Goal: Complete application form: Complete application form

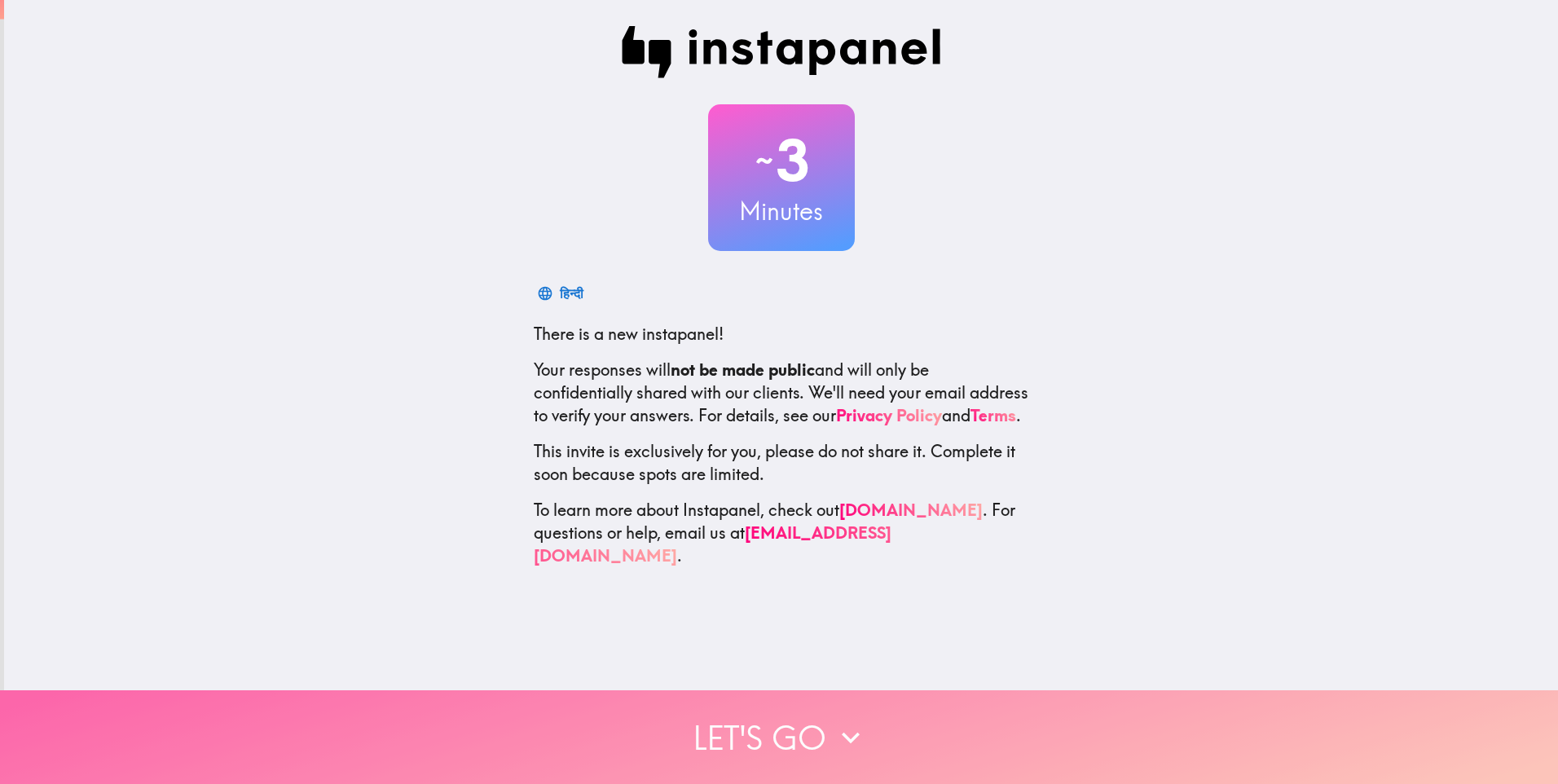
click at [759, 734] on button "Let's go" at bounding box center [779, 737] width 1558 height 94
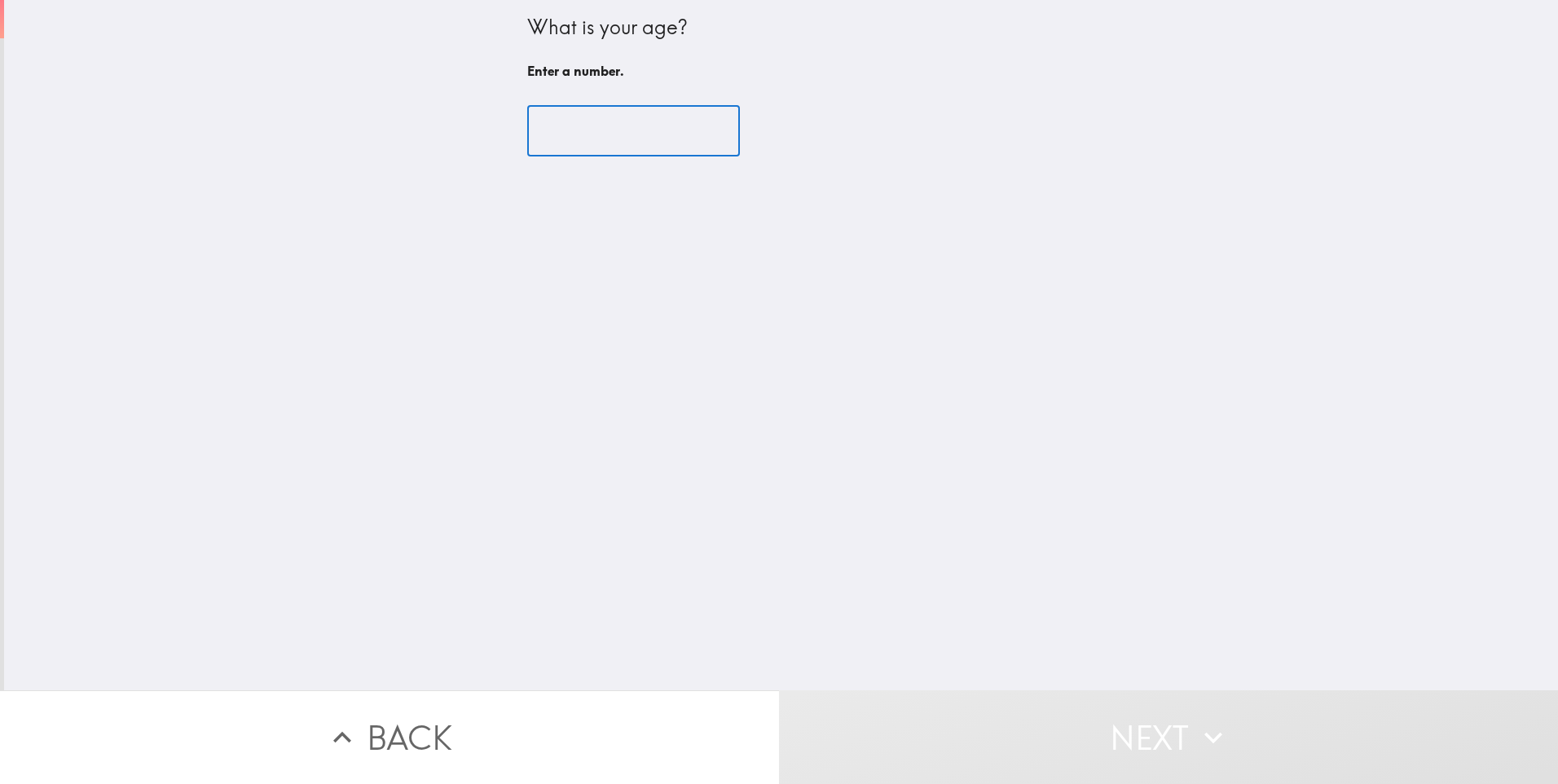
click at [657, 140] on input "number" at bounding box center [633, 132] width 212 height 51
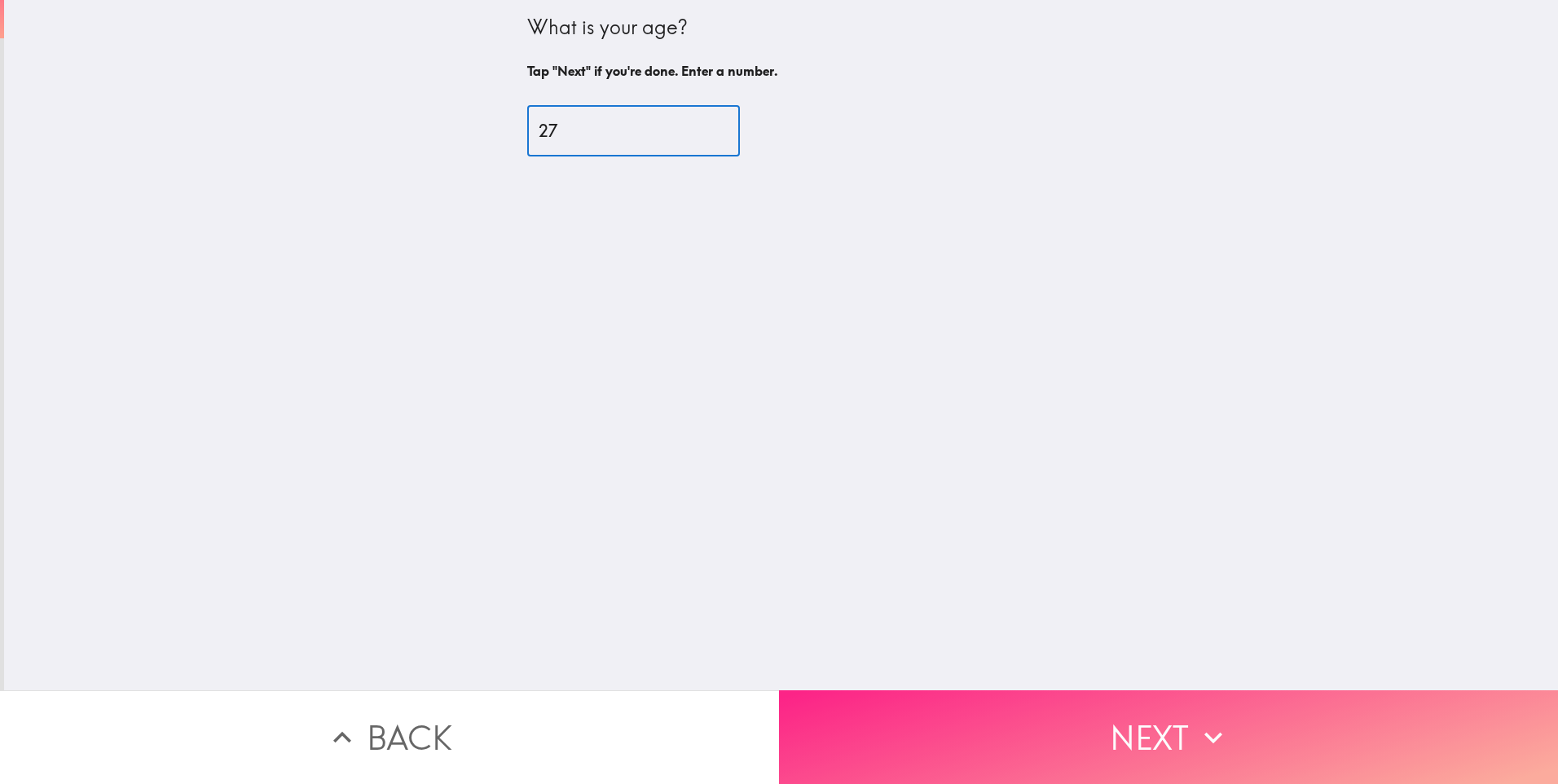
type input "27"
click at [1007, 734] on button "Next" at bounding box center [1168, 737] width 779 height 94
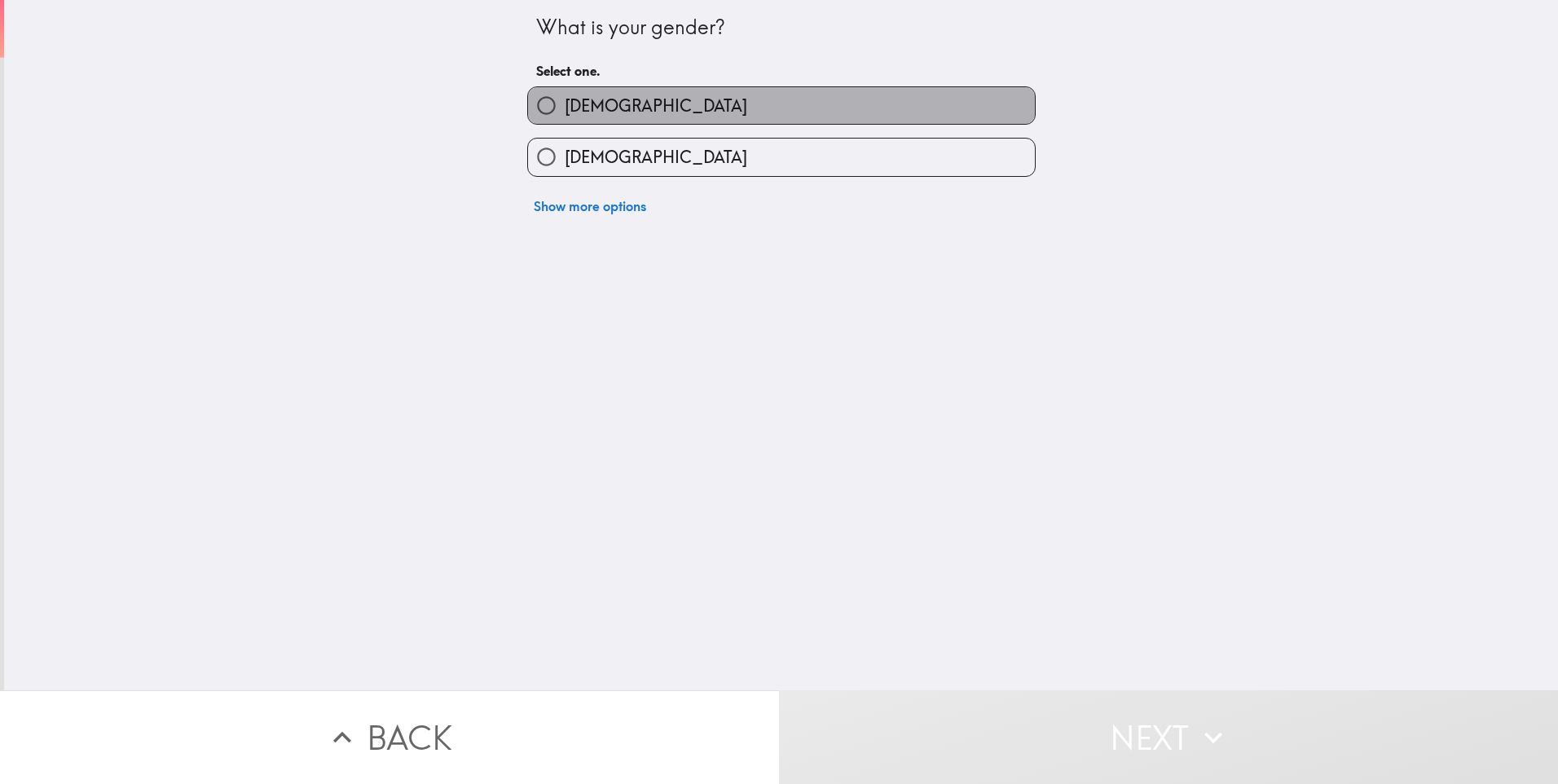
click at [565, 95] on span "[DEMOGRAPHIC_DATA]" at bounding box center [656, 105] width 183 height 23
click at [561, 95] on input "[DEMOGRAPHIC_DATA]" at bounding box center [546, 105] width 37 height 37
radio input "true"
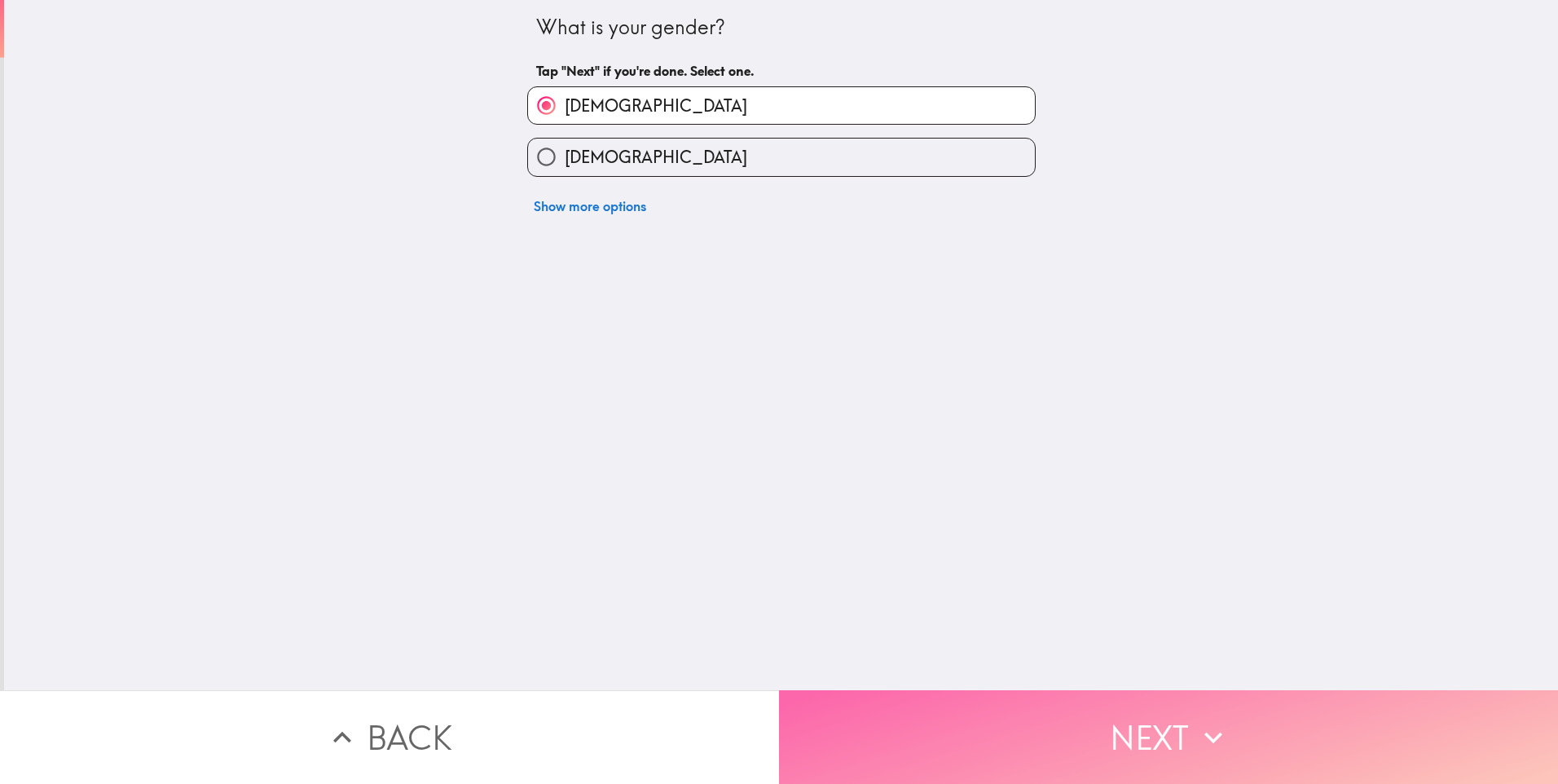
click at [1040, 747] on button "Next" at bounding box center [1168, 737] width 779 height 94
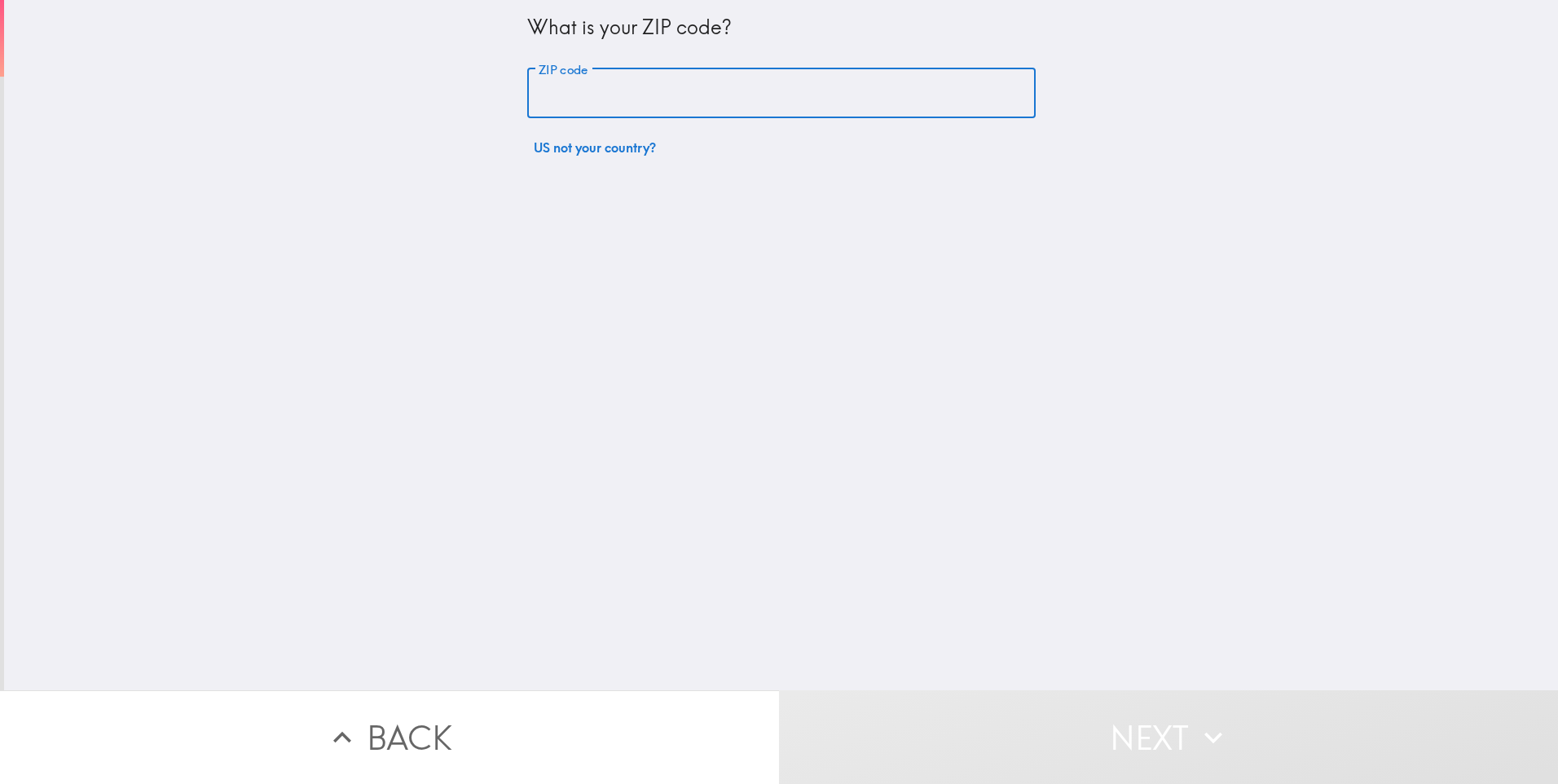
click at [645, 76] on input "ZIP code" at bounding box center [781, 94] width 508 height 51
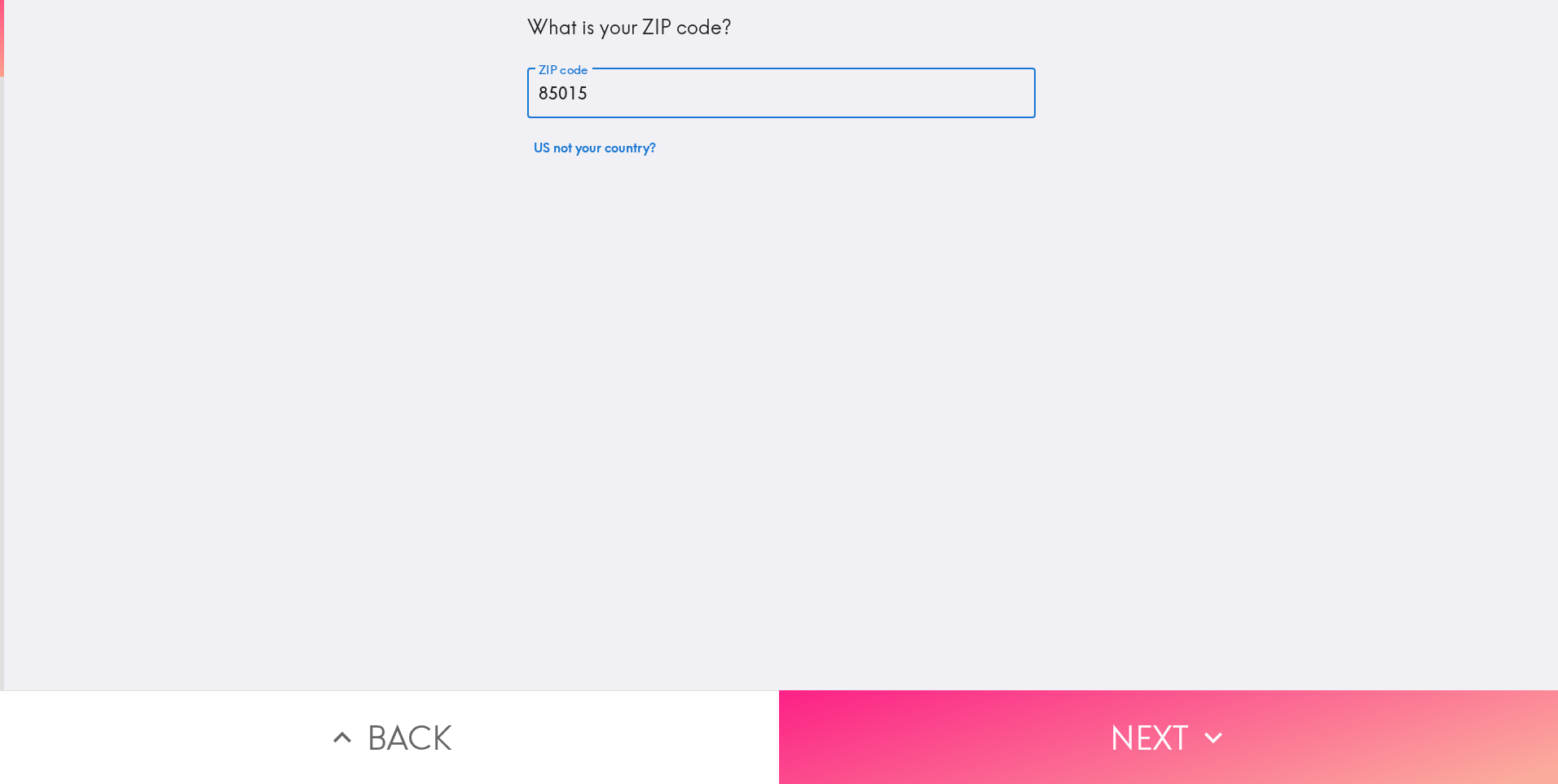
type input "85015"
click at [1023, 731] on button "Next" at bounding box center [1168, 737] width 779 height 94
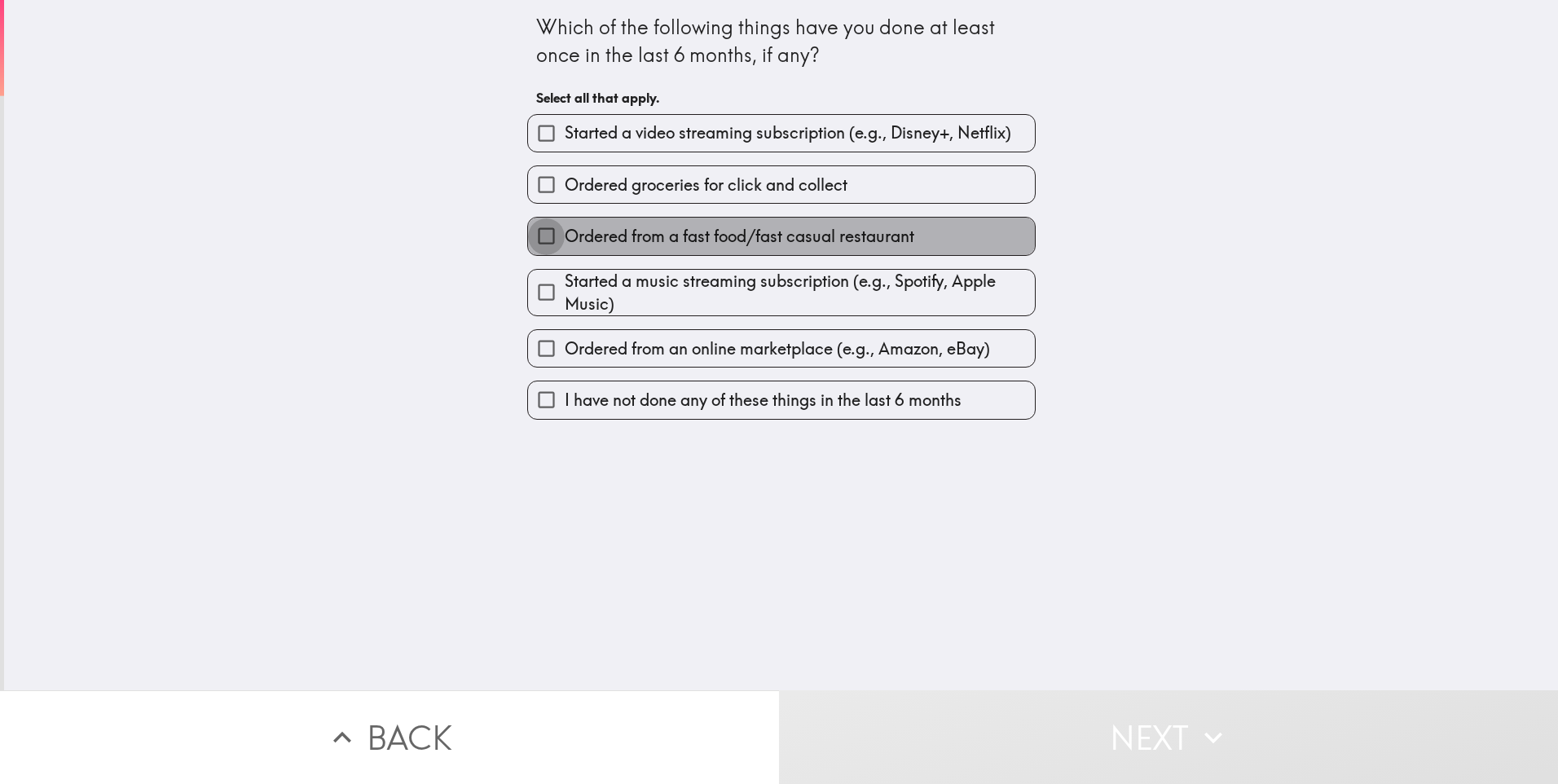
click at [535, 233] on input "Ordered from a fast food/fast casual restaurant" at bounding box center [546, 236] width 37 height 37
checkbox input "true"
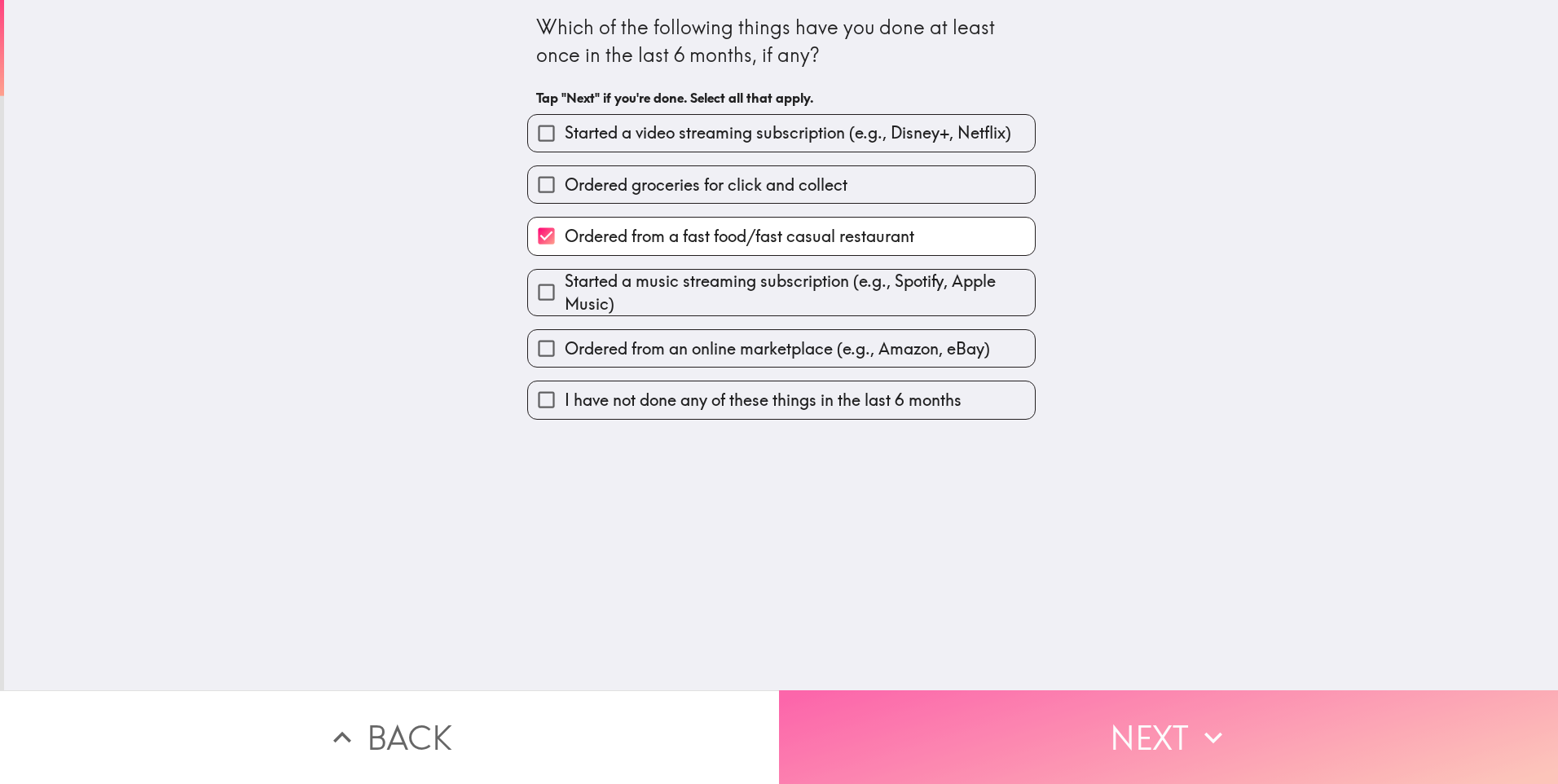
click at [1206, 724] on icon "button" at bounding box center [1213, 738] width 36 height 36
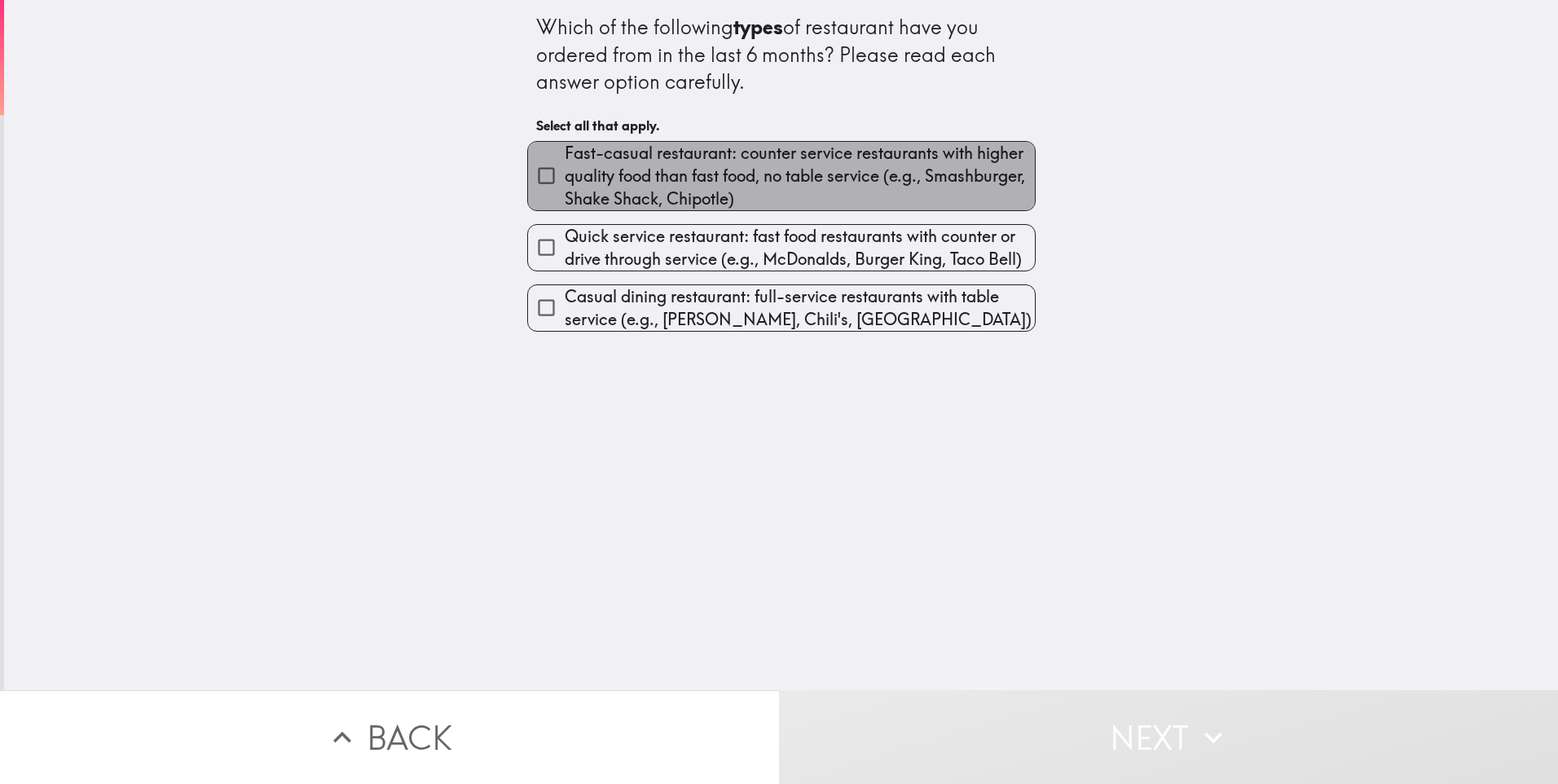
click at [604, 184] on span "Fast-casual restaurant: counter service restaurants with higher quality food th…" at bounding box center [800, 175] width 470 height 68
click at [565, 184] on input "Fast-casual restaurant: counter service restaurants with higher quality food th…" at bounding box center [546, 176] width 37 height 37
checkbox input "true"
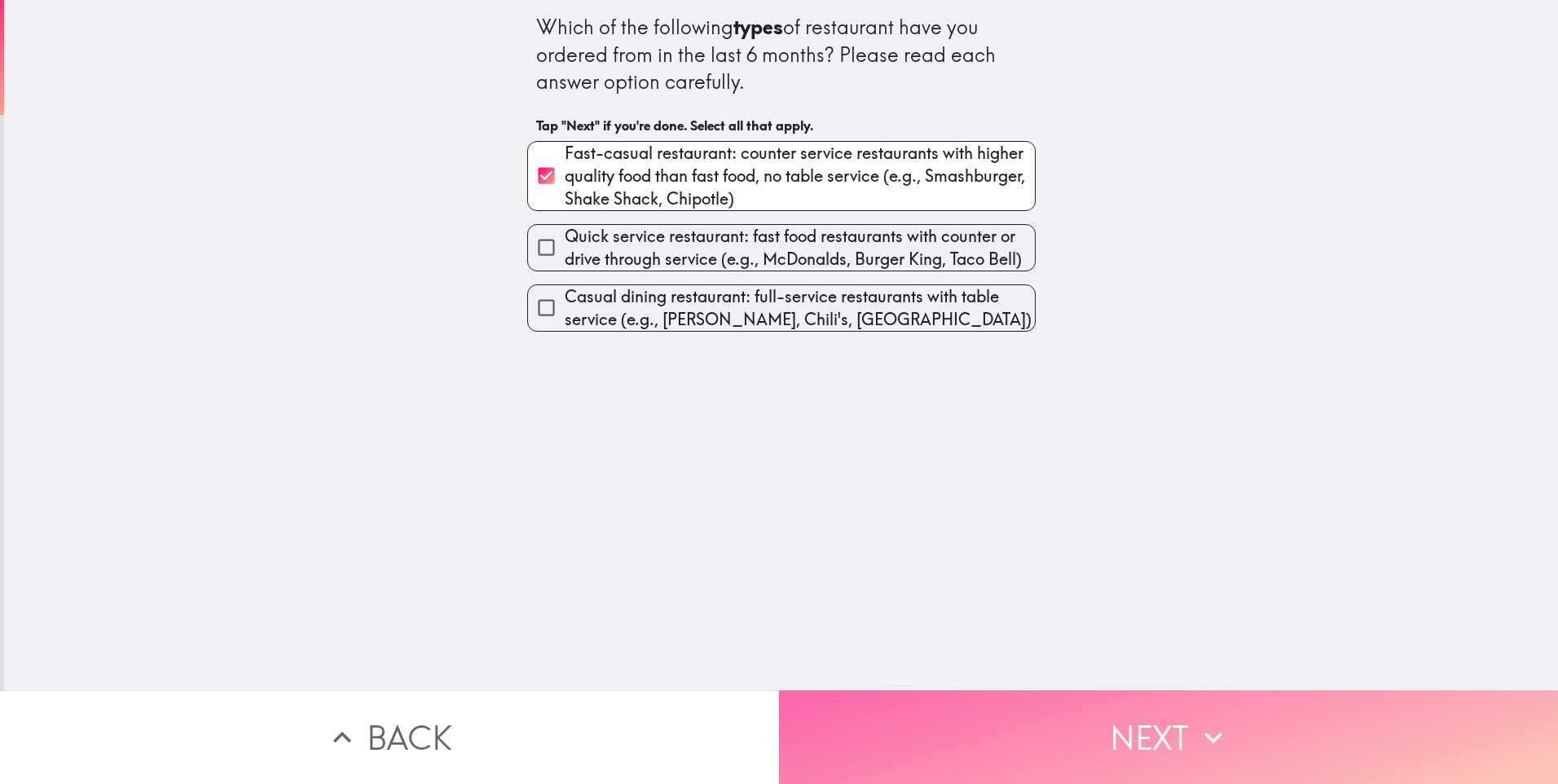
click at [1123, 699] on button "Next" at bounding box center [1168, 737] width 779 height 94
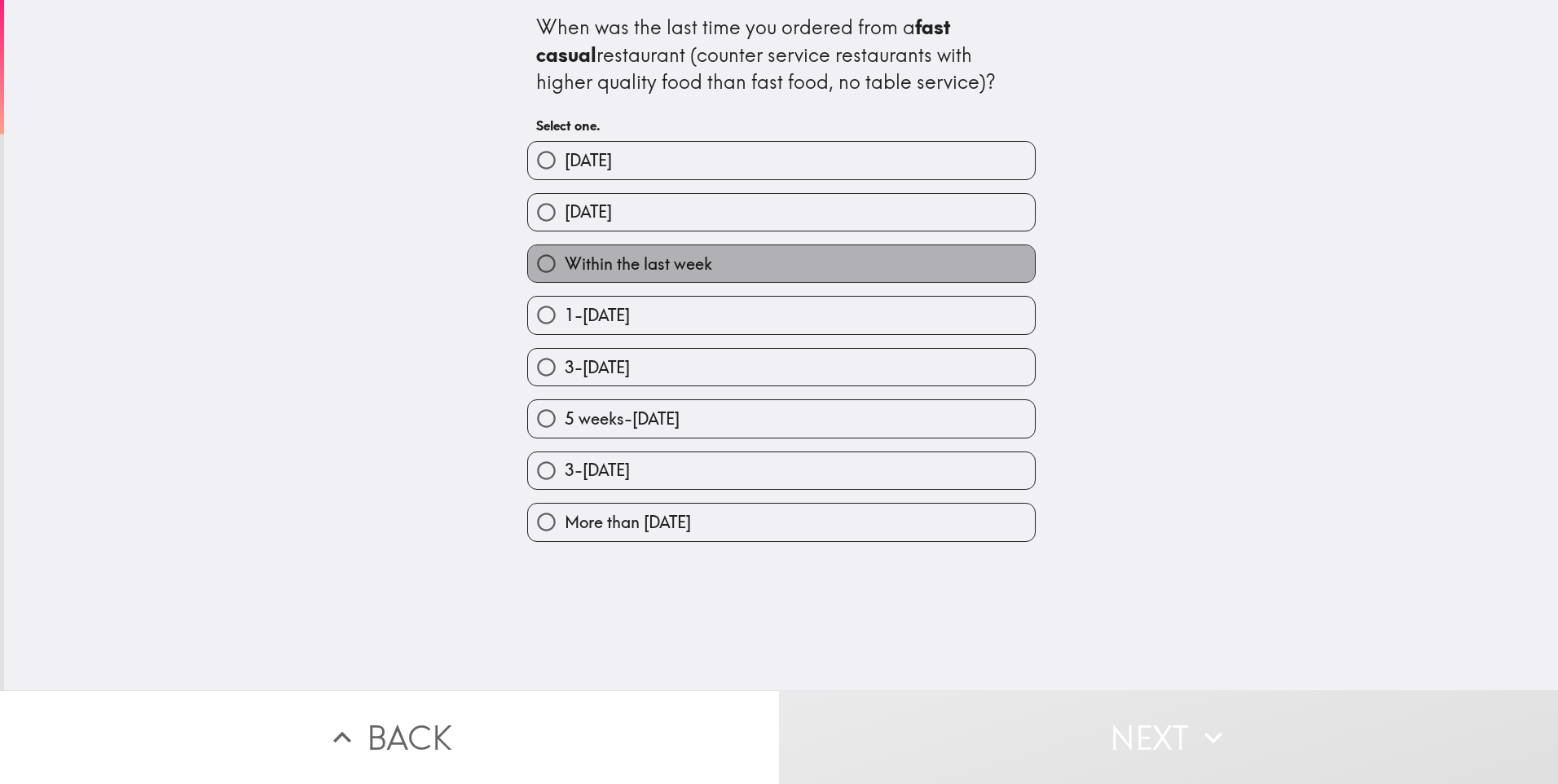
click at [679, 262] on span "Within the last week" at bounding box center [638, 264] width 148 height 23
click at [565, 262] on input "Within the last week" at bounding box center [546, 264] width 37 height 37
radio input "true"
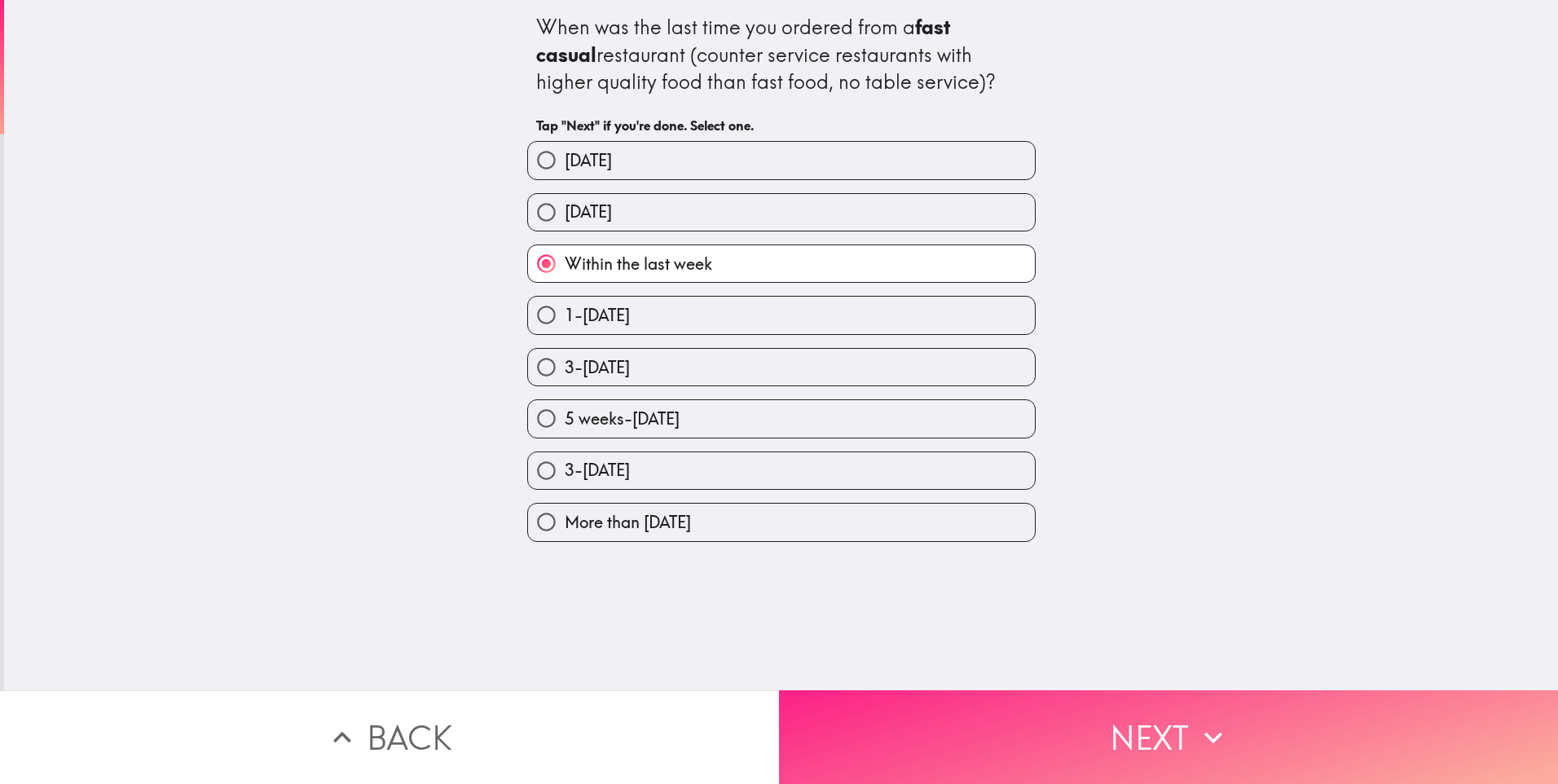
click at [980, 724] on button "Next" at bounding box center [1168, 737] width 779 height 94
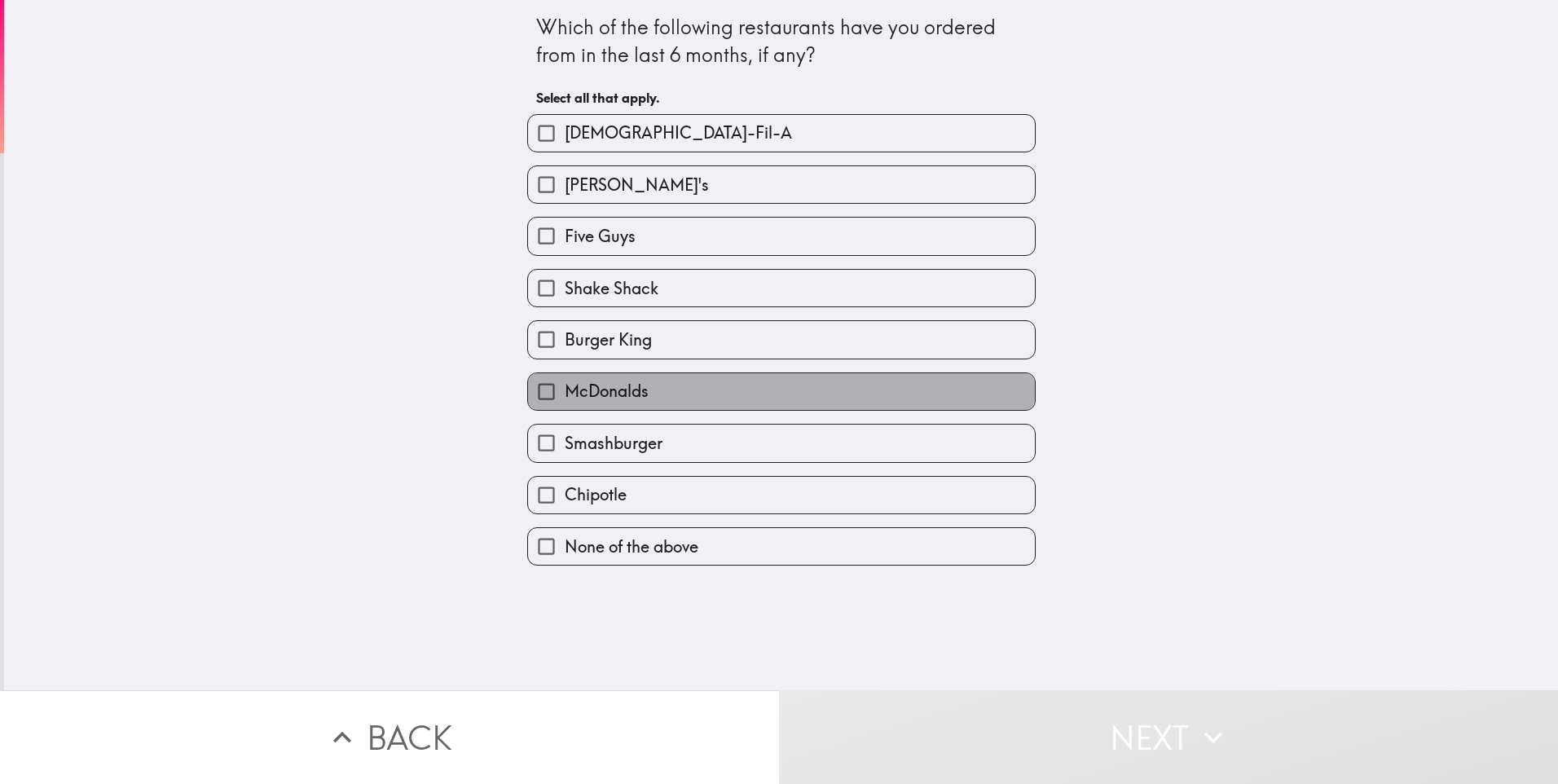
click at [621, 397] on span "McDonalds" at bounding box center [607, 390] width 84 height 23
click at [565, 397] on input "McDonalds" at bounding box center [546, 392] width 37 height 37
checkbox input "true"
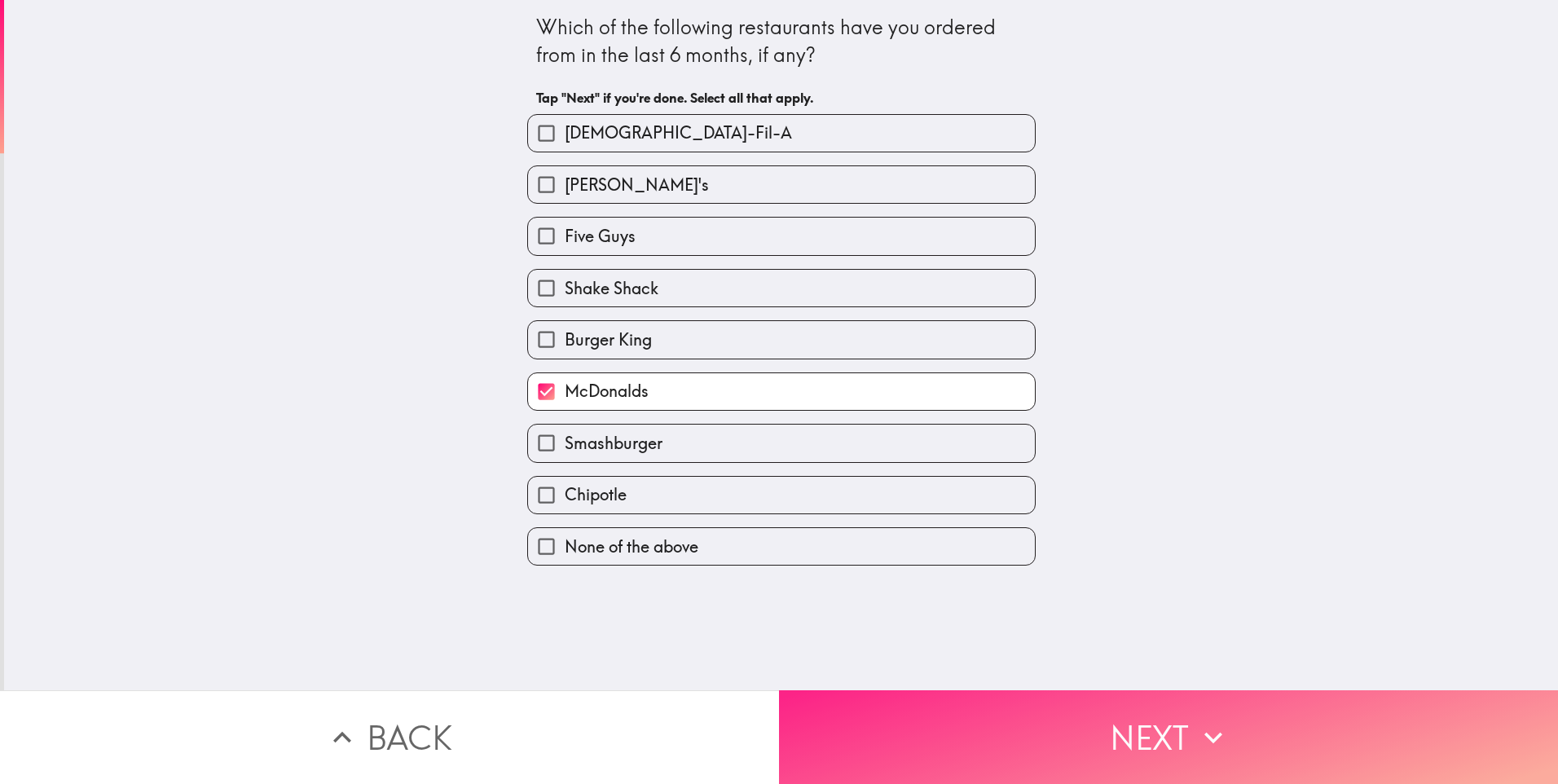
click at [1139, 711] on button "Next" at bounding box center [1168, 737] width 779 height 94
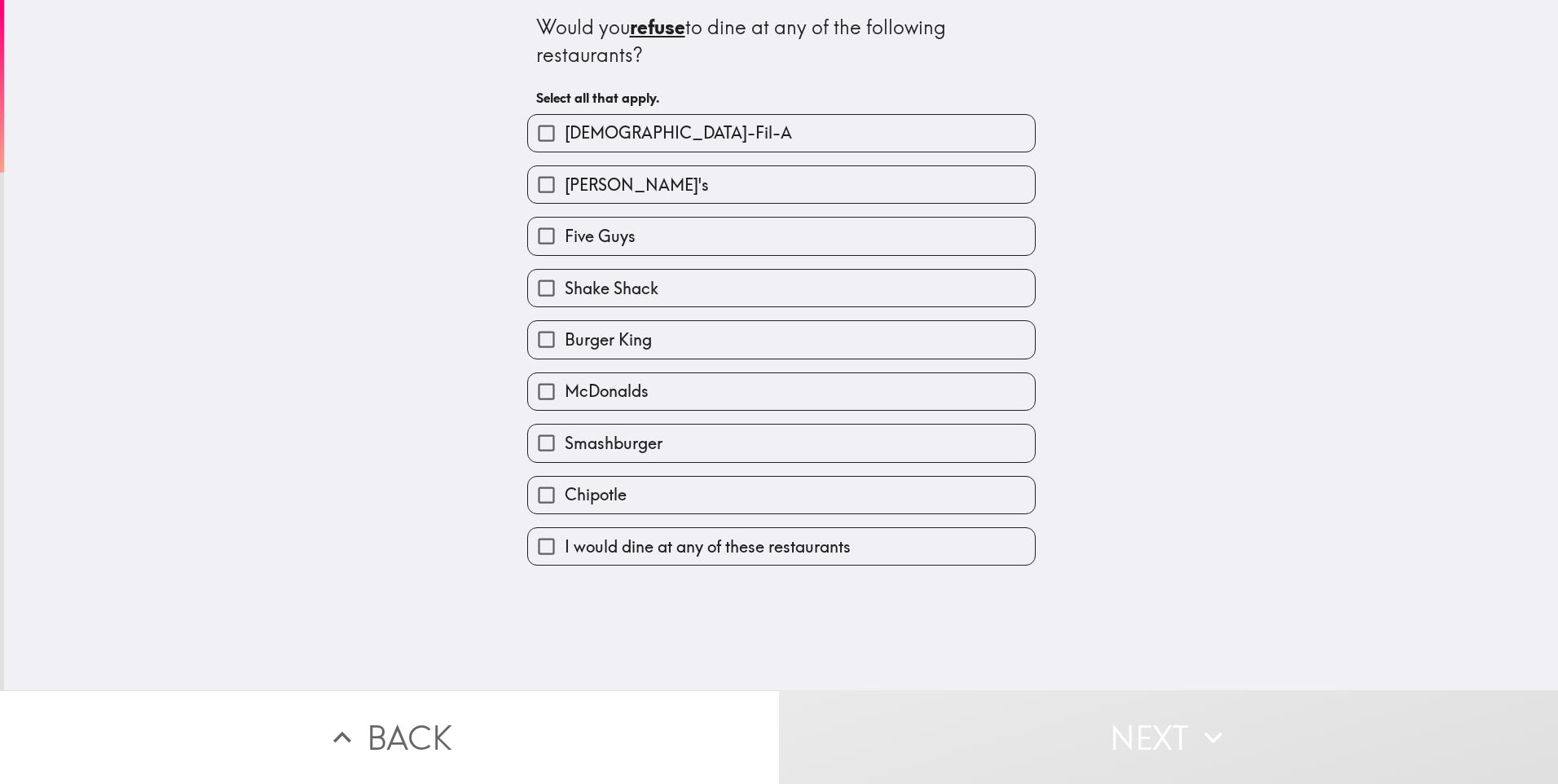
click at [652, 547] on span "I would dine at any of these restaurants" at bounding box center [707, 546] width 286 height 23
click at [565, 547] on input "I would dine at any of these restaurants" at bounding box center [546, 546] width 37 height 37
checkbox input "true"
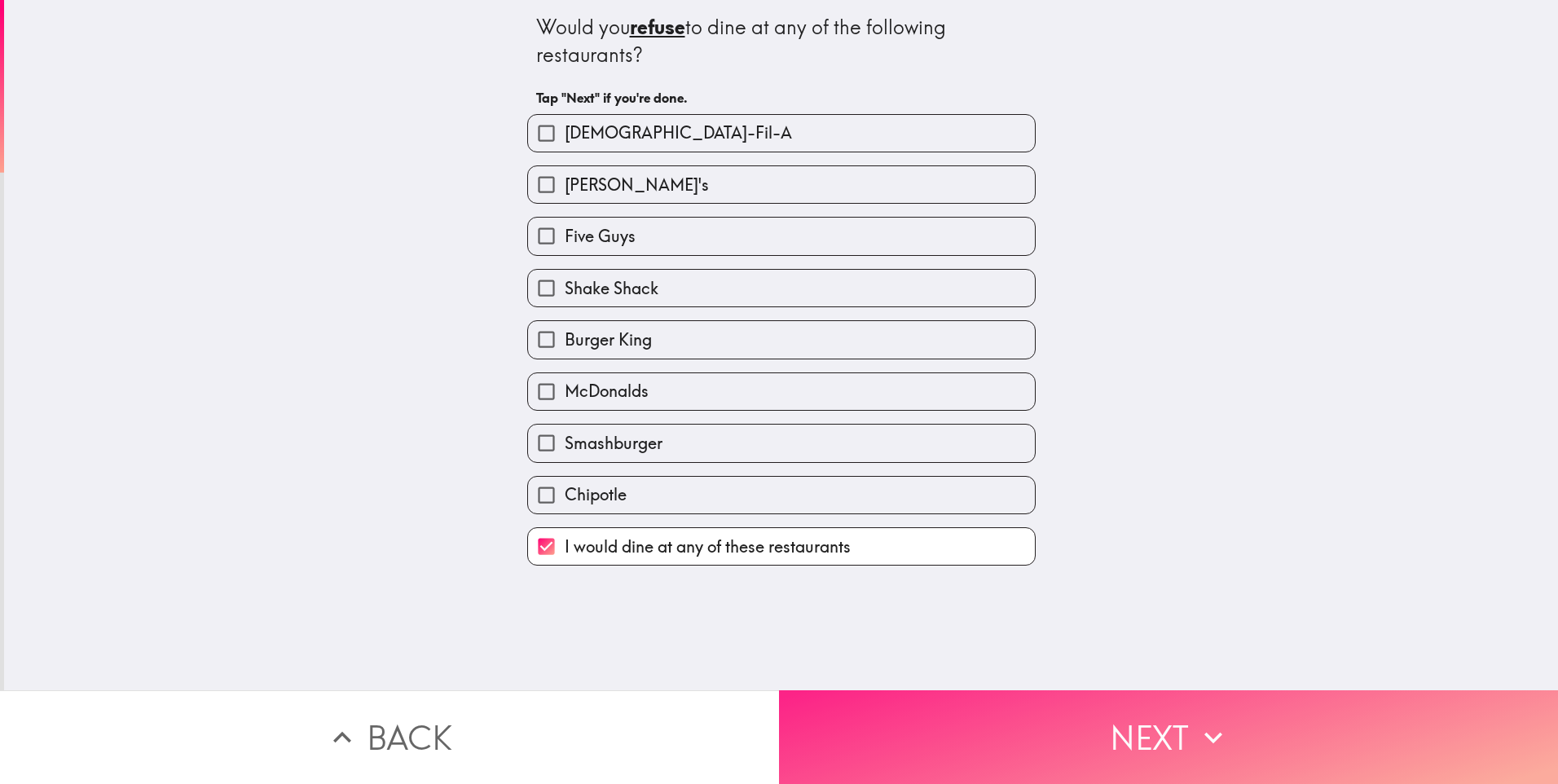
click at [1131, 732] on button "Next" at bounding box center [1168, 737] width 779 height 94
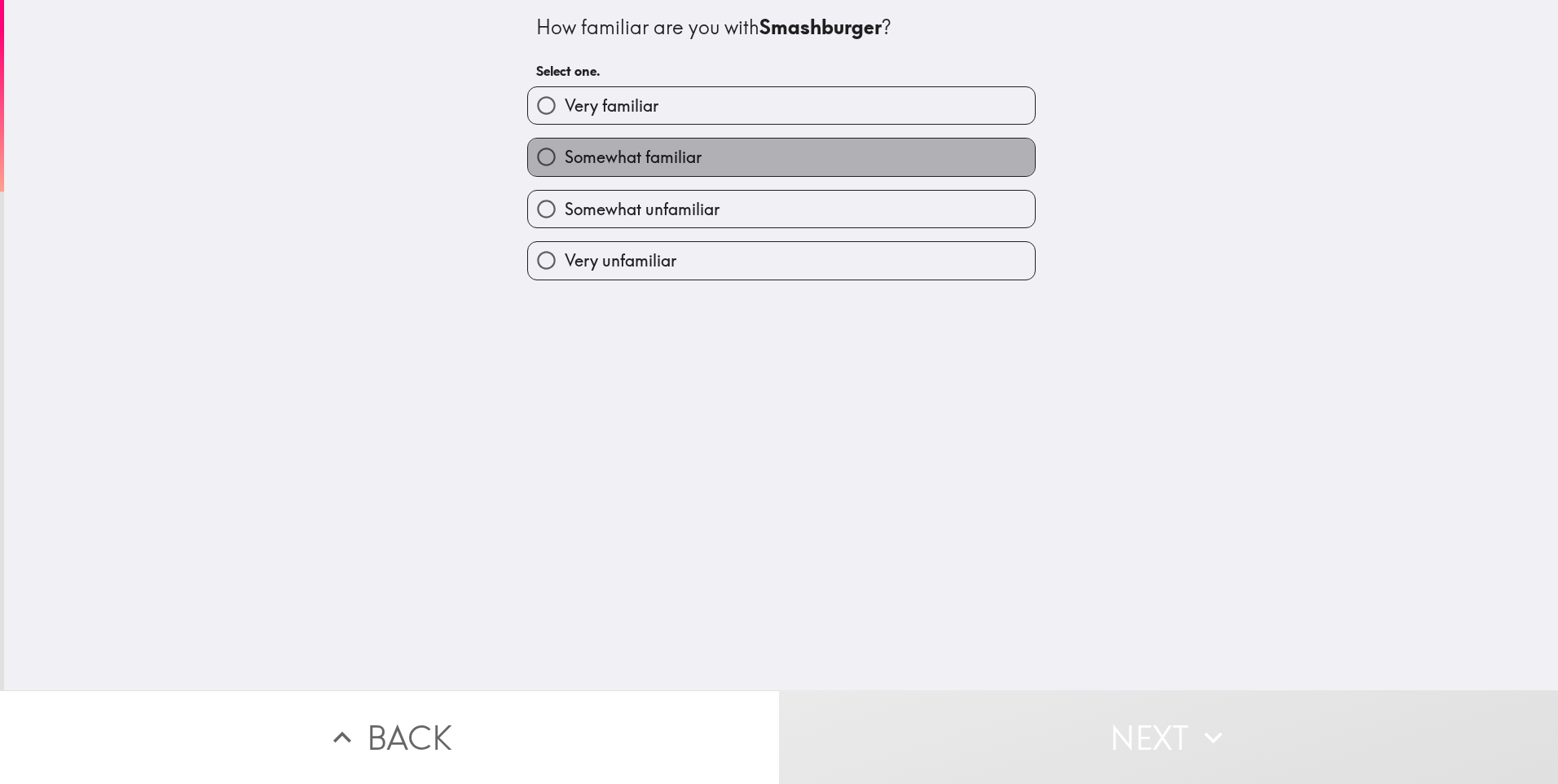
click at [693, 154] on label "Somewhat familiar" at bounding box center [781, 157] width 507 height 37
click at [565, 154] on input "Somewhat familiar" at bounding box center [546, 157] width 37 height 37
radio input "true"
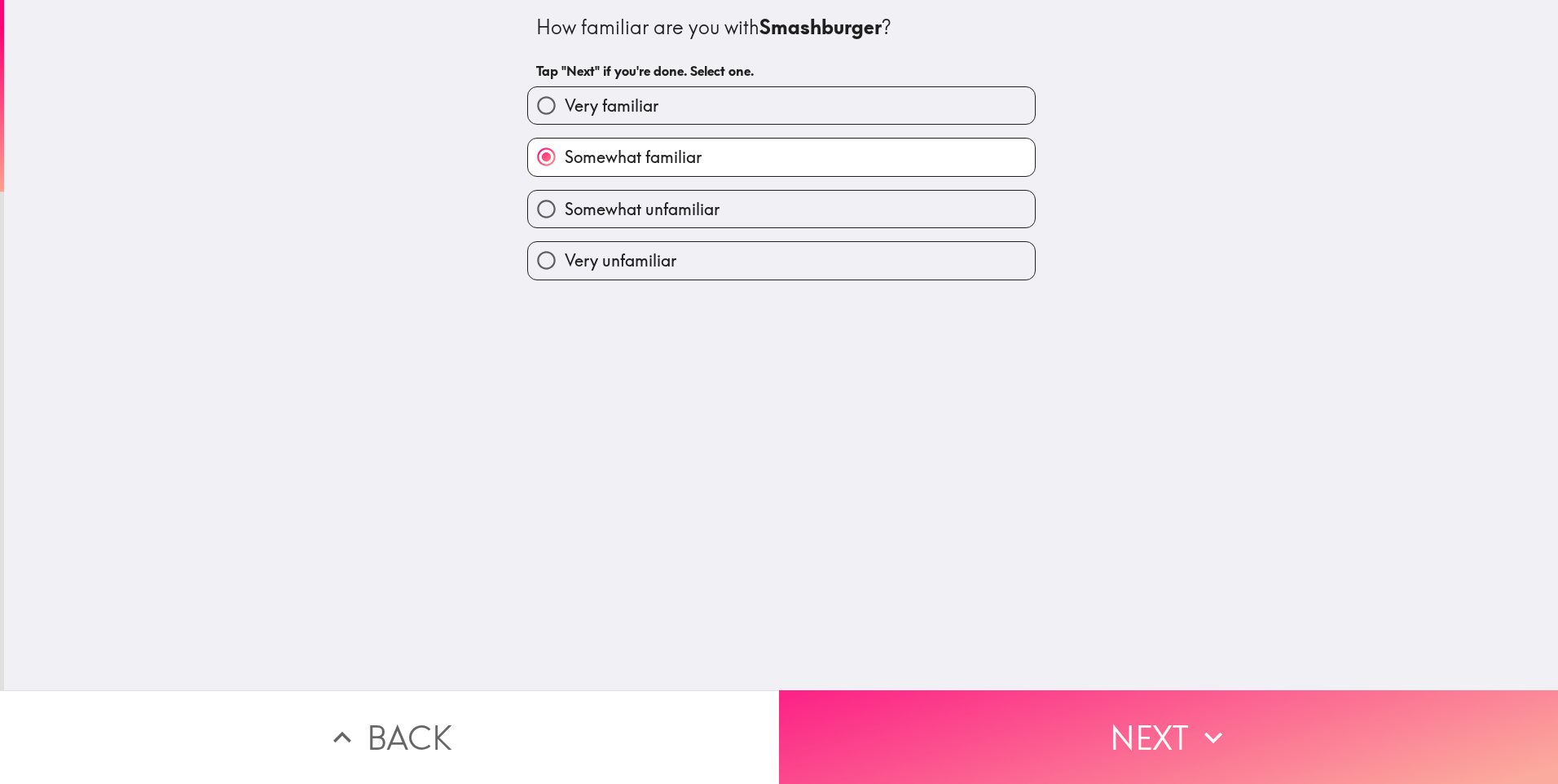
click at [1207, 705] on button "Next" at bounding box center [1168, 737] width 779 height 94
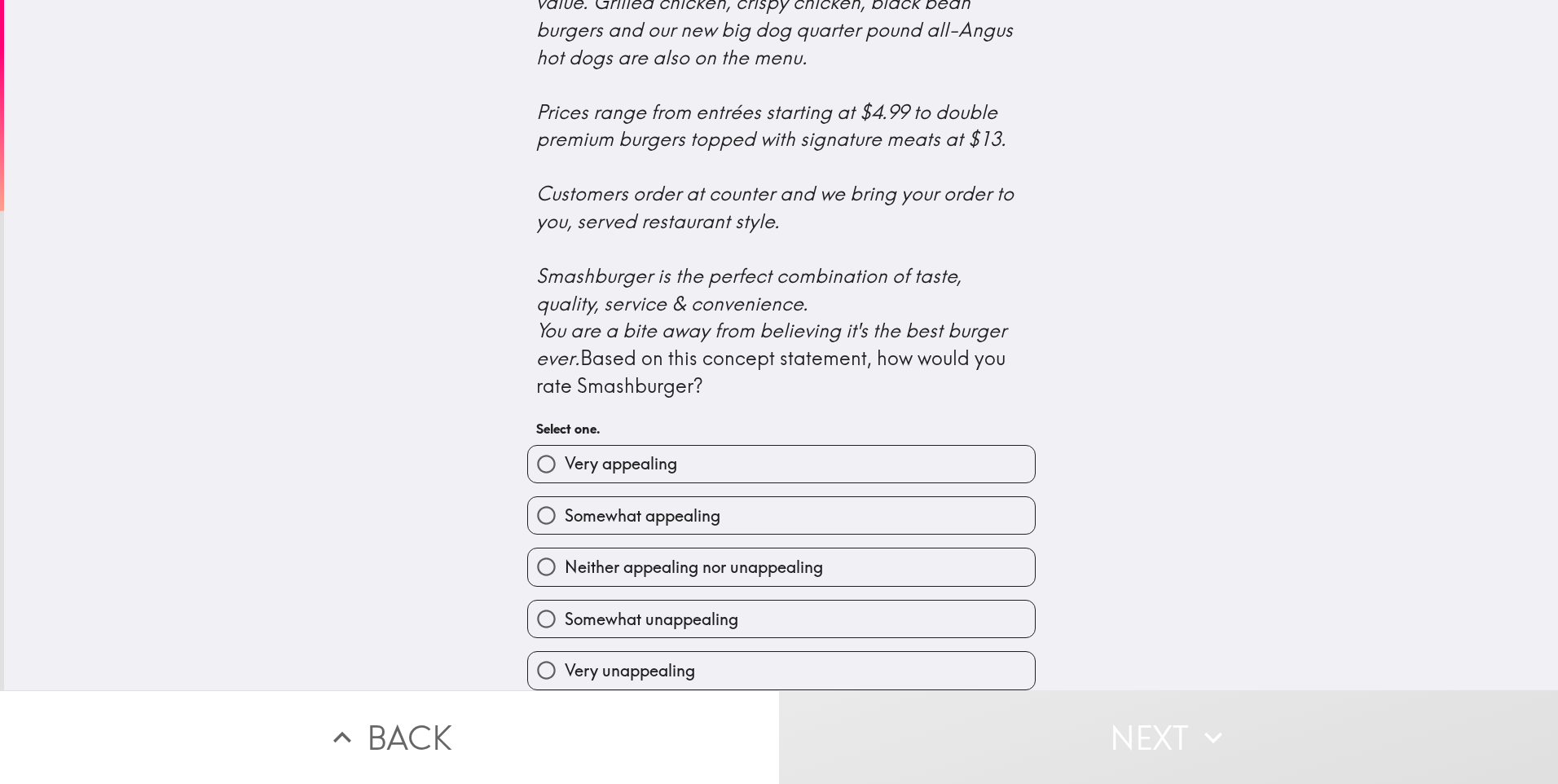
scroll to position [489, 0]
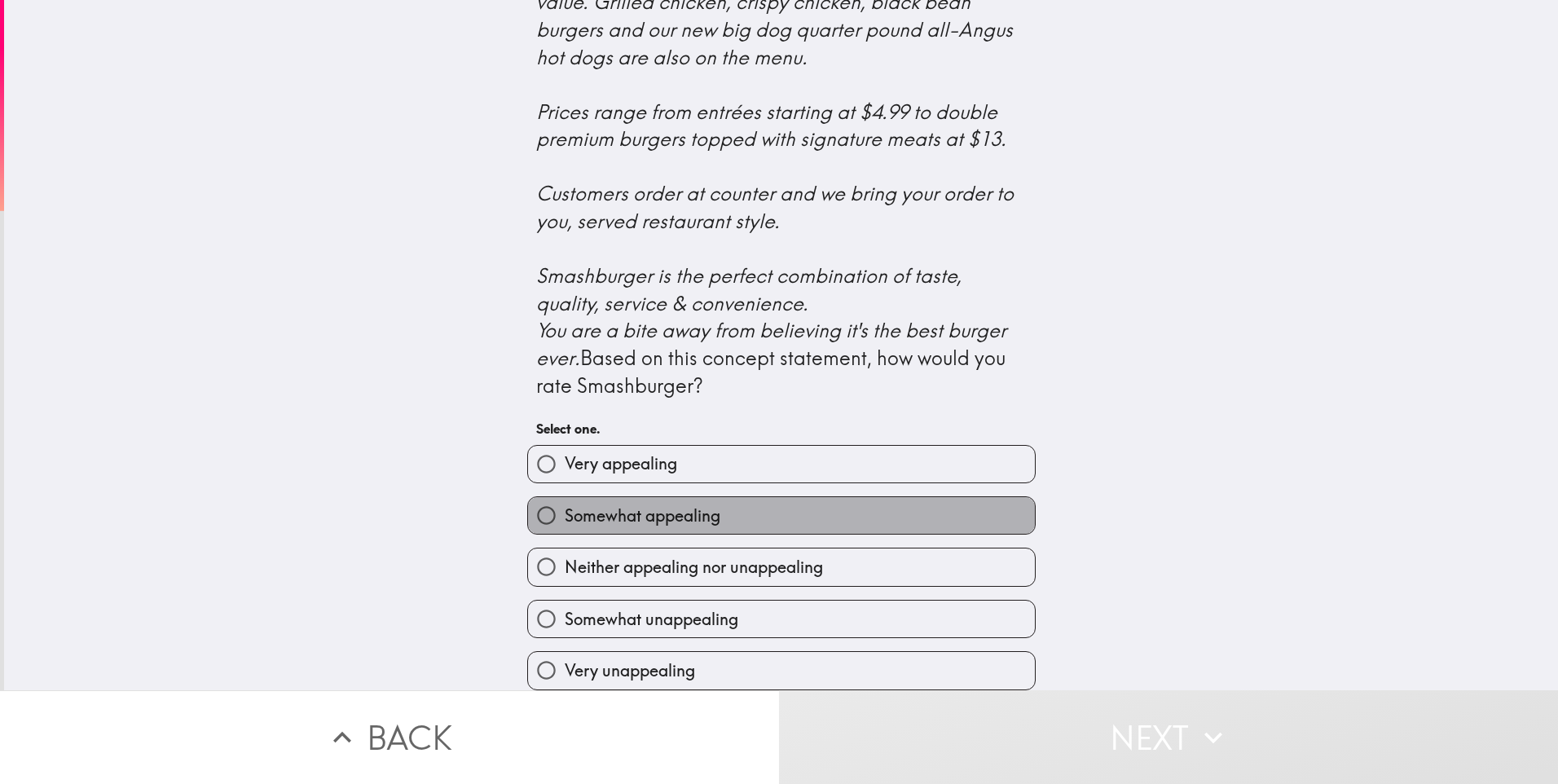
click at [723, 534] on label "Somewhat appealing" at bounding box center [781, 516] width 507 height 37
click at [565, 534] on input "Somewhat appealing" at bounding box center [546, 516] width 37 height 37
radio input "true"
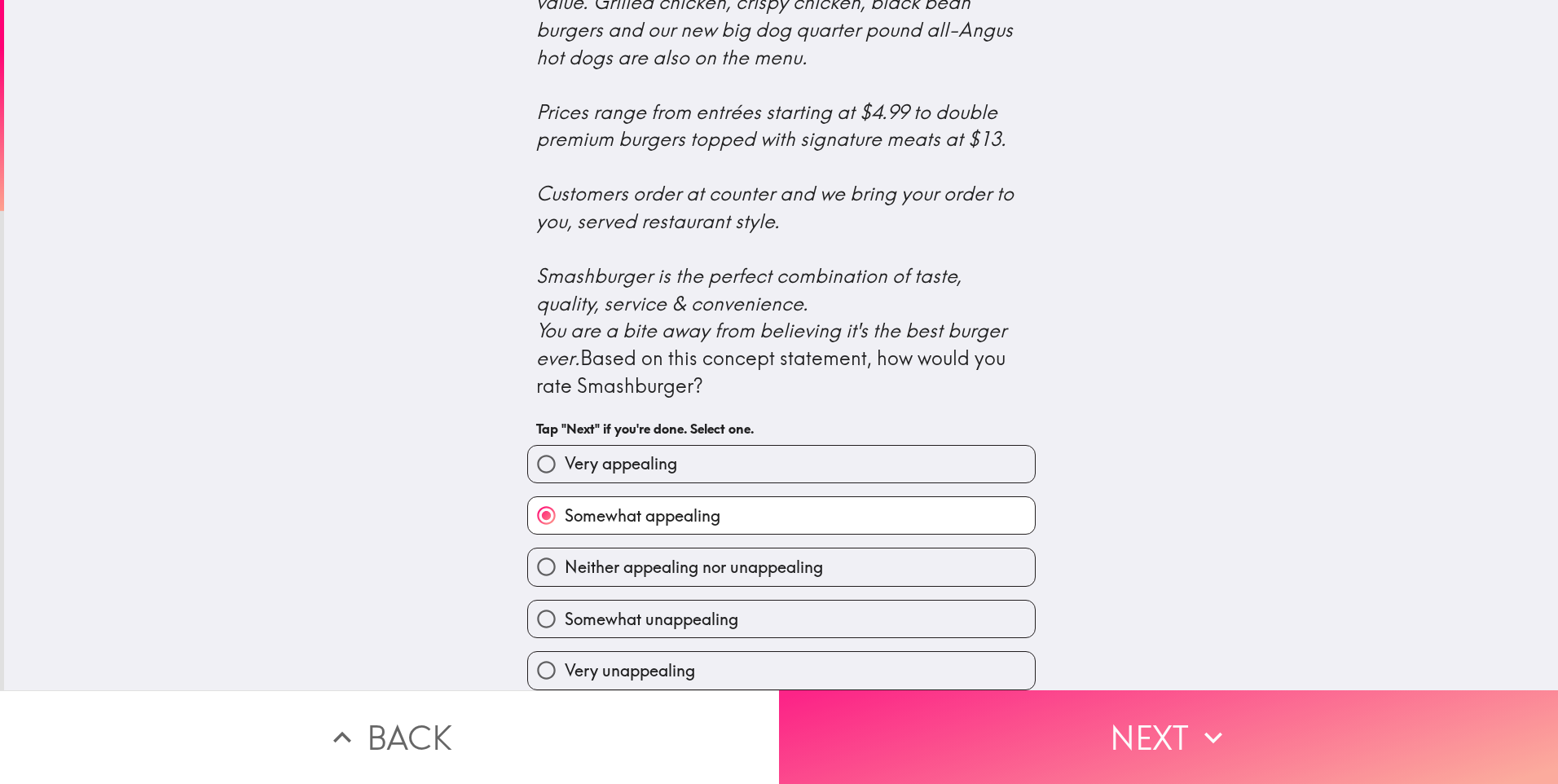
click at [1182, 723] on button "Next" at bounding box center [1168, 737] width 779 height 94
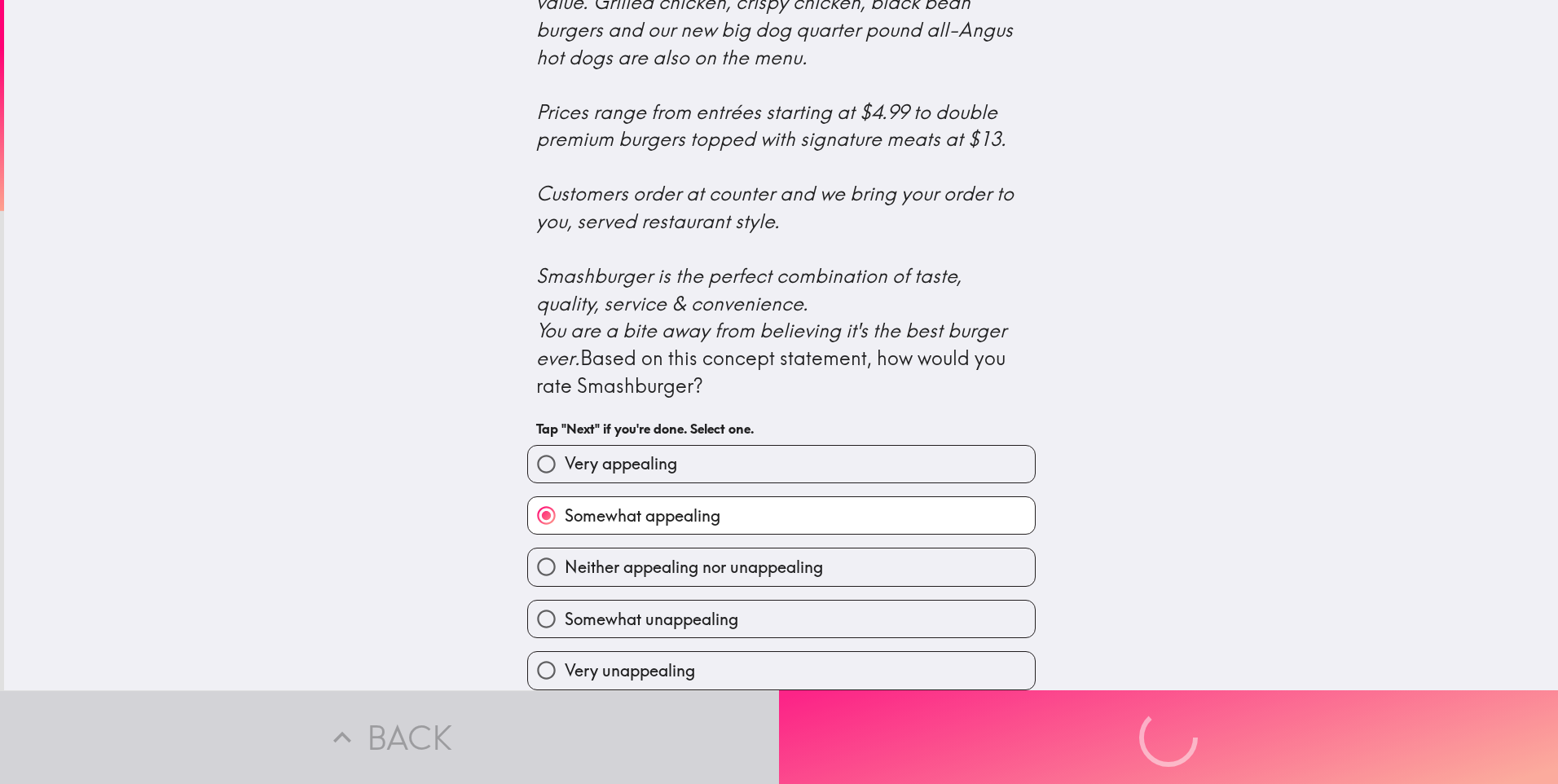
scroll to position [0, 0]
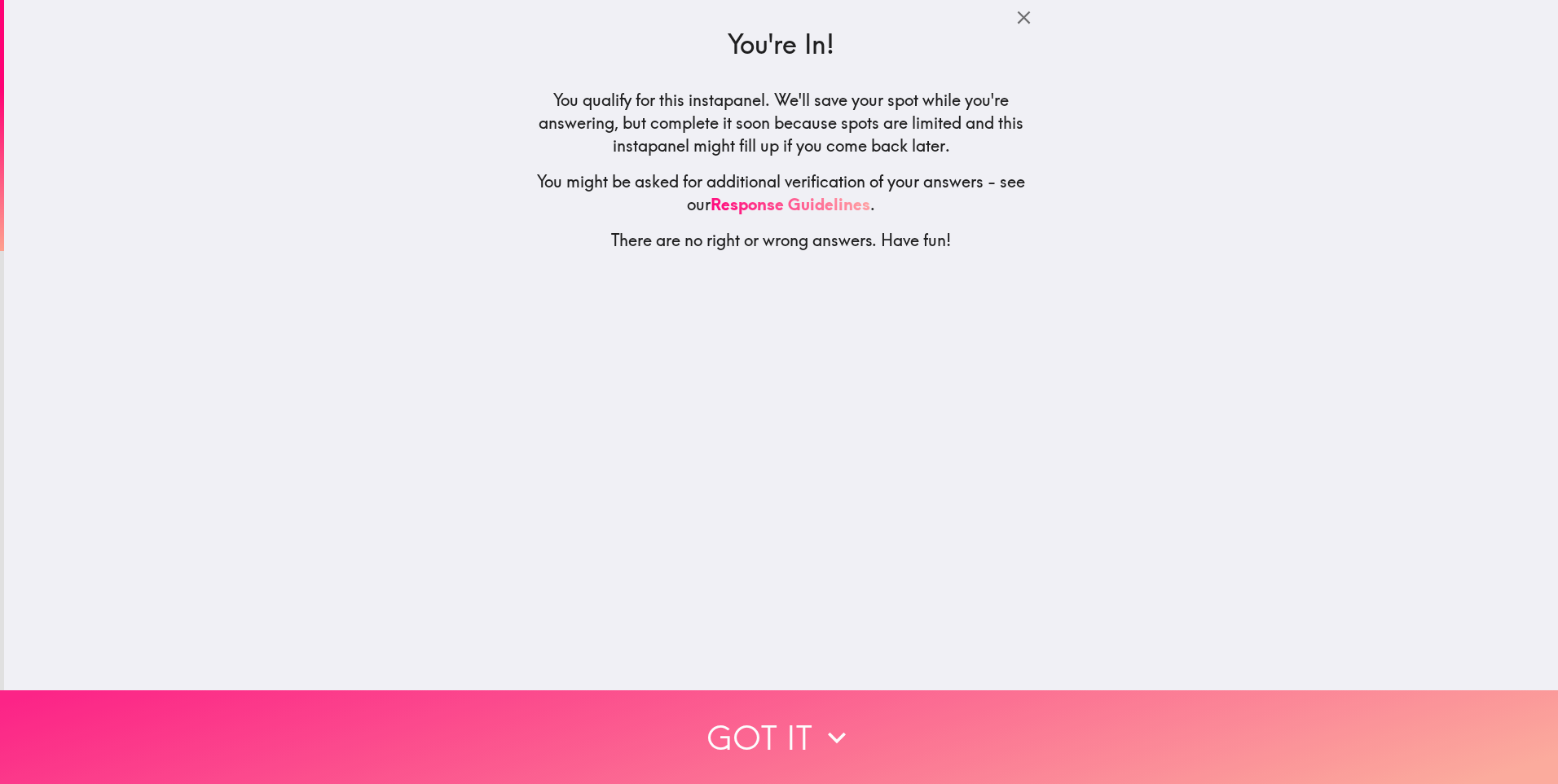
click at [819, 725] on icon "button" at bounding box center [837, 738] width 36 height 36
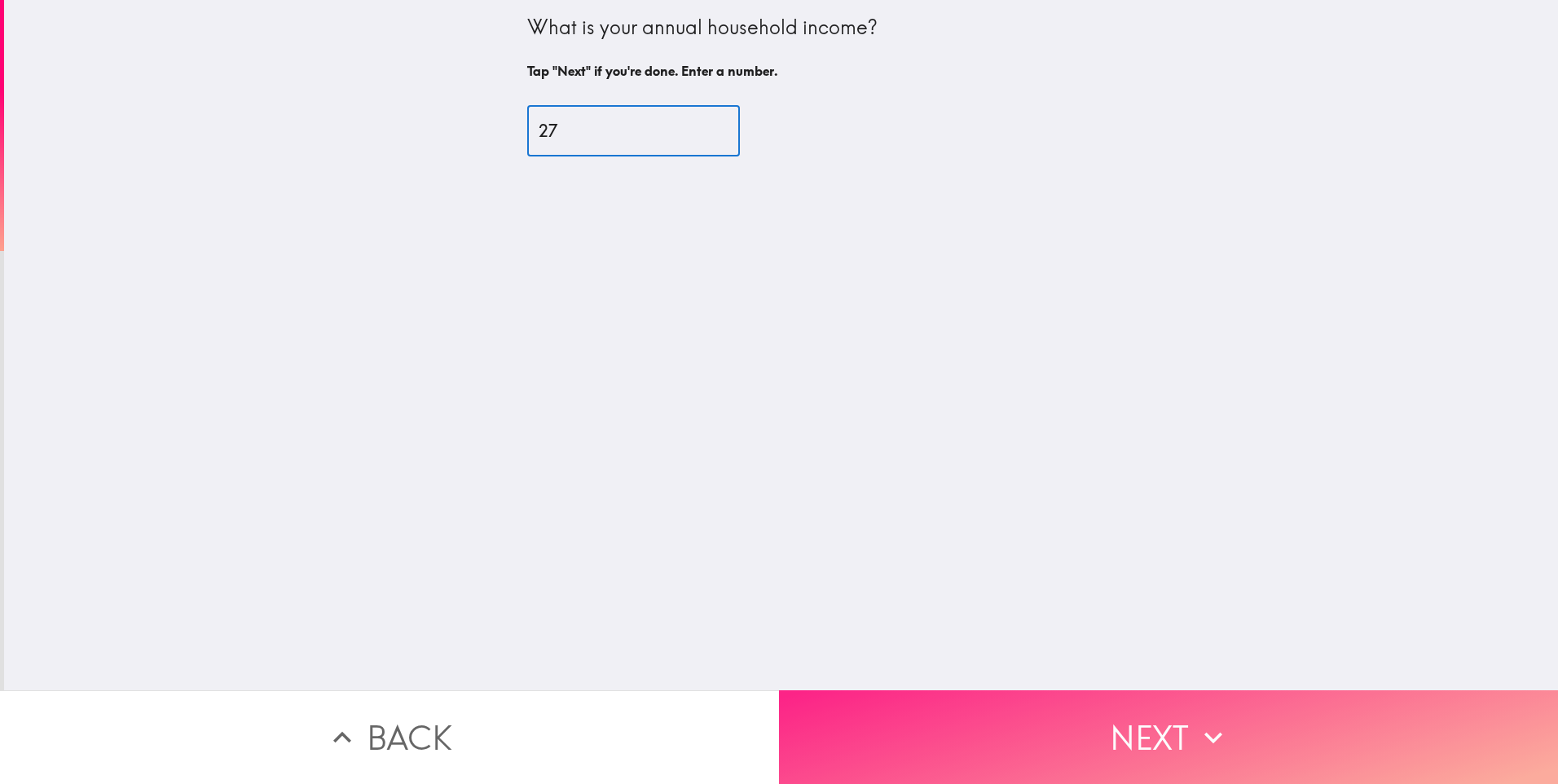
type input "27"
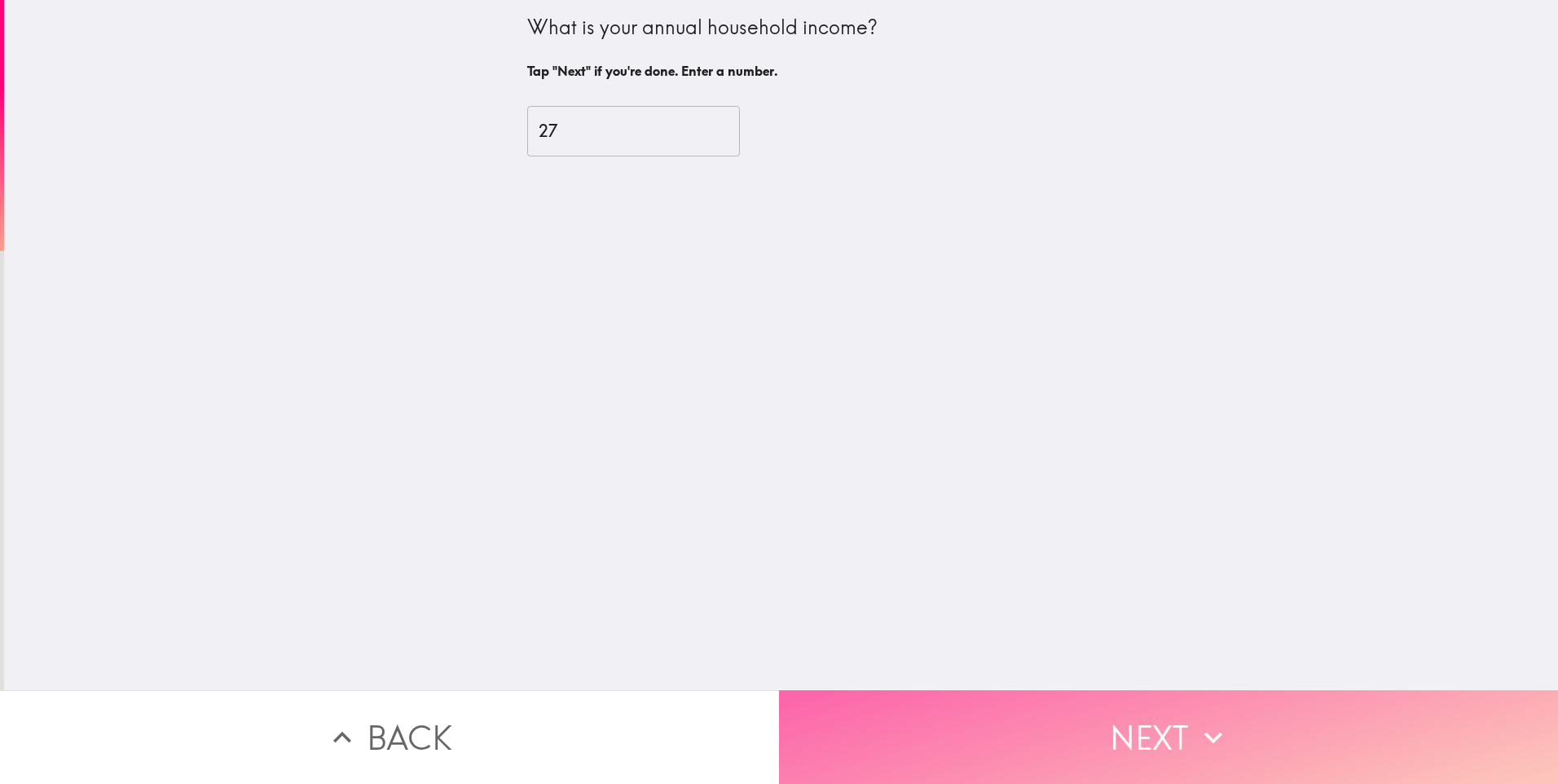
click at [1047, 712] on button "Next" at bounding box center [1168, 737] width 779 height 94
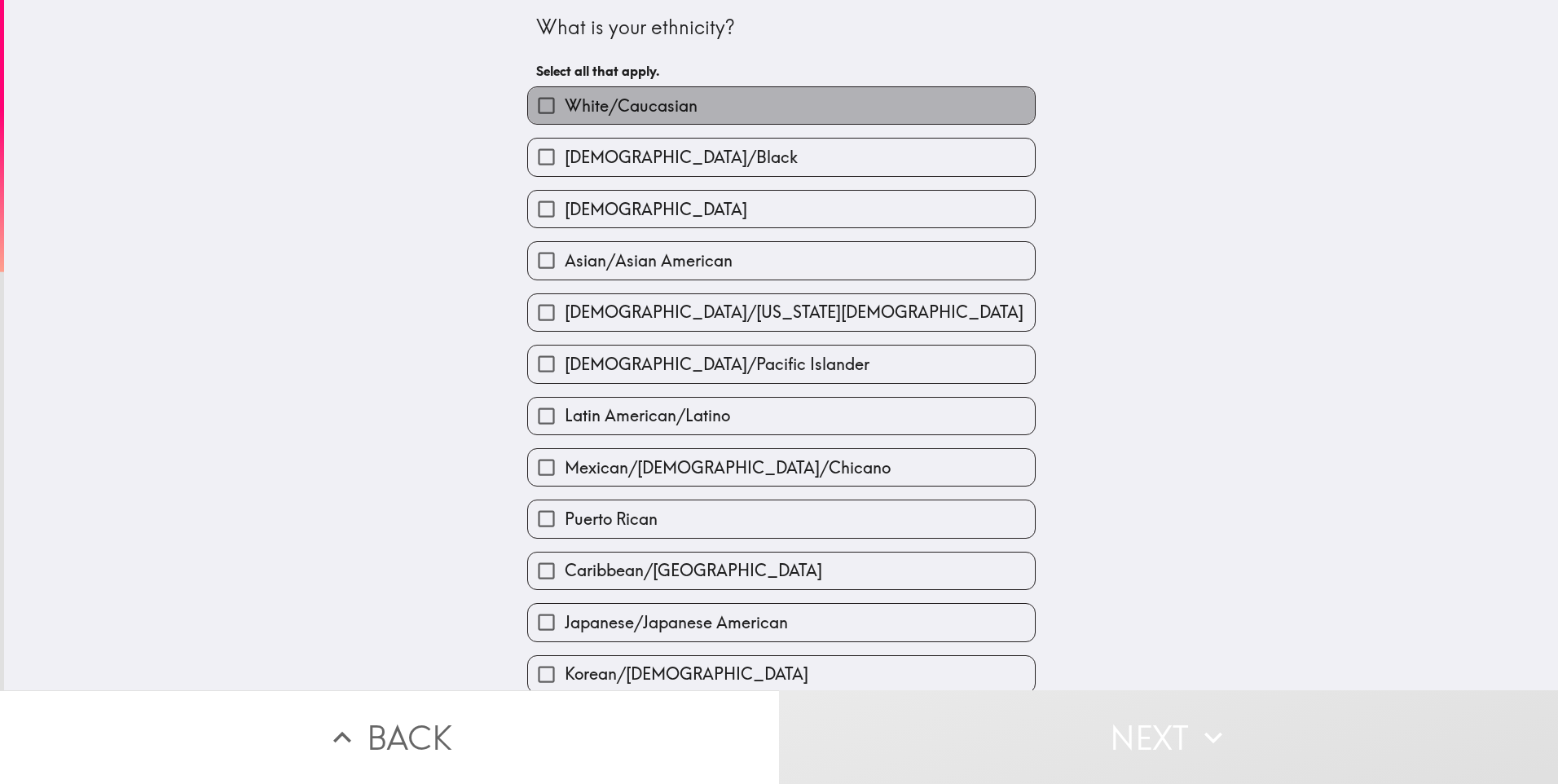
click at [671, 93] on label "White/Caucasian" at bounding box center [781, 105] width 507 height 37
click at [565, 93] on input "White/Caucasian" at bounding box center [546, 105] width 37 height 37
checkbox input "true"
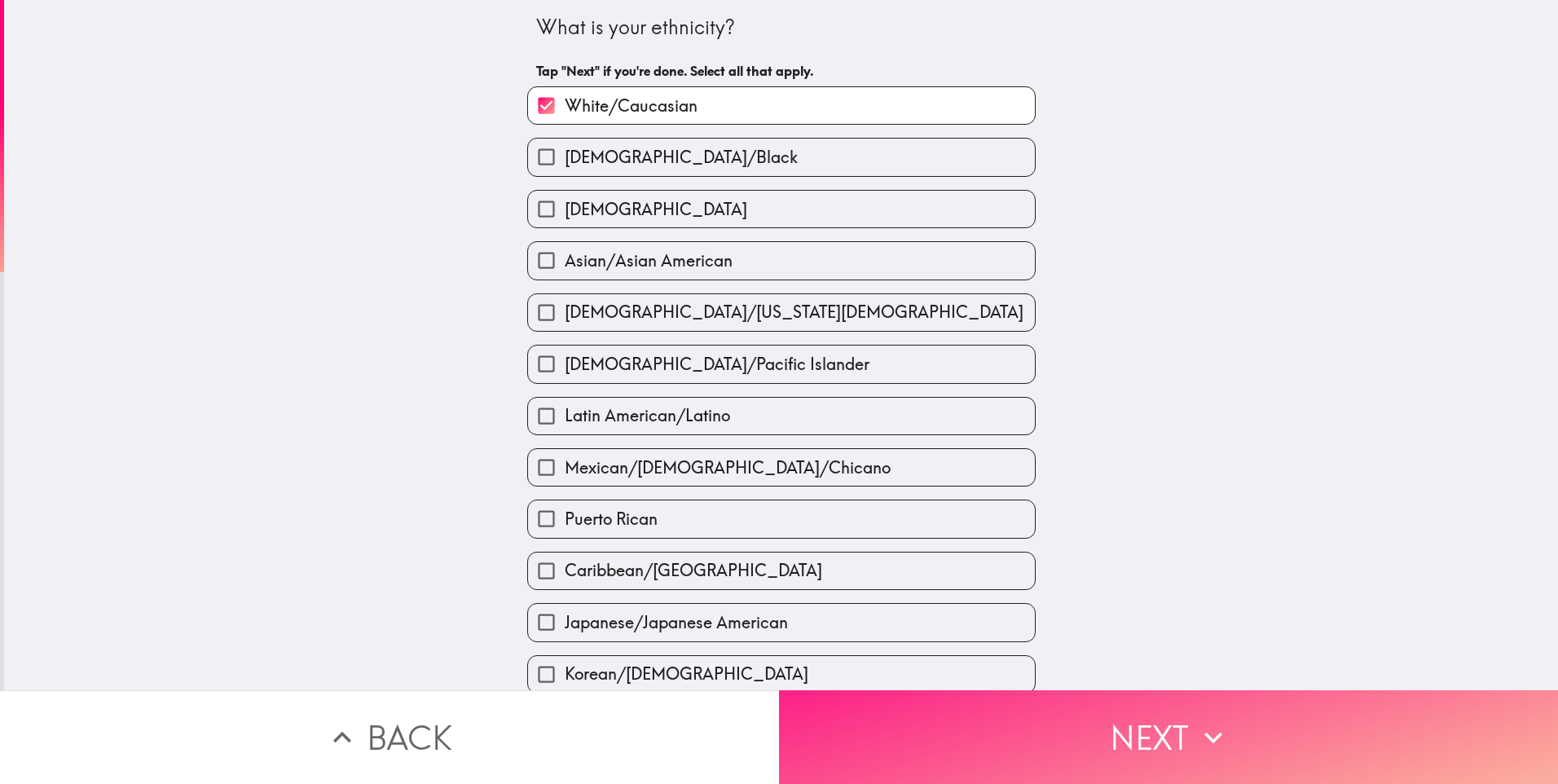
click at [1150, 701] on button "Next" at bounding box center [1168, 737] width 779 height 94
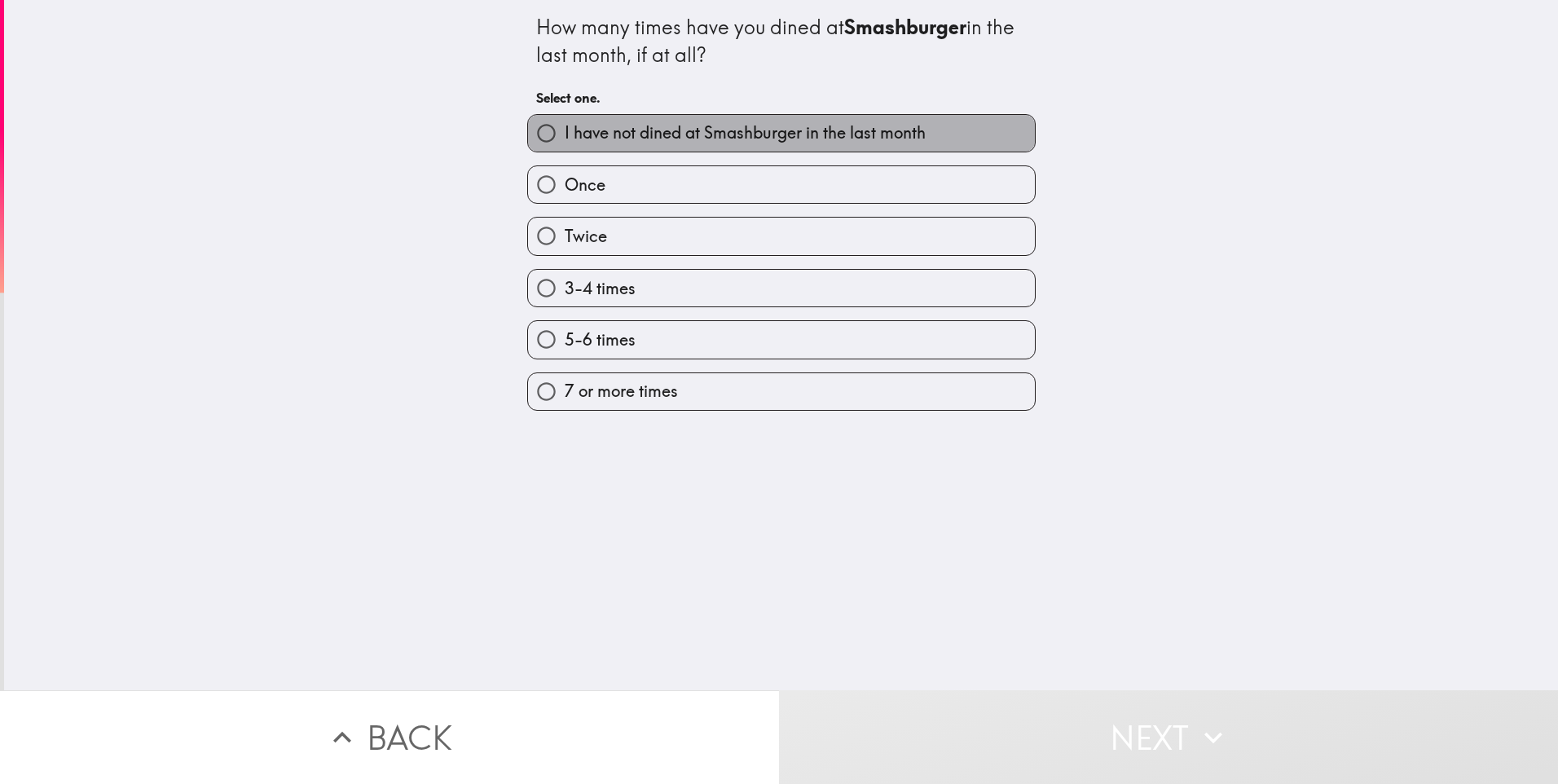
click at [637, 137] on span "I have not dined at Smashburger in the last month" at bounding box center [745, 132] width 361 height 23
click at [565, 137] on input "I have not dined at Smashburger in the last month" at bounding box center [546, 133] width 37 height 37
radio input "true"
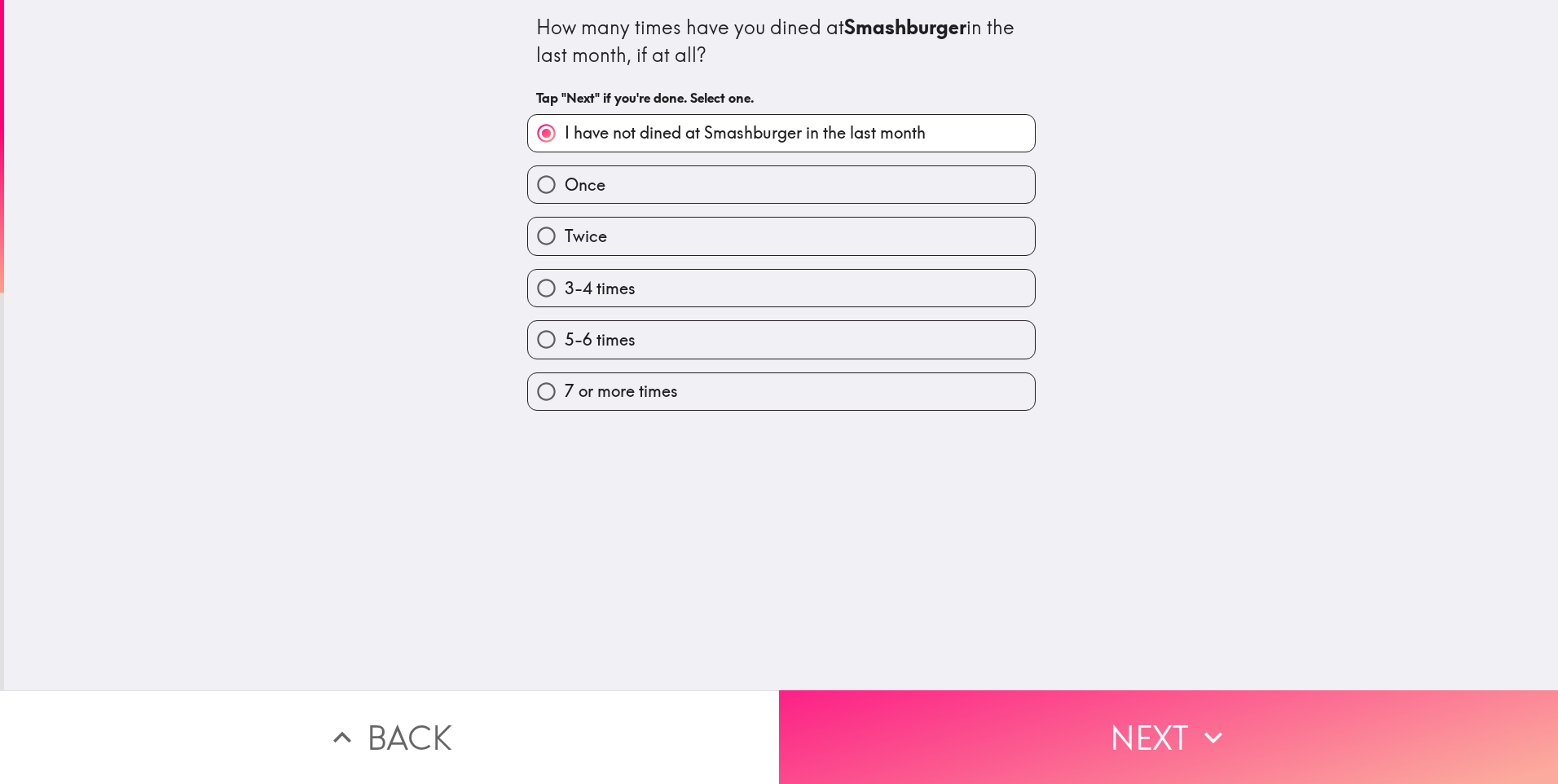
click at [1129, 696] on button "Next" at bounding box center [1168, 737] width 779 height 94
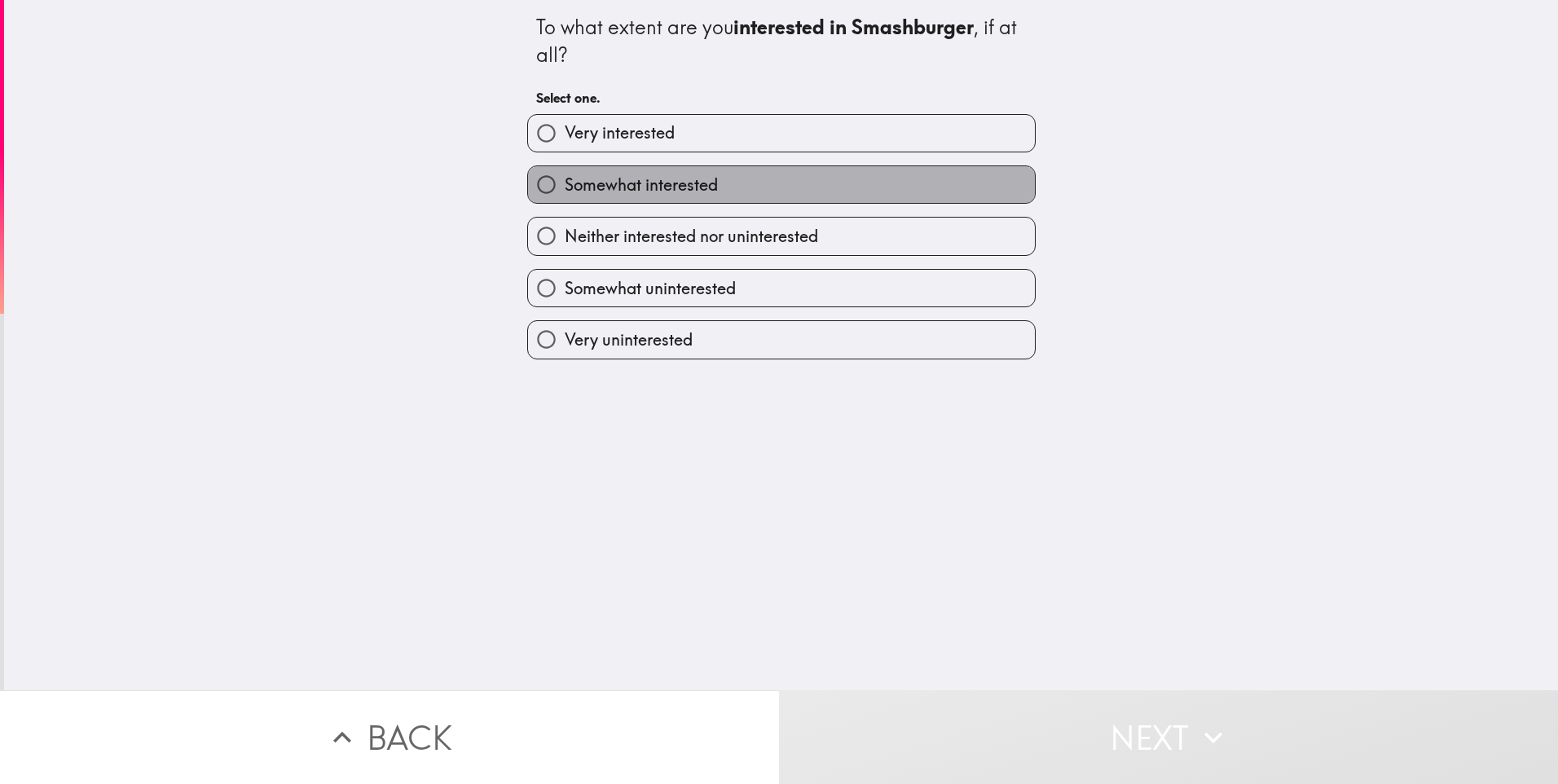
click at [669, 189] on span "Somewhat interested" at bounding box center [642, 185] width 153 height 23
click at [565, 189] on input "Somewhat interested" at bounding box center [546, 185] width 37 height 37
radio input "true"
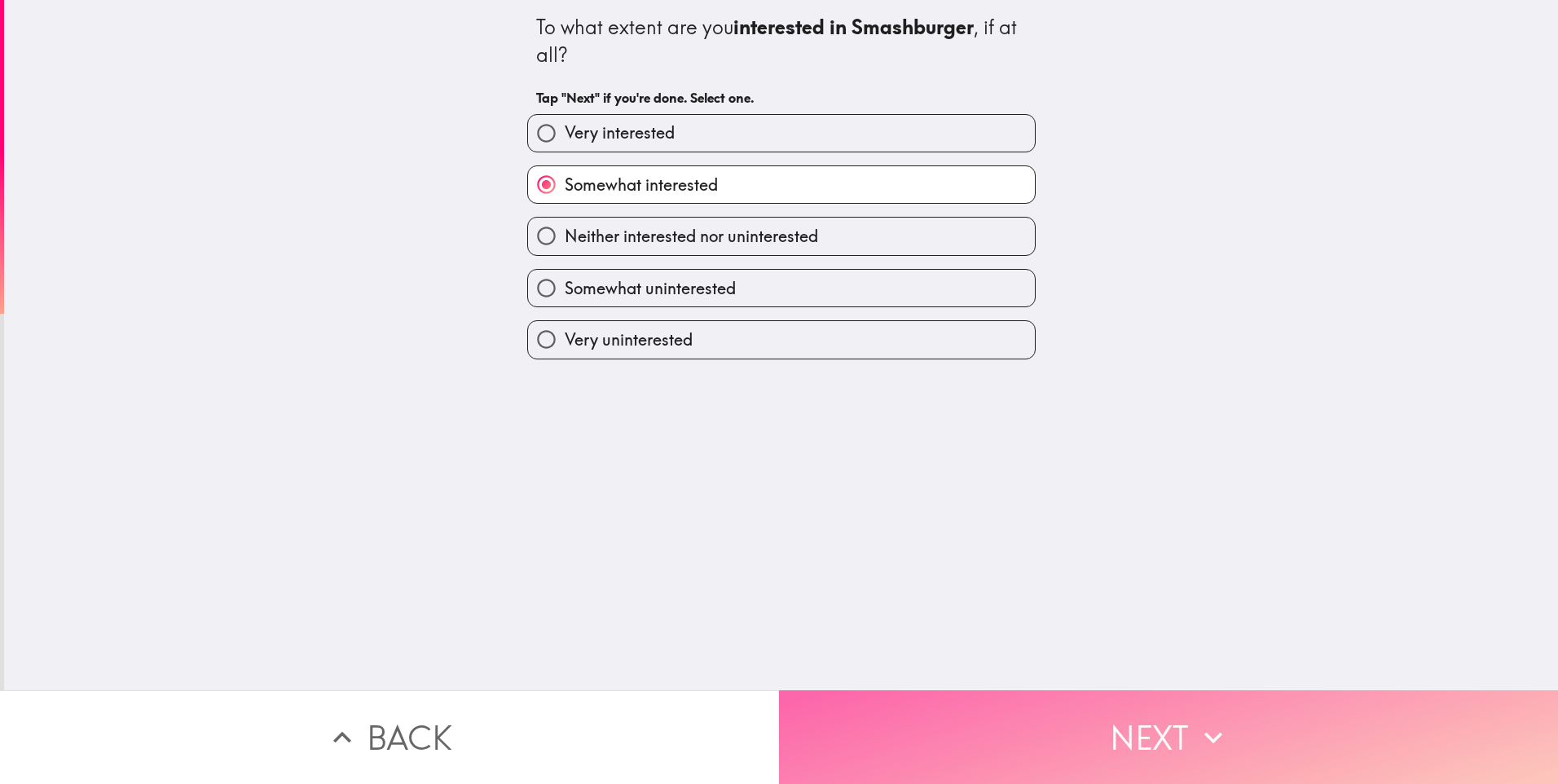
click at [1115, 748] on button "Next" at bounding box center [1168, 737] width 779 height 94
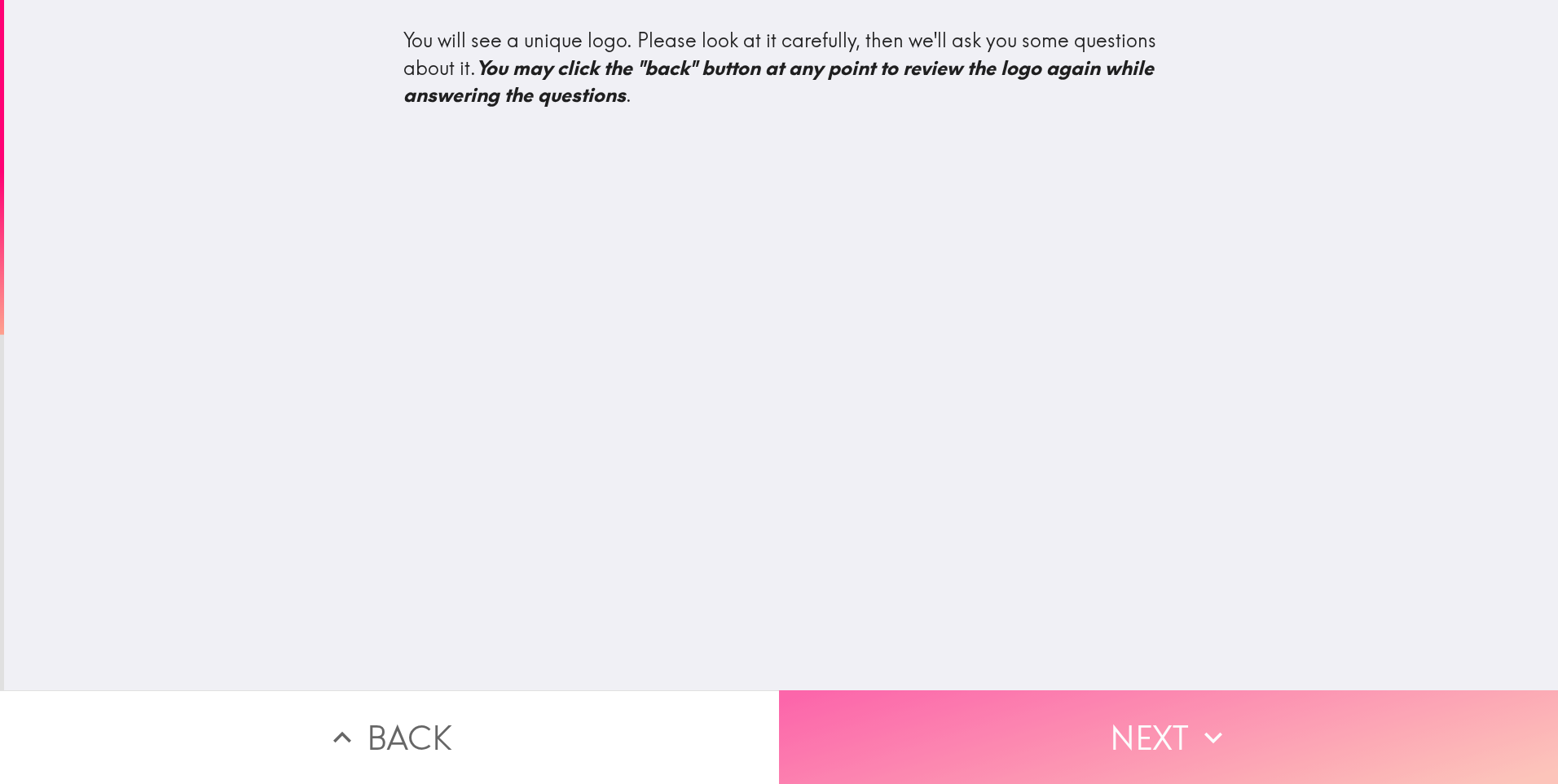
click at [1195, 725] on icon "button" at bounding box center [1213, 738] width 36 height 36
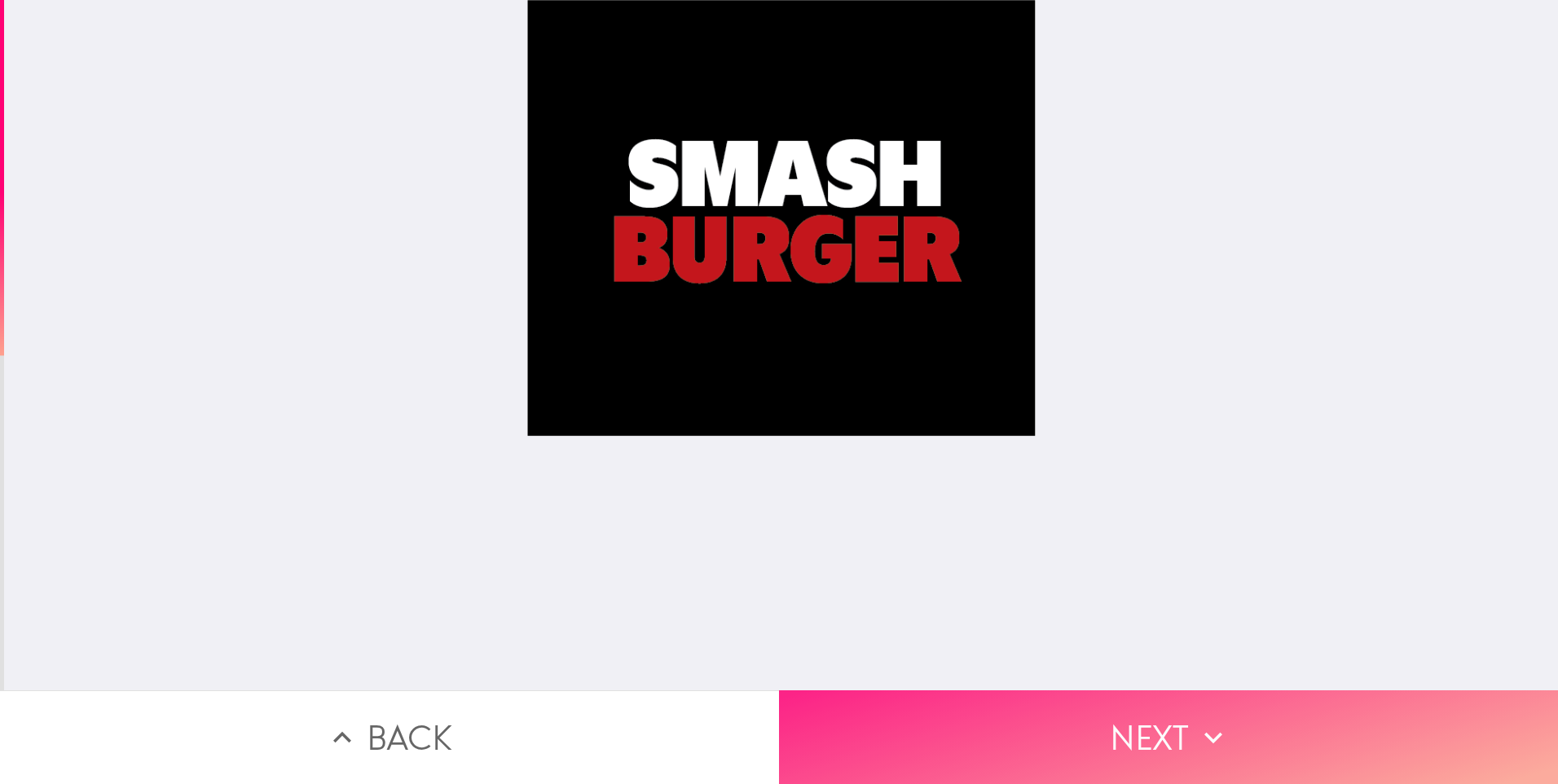
click at [1151, 716] on button "Next" at bounding box center [1168, 737] width 779 height 94
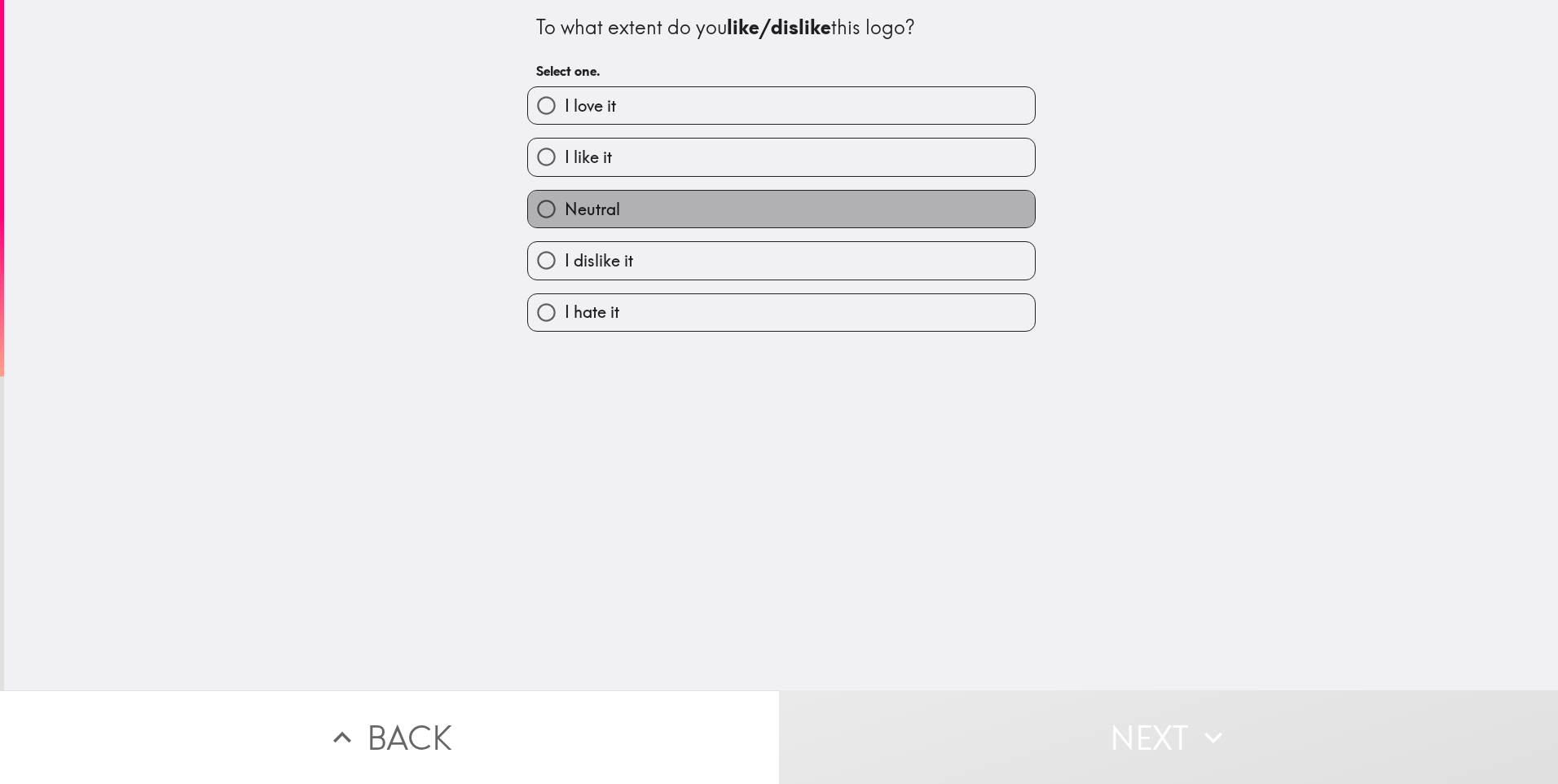
click at [578, 202] on span "Neutral" at bounding box center [593, 209] width 56 height 23
click at [565, 202] on input "Neutral" at bounding box center [546, 209] width 37 height 37
radio input "true"
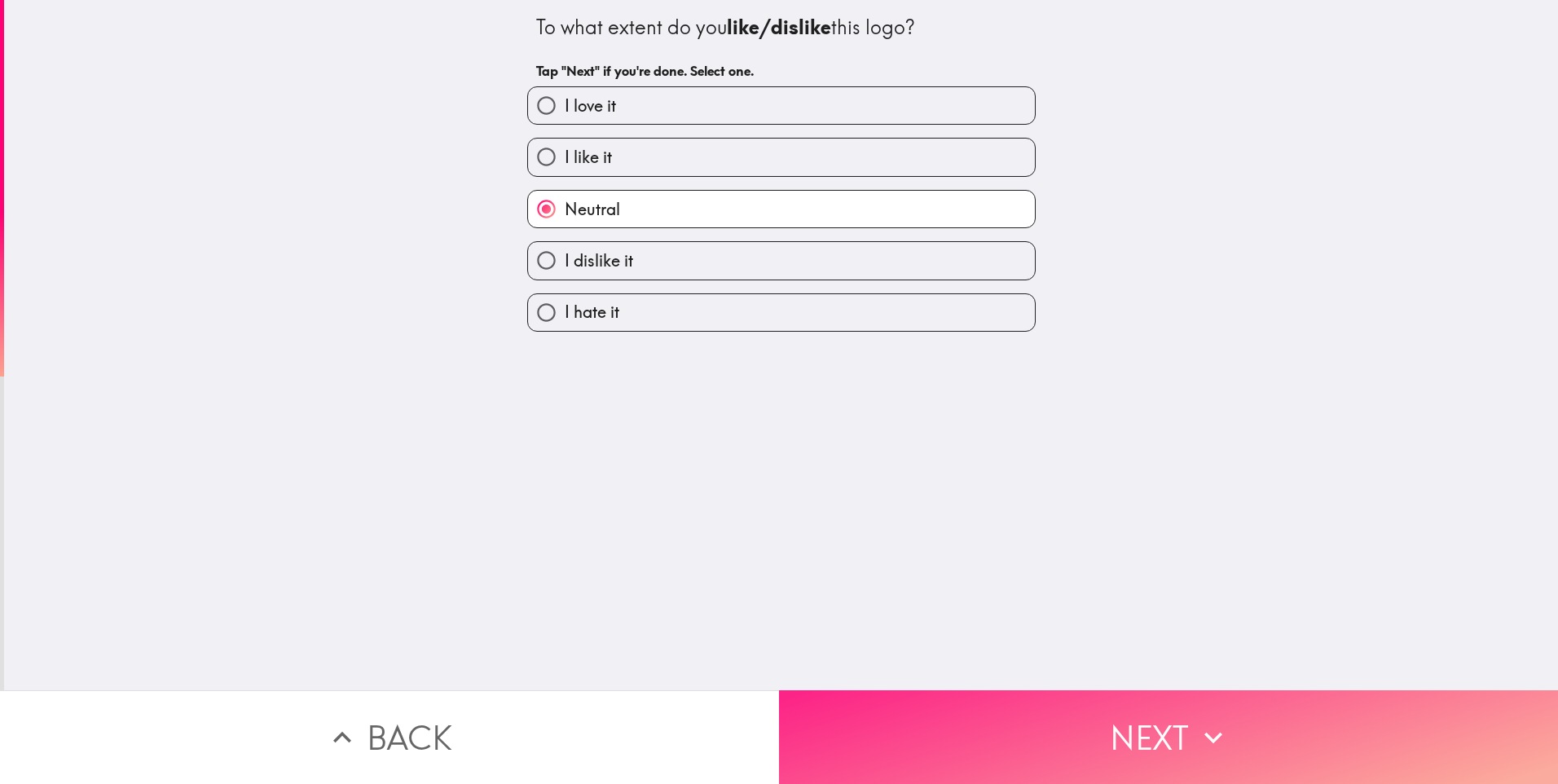
click at [1157, 716] on button "Next" at bounding box center [1168, 737] width 779 height 94
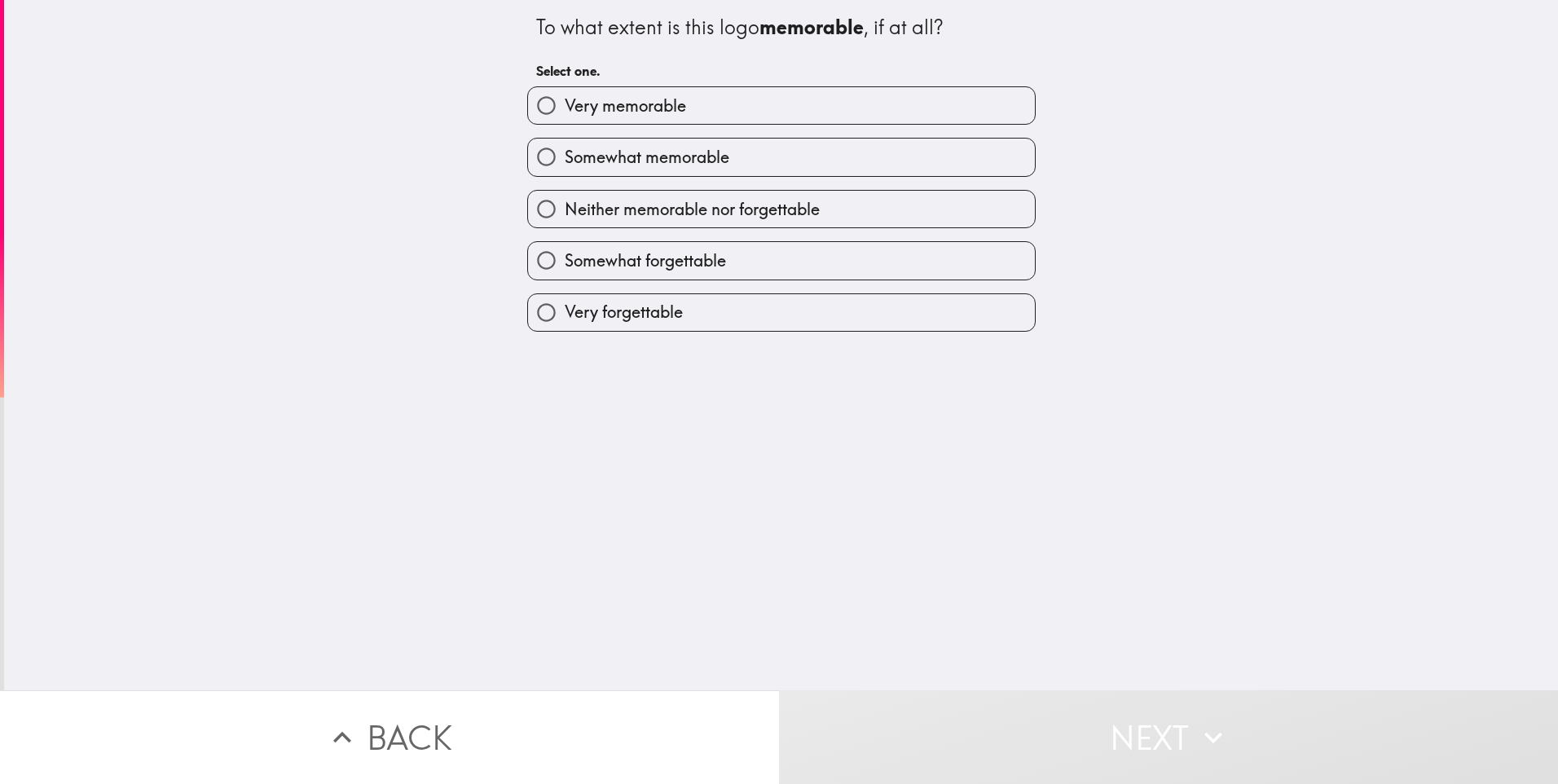
click at [678, 148] on span "Somewhat memorable" at bounding box center [647, 157] width 164 height 23
click at [565, 148] on input "Somewhat memorable" at bounding box center [546, 157] width 37 height 37
radio input "true"
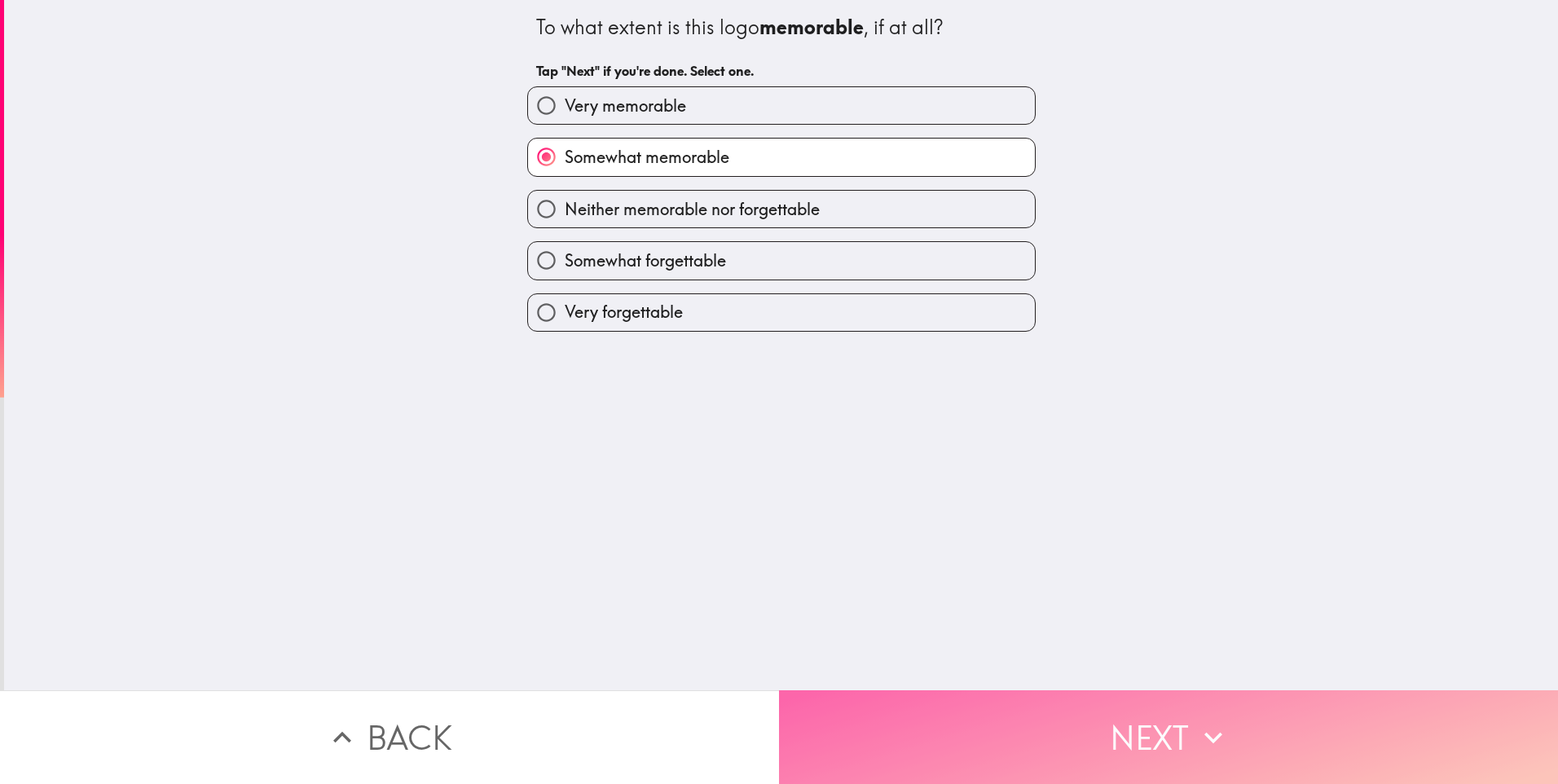
click at [1119, 690] on button "Next" at bounding box center [1168, 737] width 779 height 94
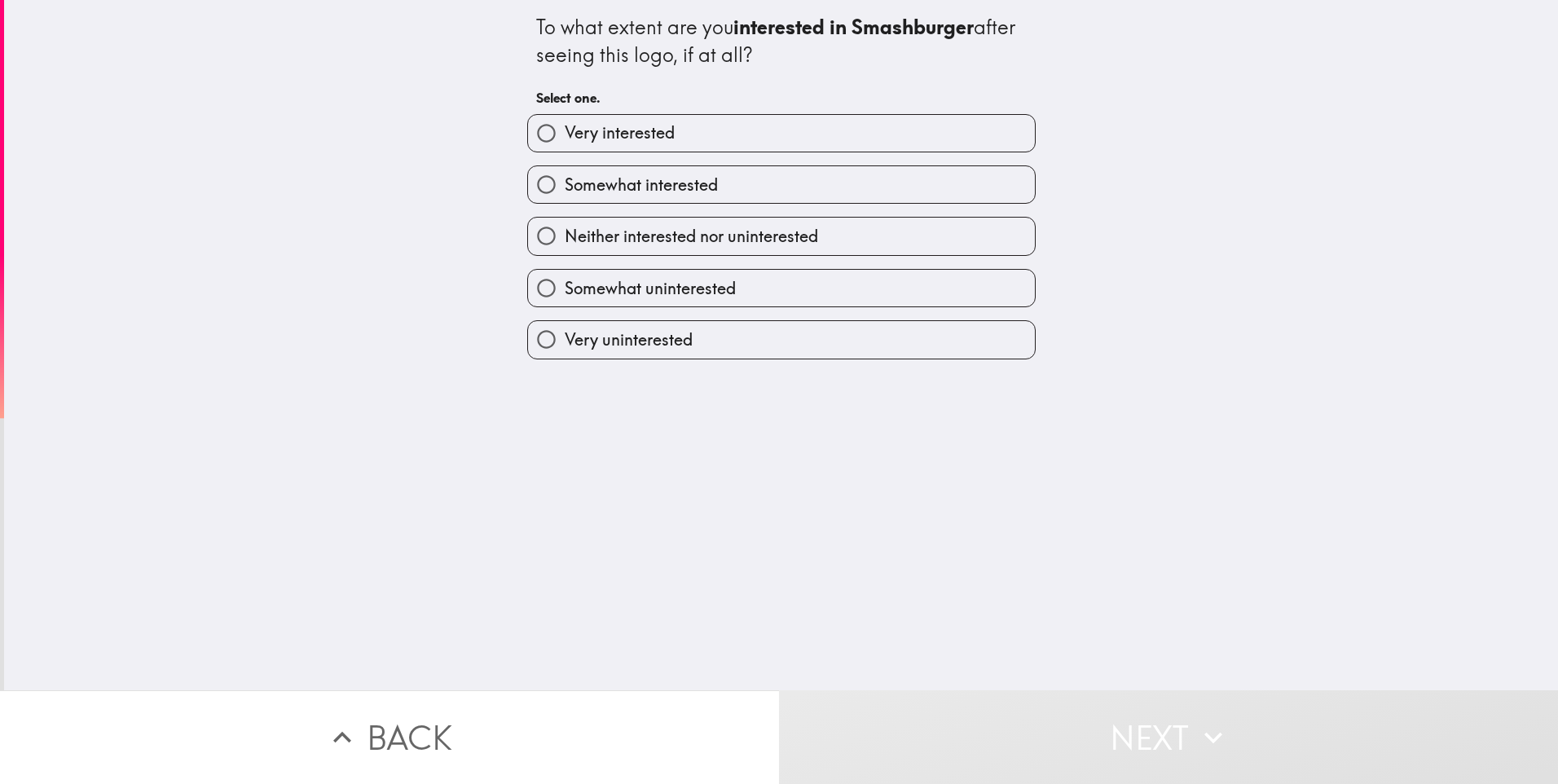
click at [577, 233] on span "Neither interested nor uninterested" at bounding box center [691, 236] width 254 height 23
click at [565, 233] on input "Neither interested nor uninterested" at bounding box center [546, 236] width 37 height 37
radio input "true"
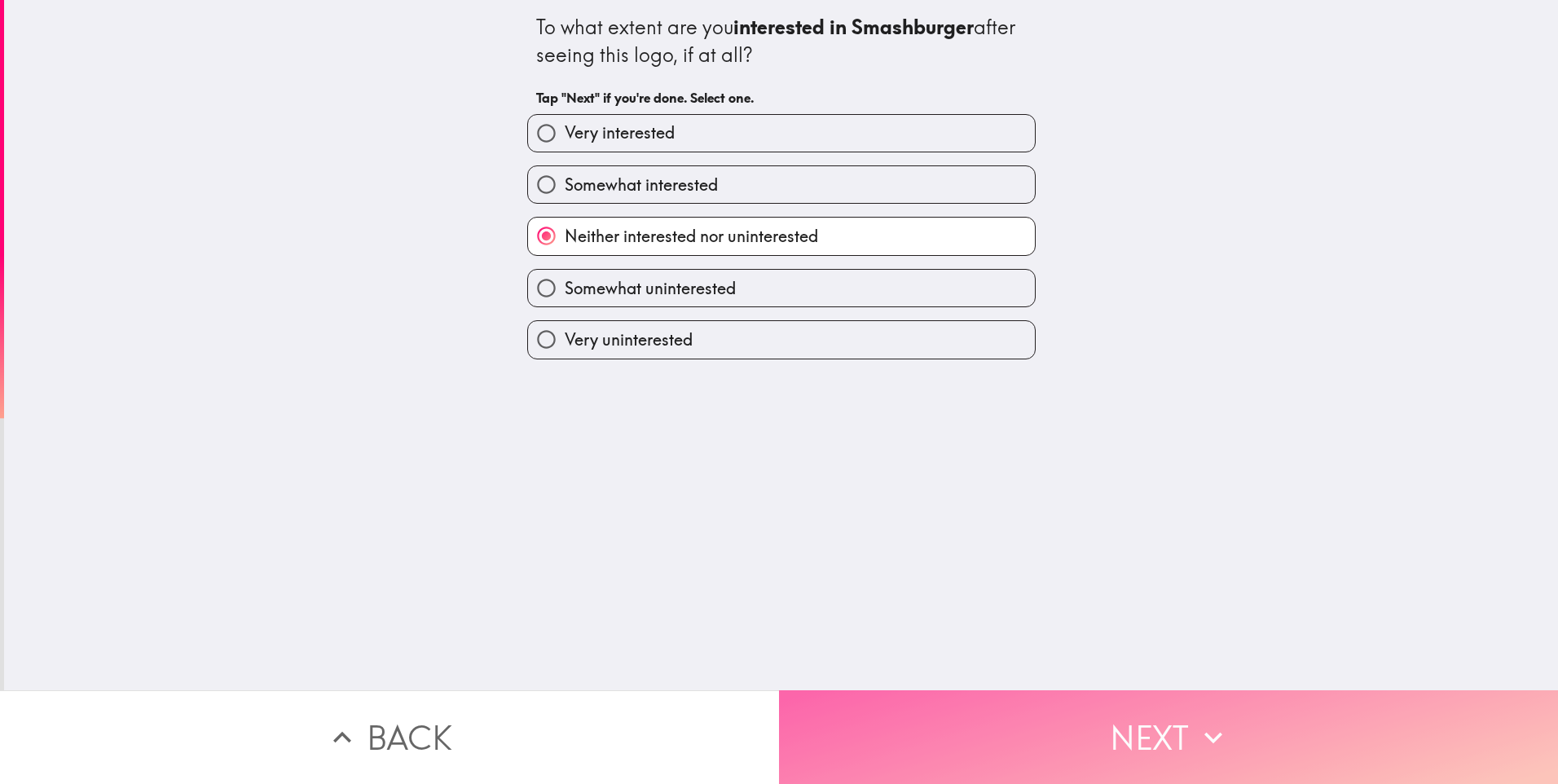
click at [1099, 717] on button "Next" at bounding box center [1168, 737] width 779 height 94
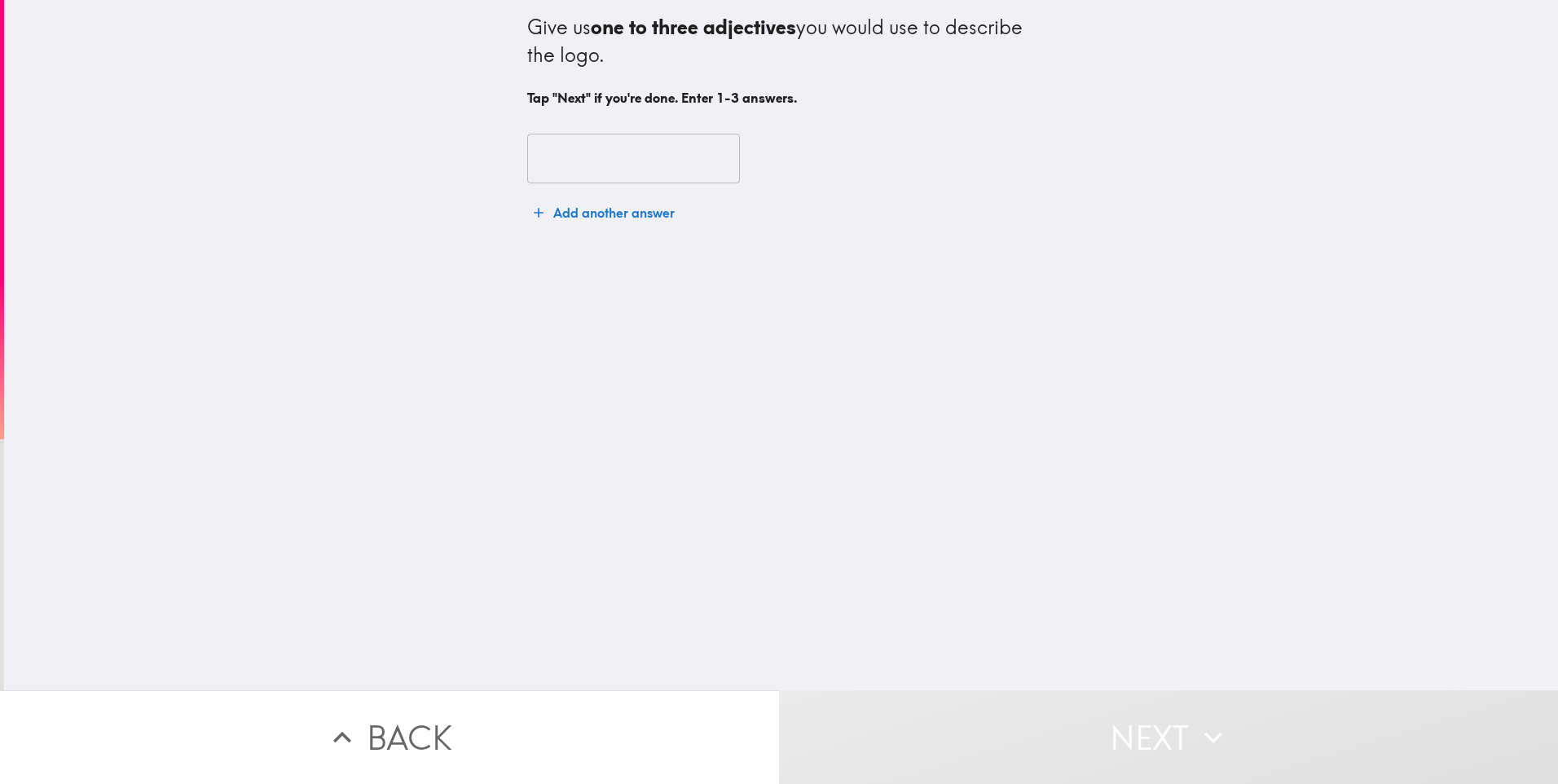
click at [600, 163] on input "text" at bounding box center [633, 159] width 212 height 51
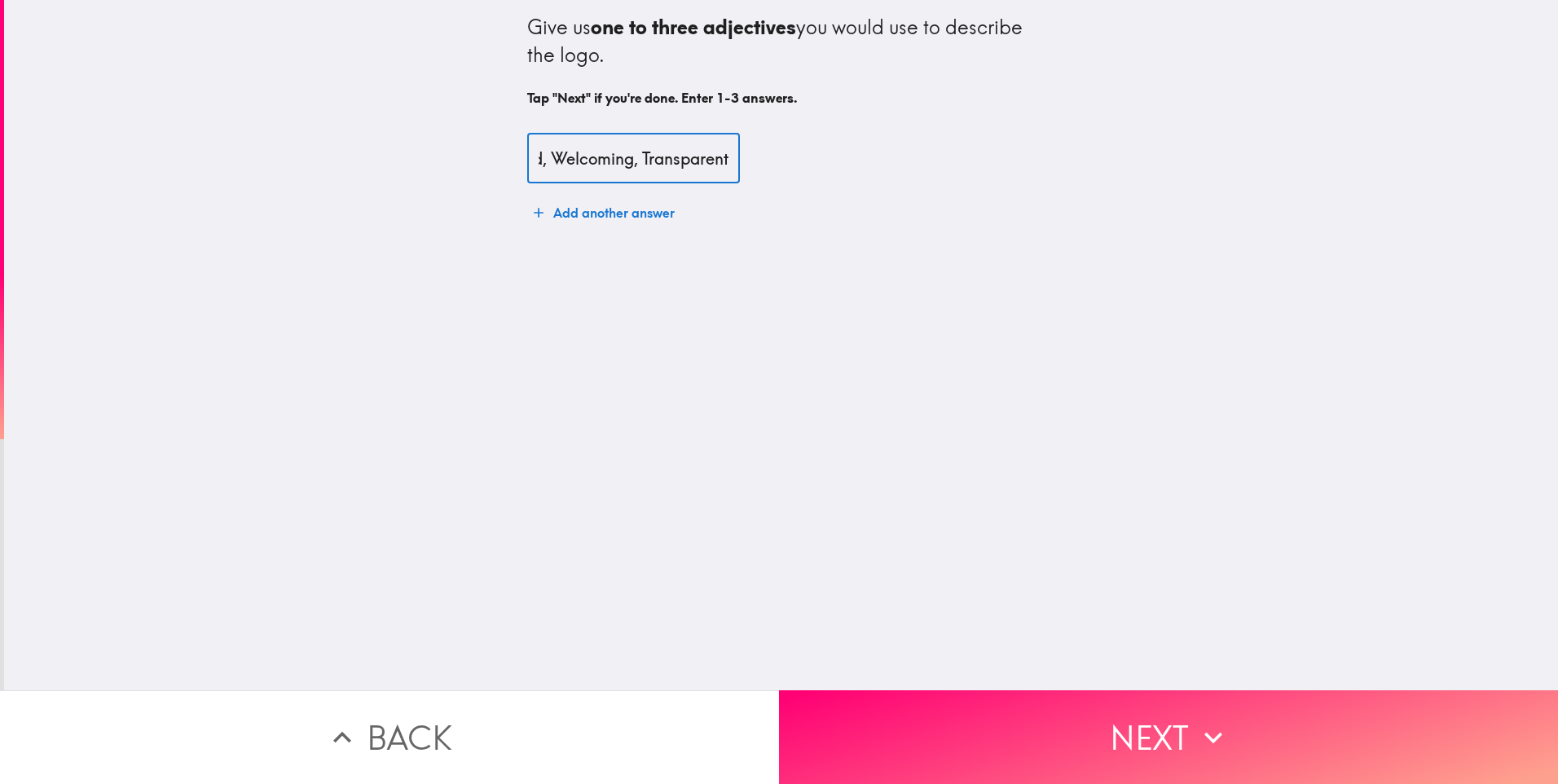
scroll to position [0, 47]
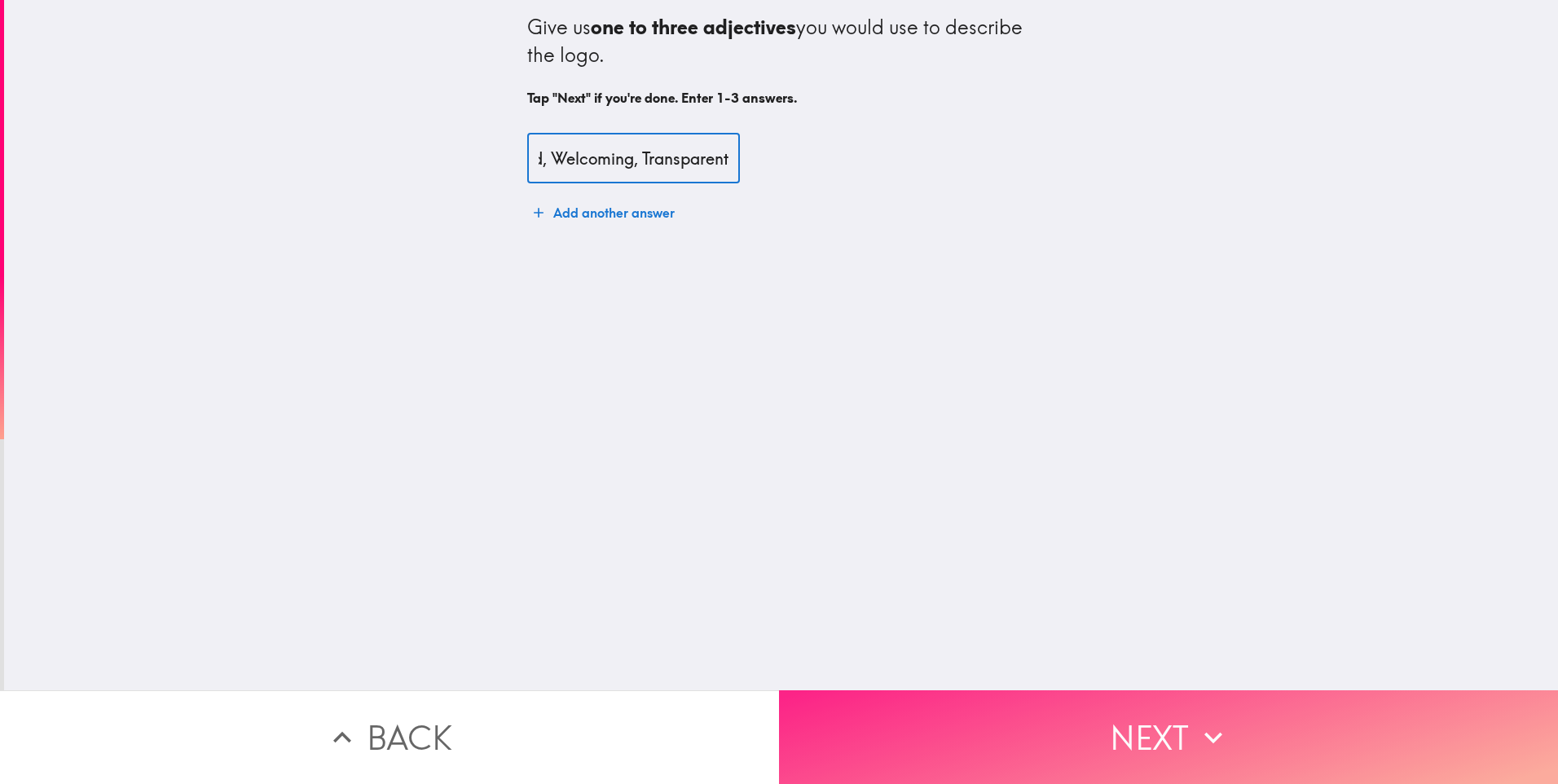
type input "Bold, Welcoming, Transparent"
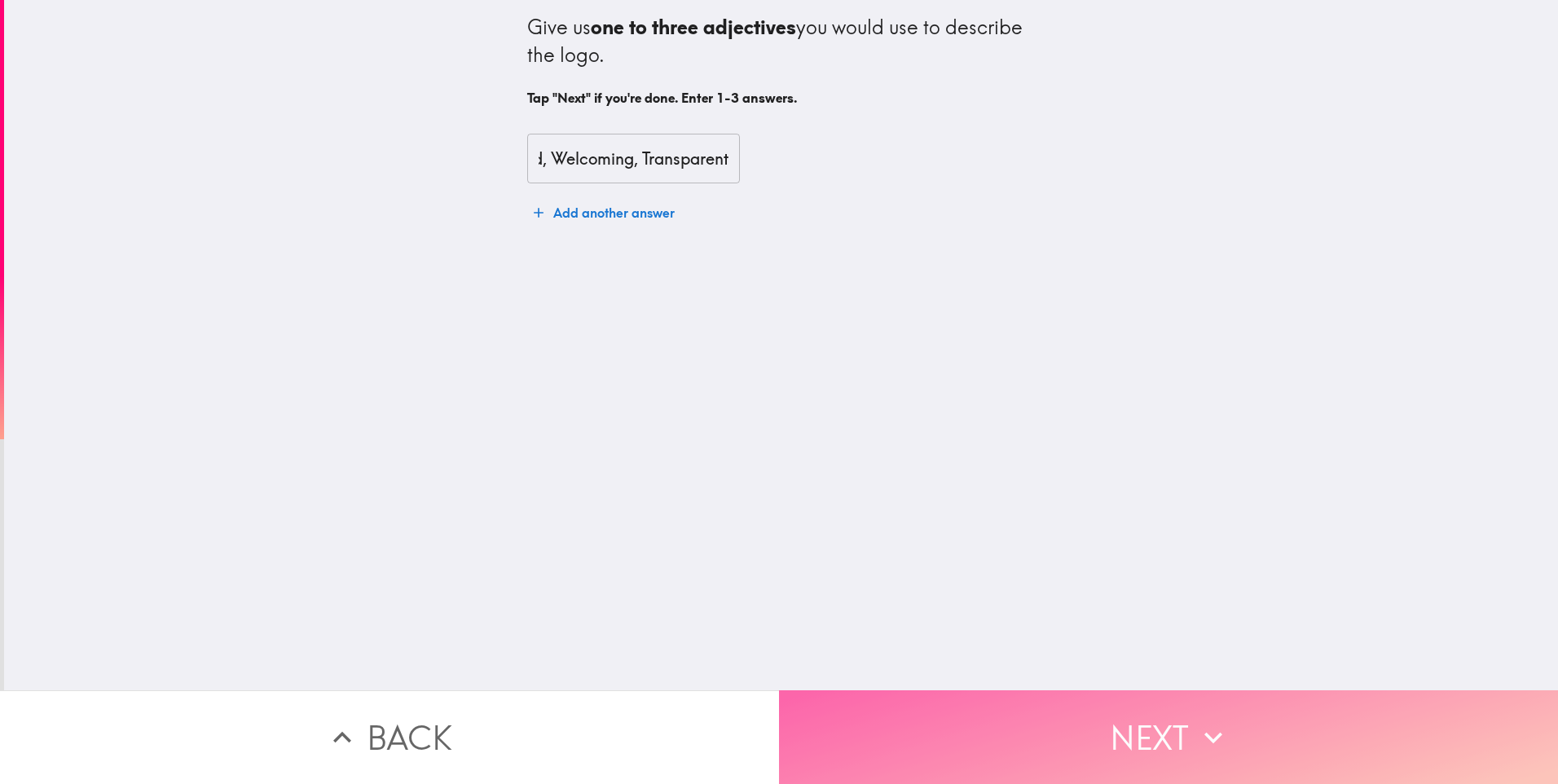
scroll to position [0, 0]
click at [1143, 715] on button "Next" at bounding box center [1168, 737] width 779 height 94
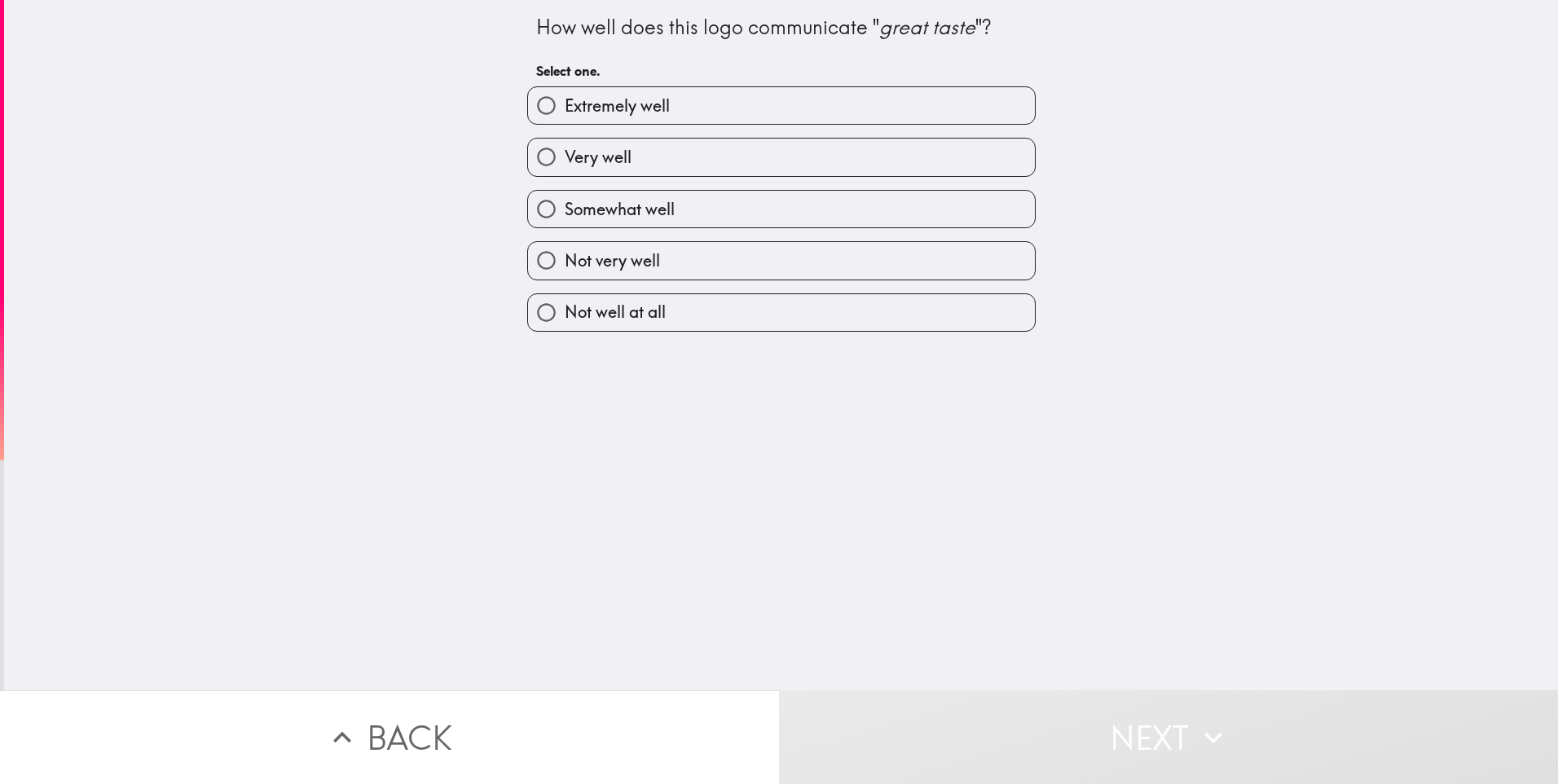
click at [169, 693] on button "Back" at bounding box center [390, 737] width 779 height 94
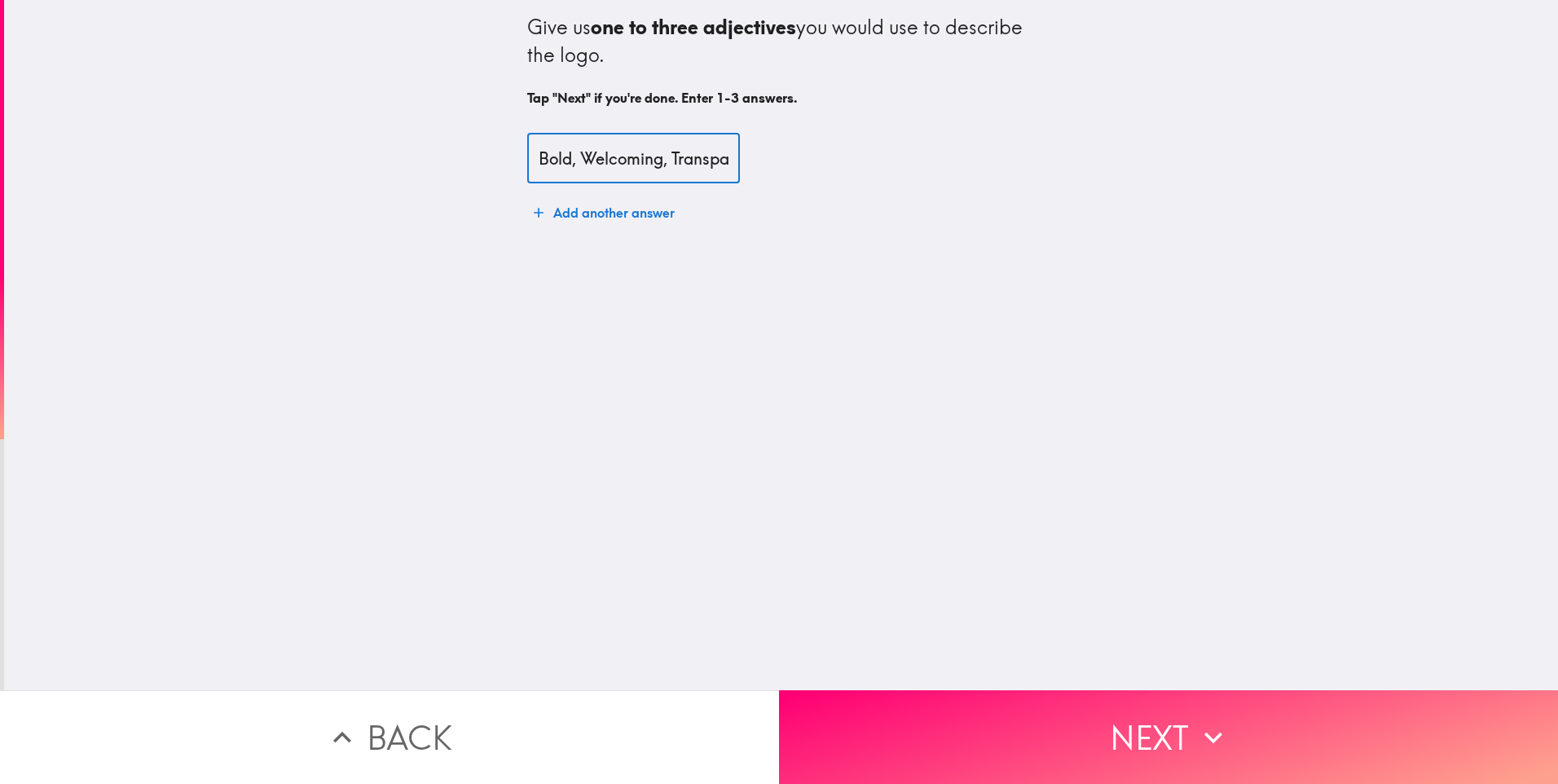
drag, startPoint x: 661, startPoint y: 158, endPoint x: 453, endPoint y: 168, distance: 208.2
click at [453, 168] on div "Give us one to three adjectives you would use to describe the logo. Tap "Next" …" at bounding box center [782, 345] width 1555 height 690
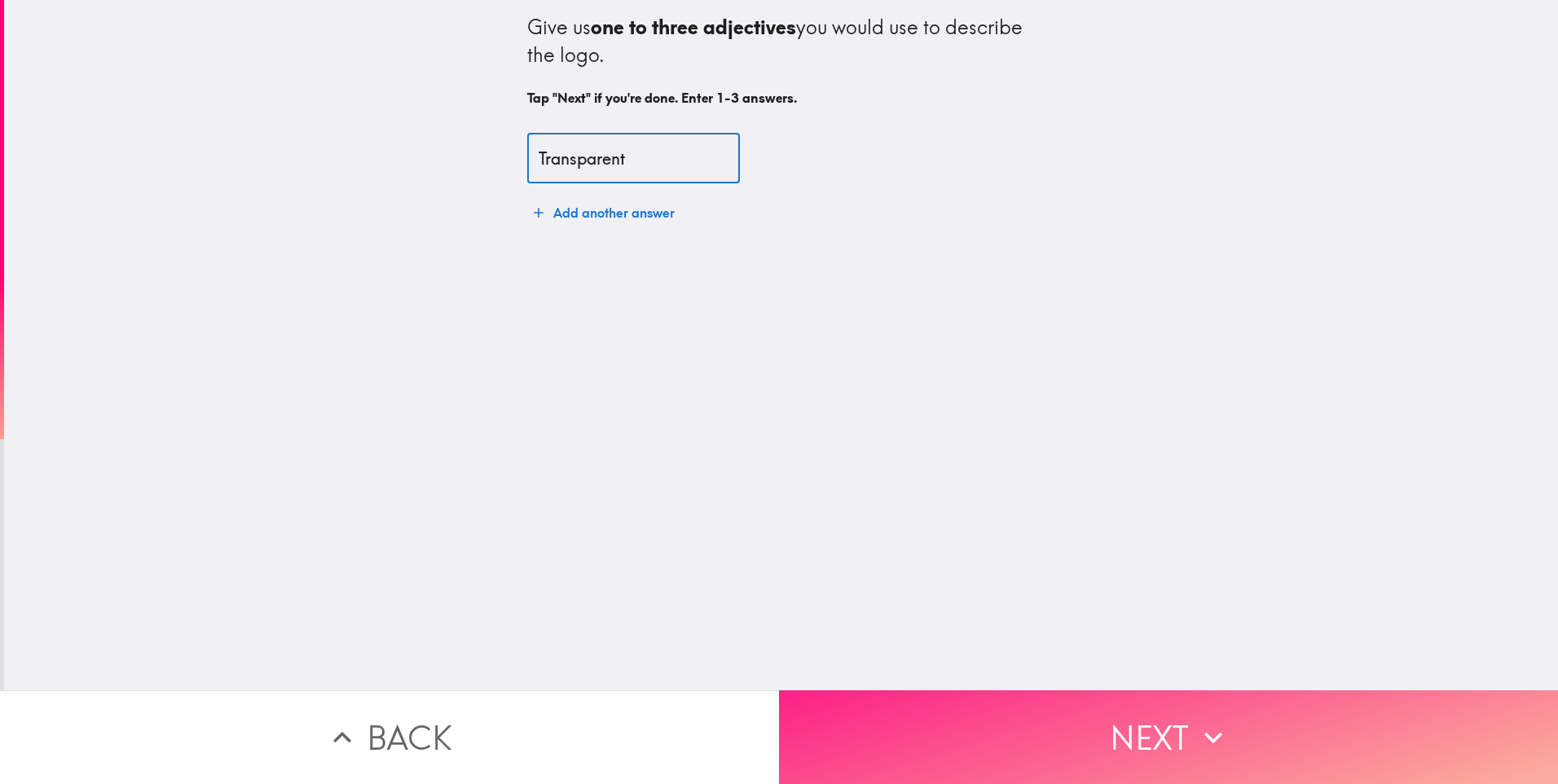
type input "Transparent"
click at [1144, 722] on button "Next" at bounding box center [1168, 737] width 779 height 94
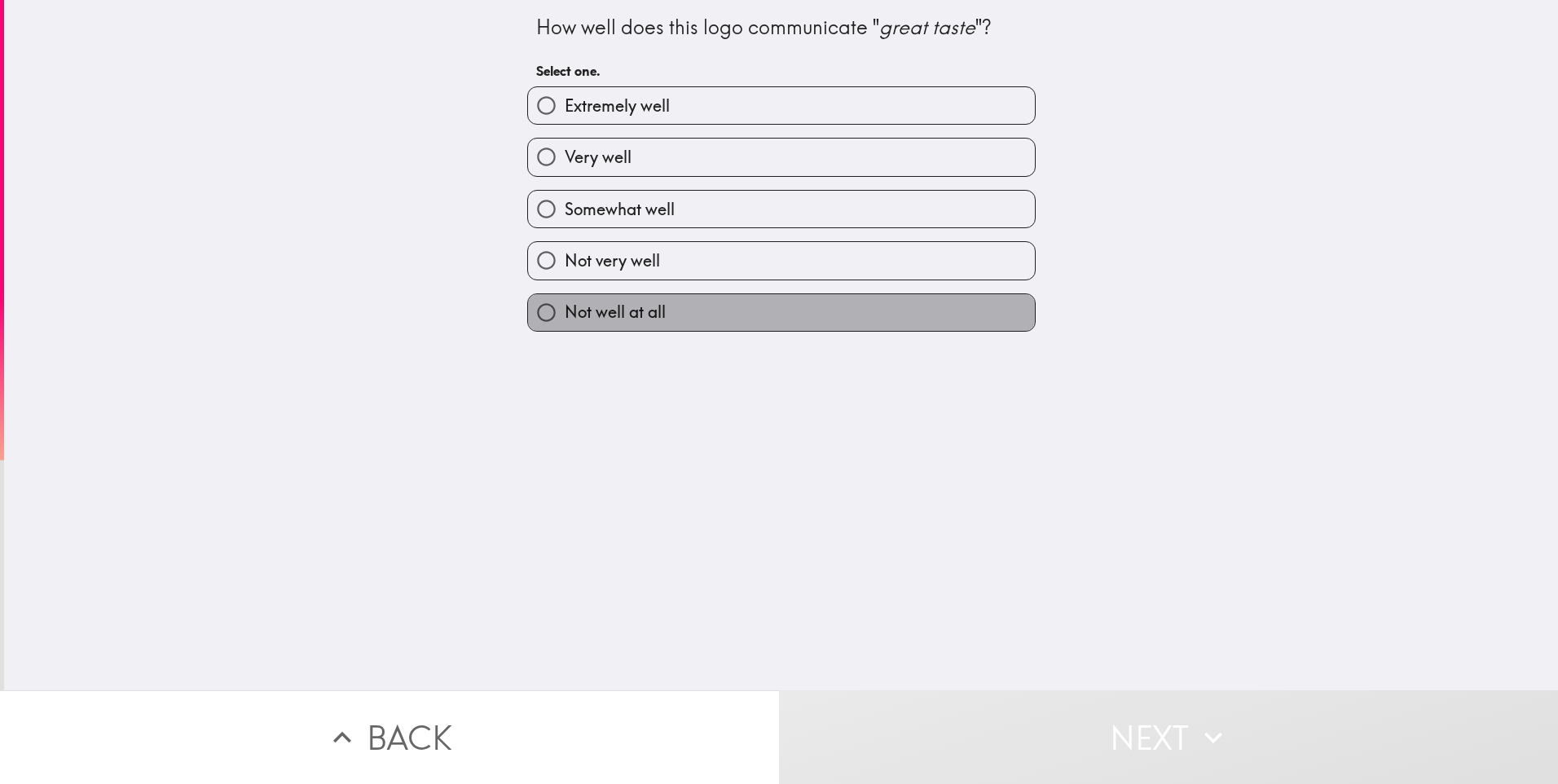
click at [622, 321] on span "Not well at all" at bounding box center [615, 312] width 101 height 23
click at [565, 321] on input "Not well at all" at bounding box center [546, 313] width 37 height 37
radio input "true"
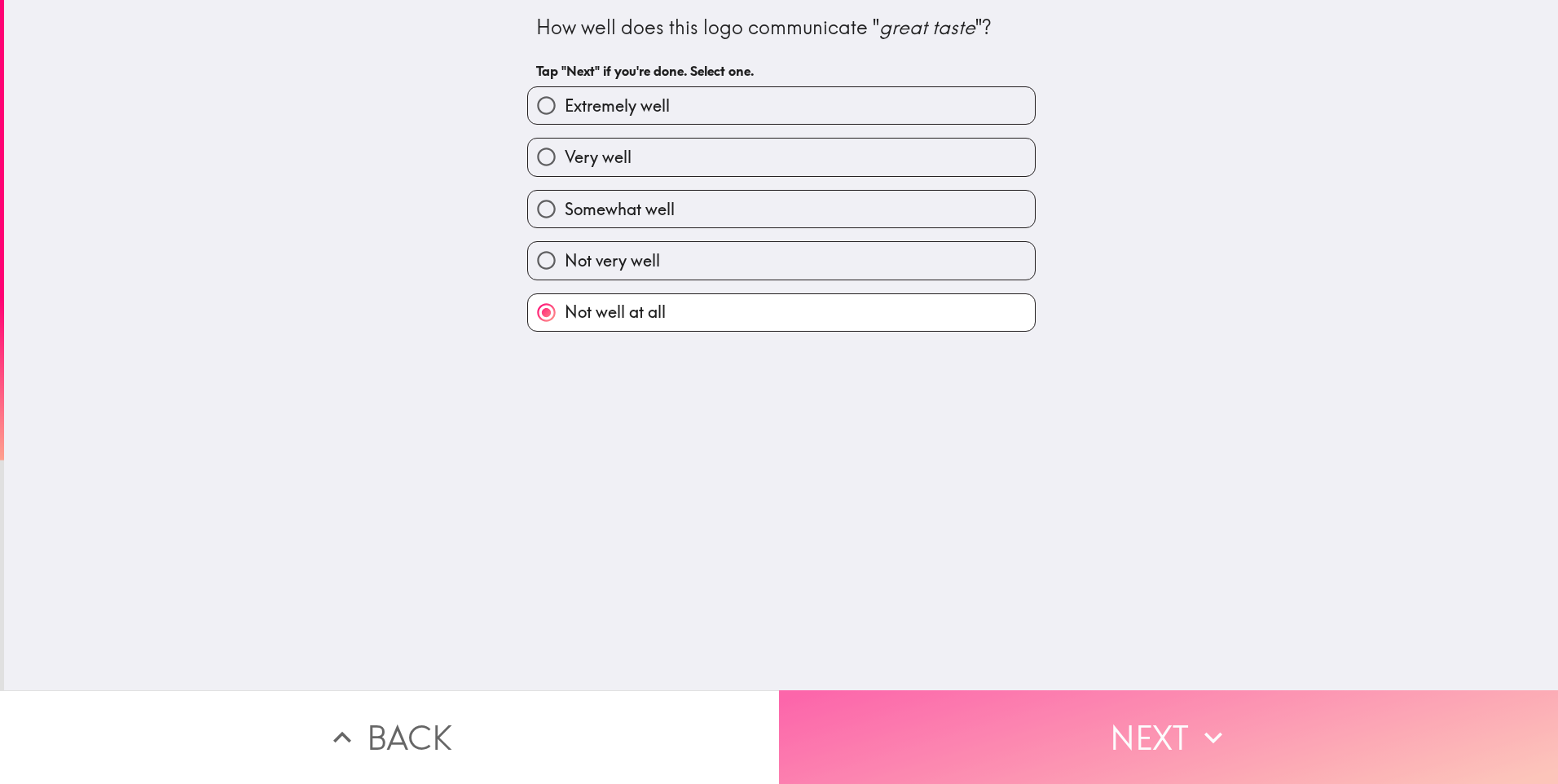
click at [1108, 700] on button "Next" at bounding box center [1168, 737] width 779 height 94
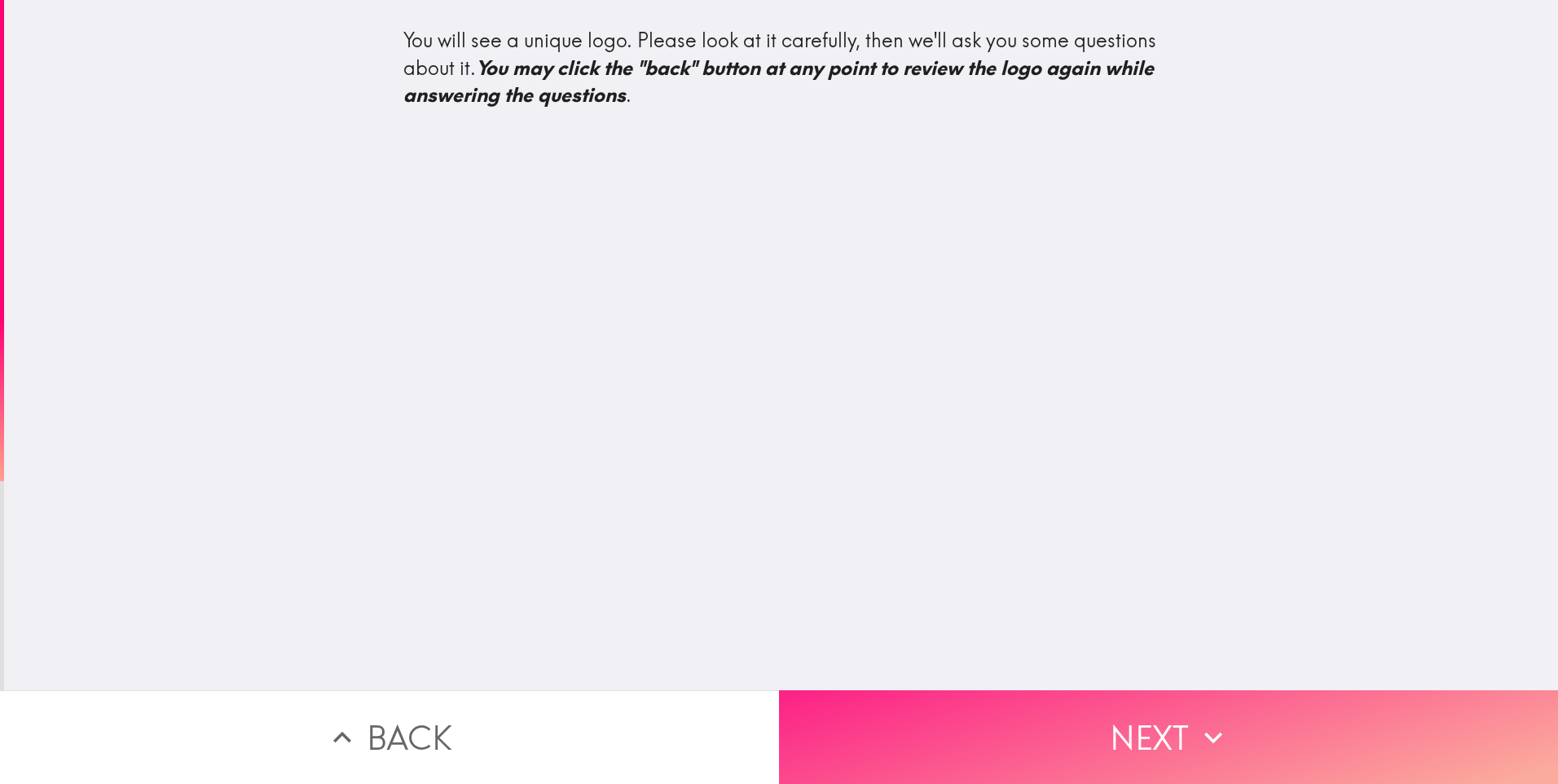
click at [1421, 728] on button "Next" at bounding box center [1168, 737] width 779 height 94
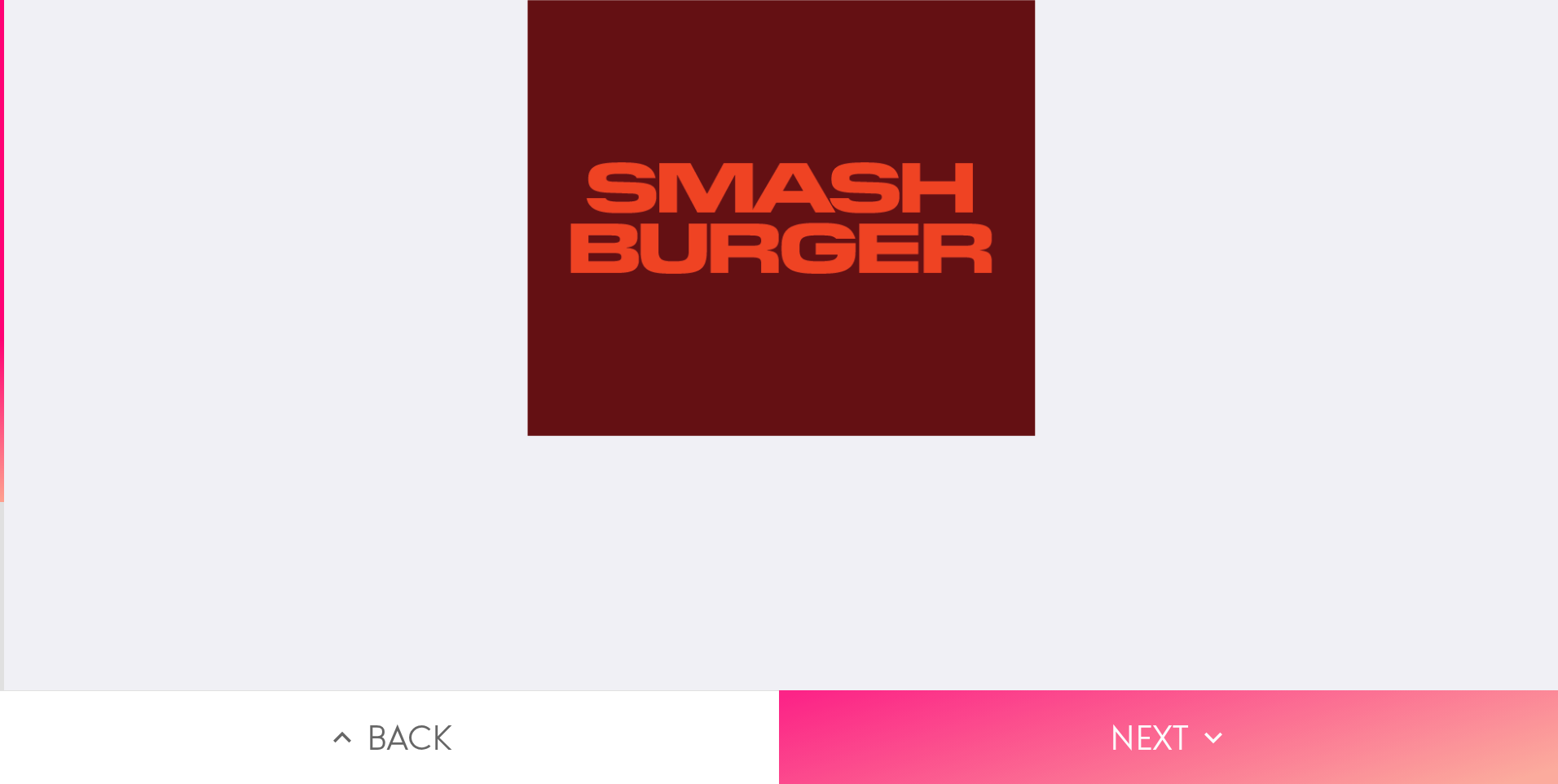
click at [1334, 743] on button "Next" at bounding box center [1168, 737] width 779 height 94
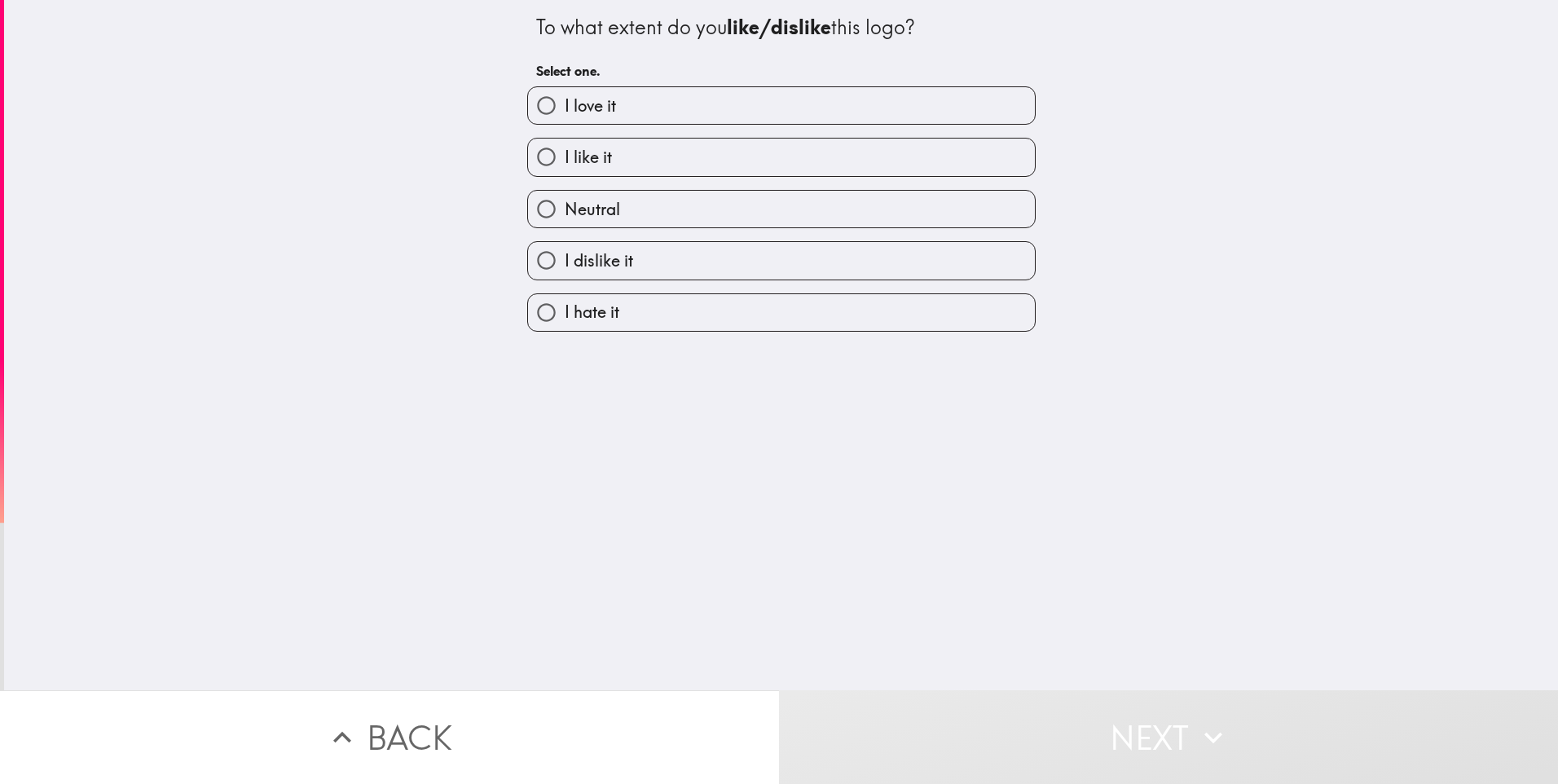
click at [592, 264] on span "I dislike it" at bounding box center [599, 260] width 68 height 23
click at [565, 264] on input "I dislike it" at bounding box center [546, 260] width 37 height 37
radio input "true"
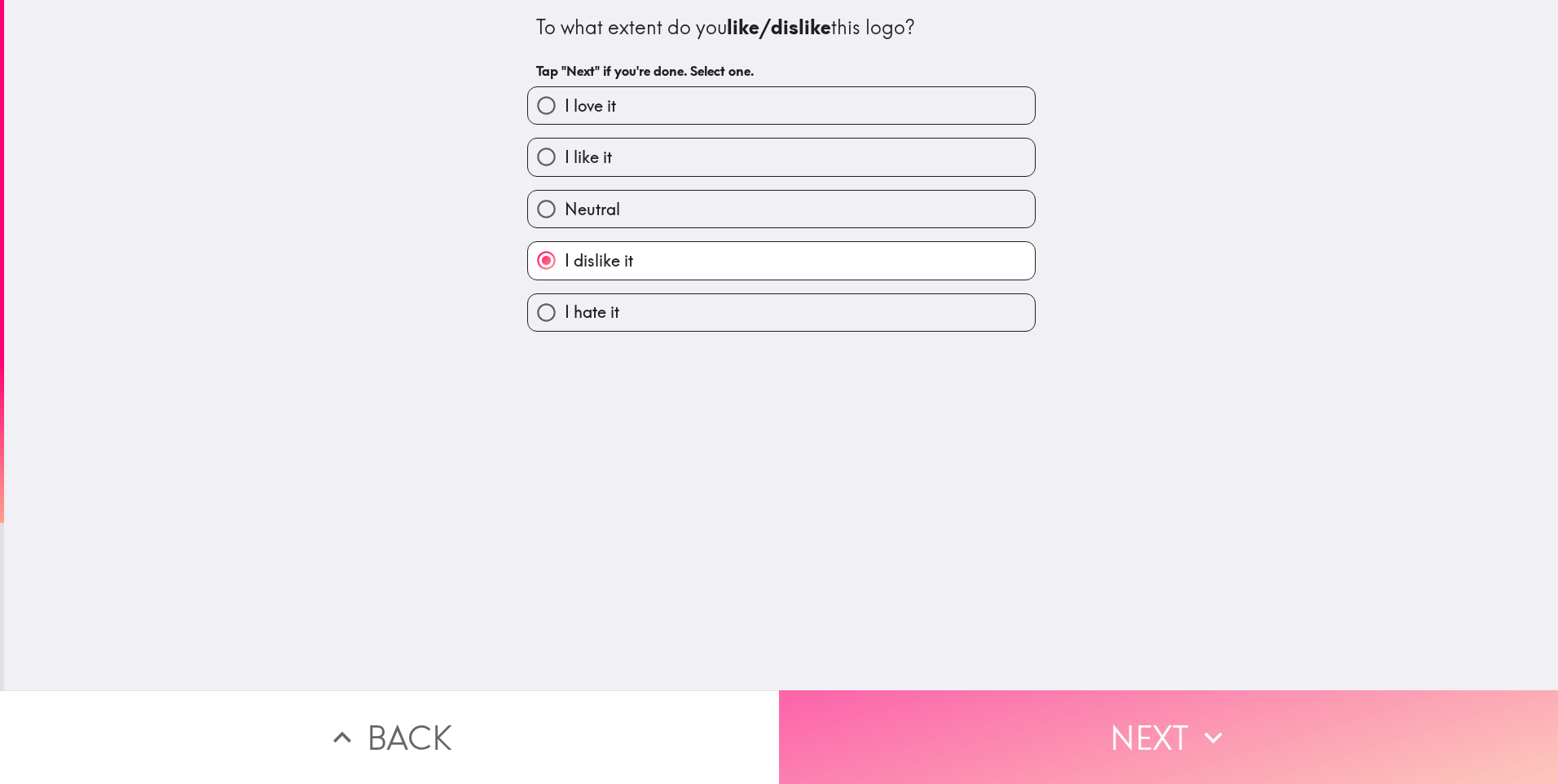
click at [1143, 704] on button "Next" at bounding box center [1168, 737] width 779 height 94
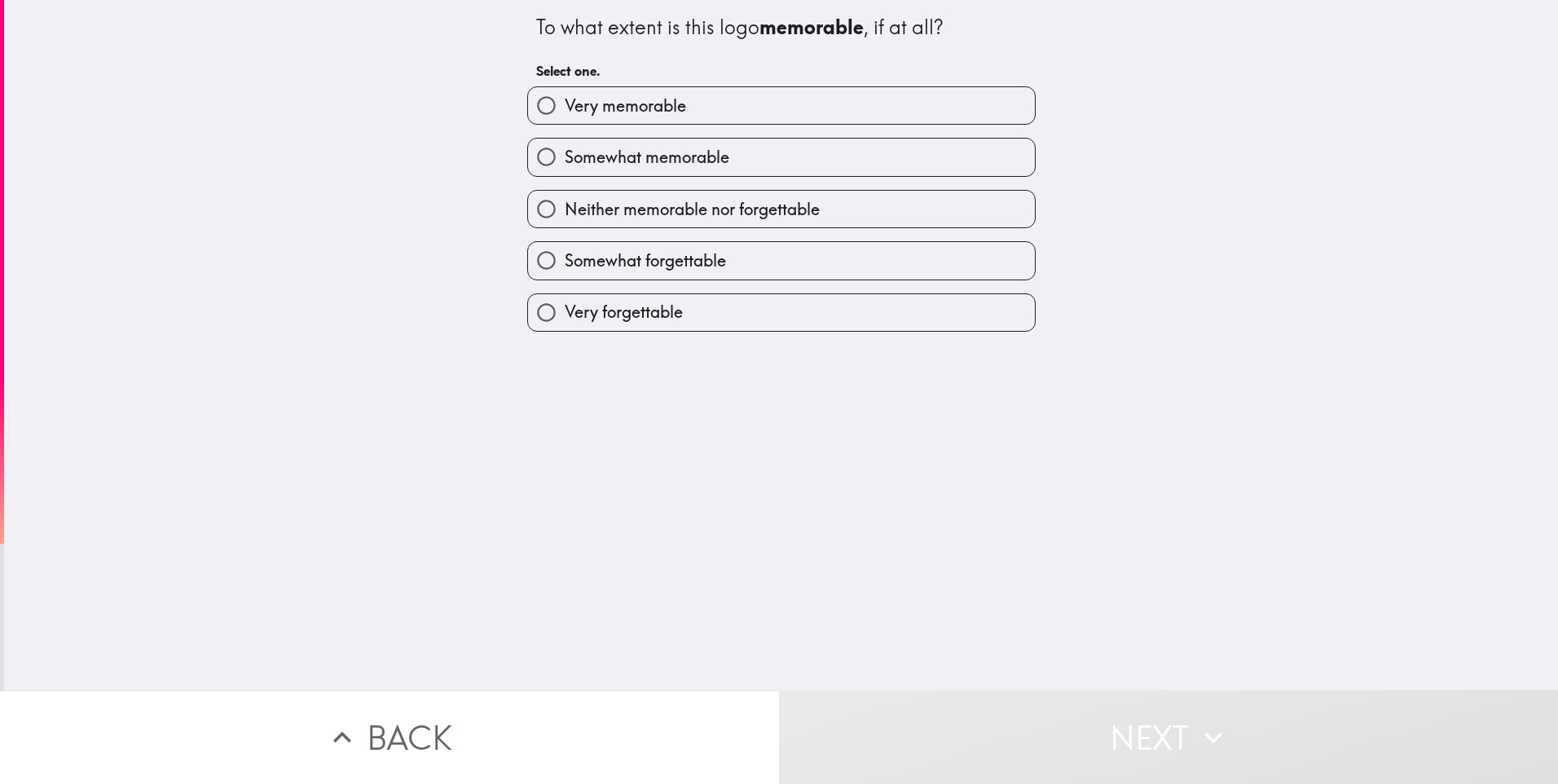
click at [656, 211] on span "Neither memorable nor forgettable" at bounding box center [692, 209] width 255 height 23
click at [565, 211] on input "Neither memorable nor forgettable" at bounding box center [546, 209] width 37 height 37
radio input "true"
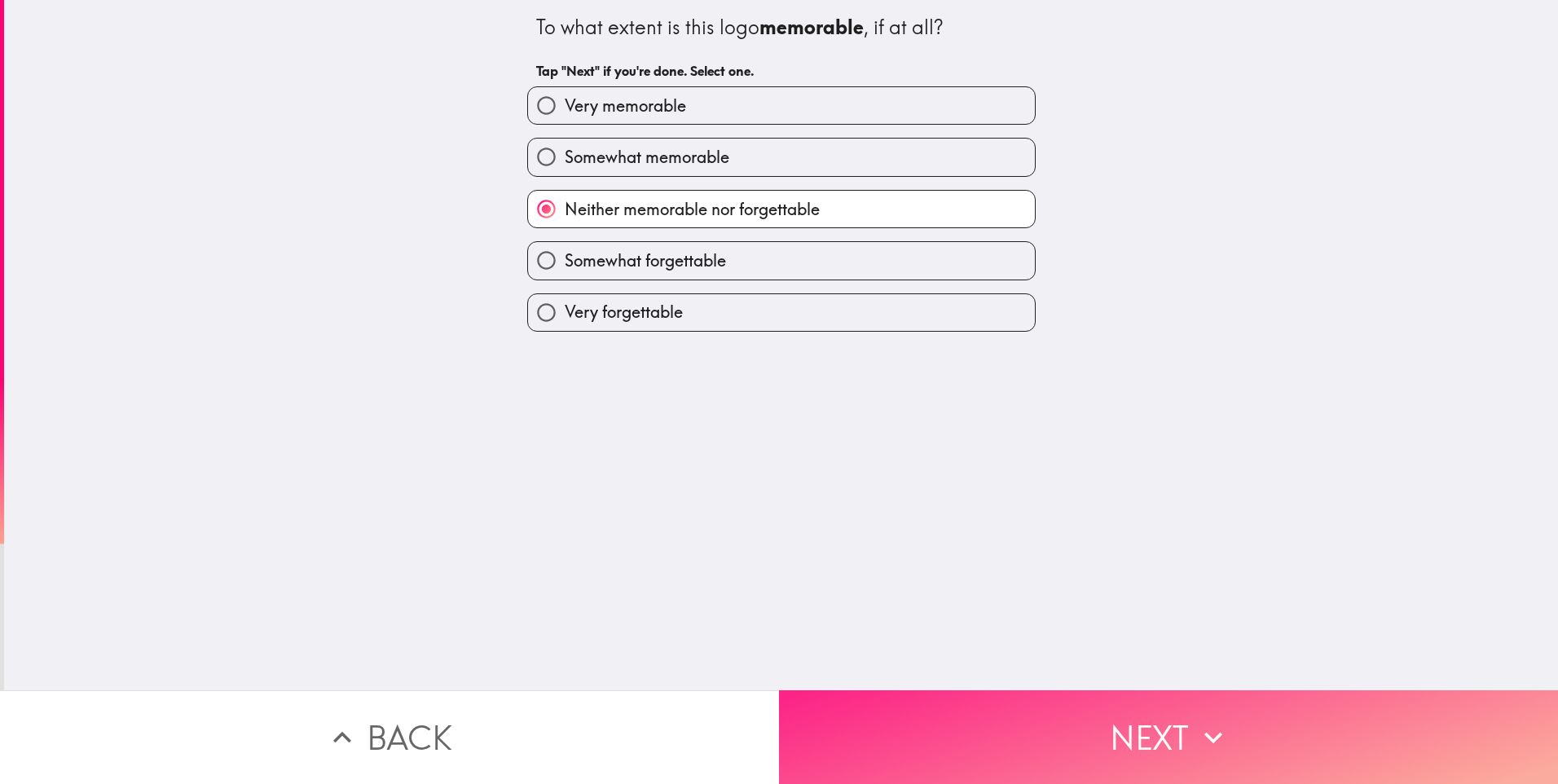
click at [1087, 722] on button "Next" at bounding box center [1168, 737] width 779 height 94
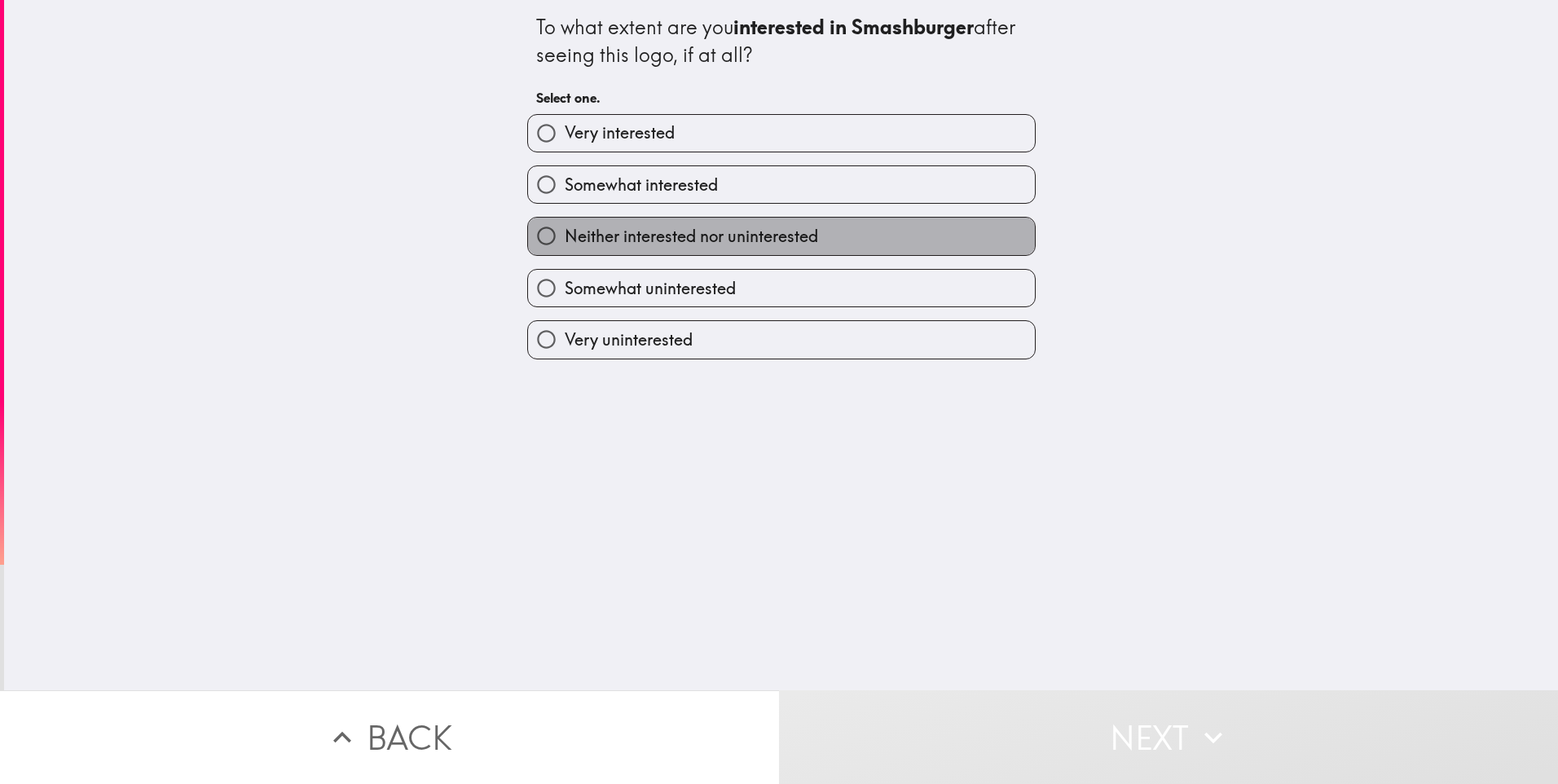
click at [743, 227] on span "Neither interested nor uninterested" at bounding box center [691, 236] width 254 height 23
click at [565, 227] on input "Neither interested nor uninterested" at bounding box center [546, 236] width 37 height 37
radio input "true"
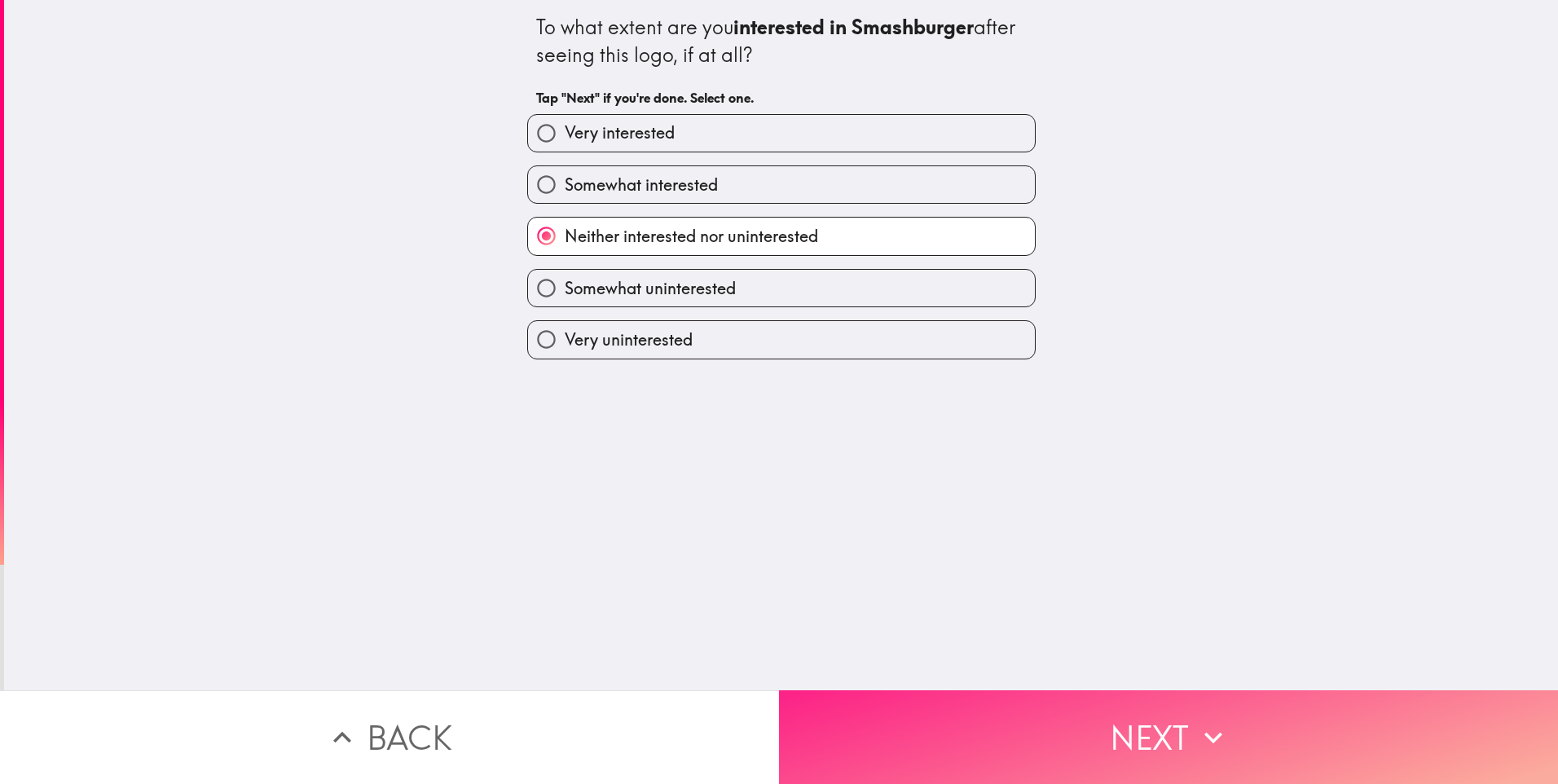
click at [1056, 717] on button "Next" at bounding box center [1168, 737] width 779 height 94
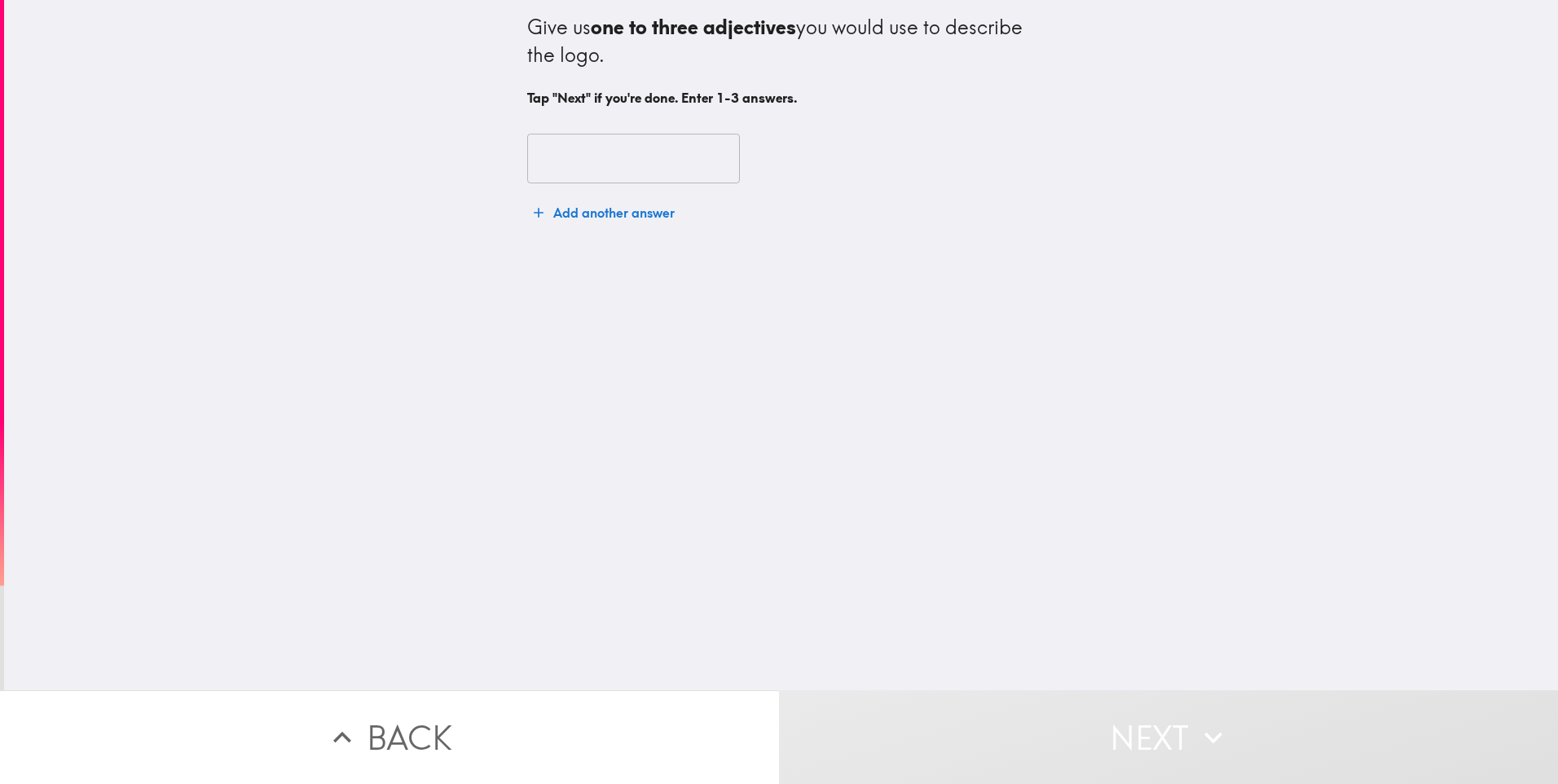
click at [625, 168] on input "text" at bounding box center [633, 159] width 212 height 51
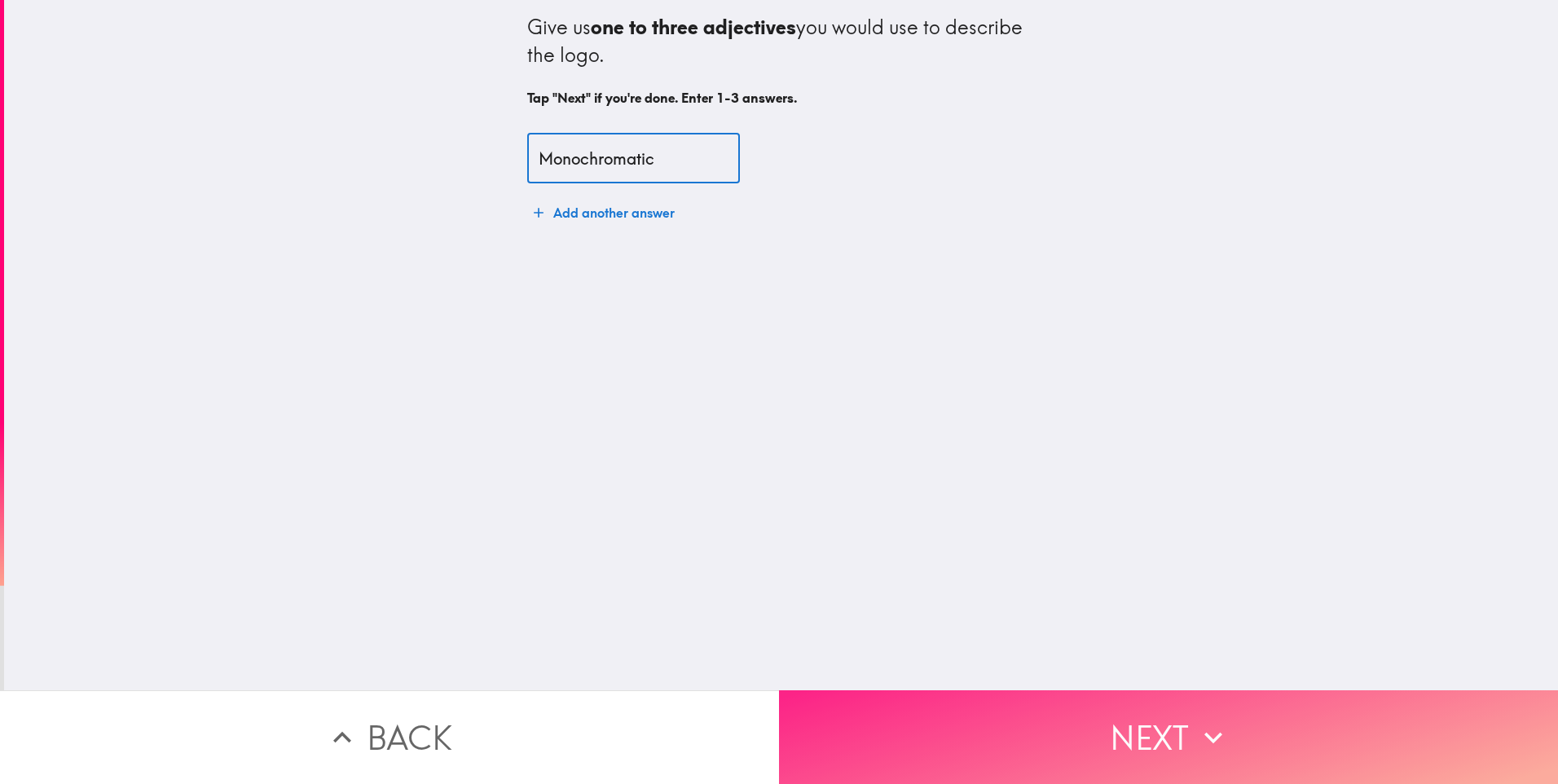
type input "Monochromatic"
click at [1034, 743] on button "Next" at bounding box center [1168, 737] width 779 height 94
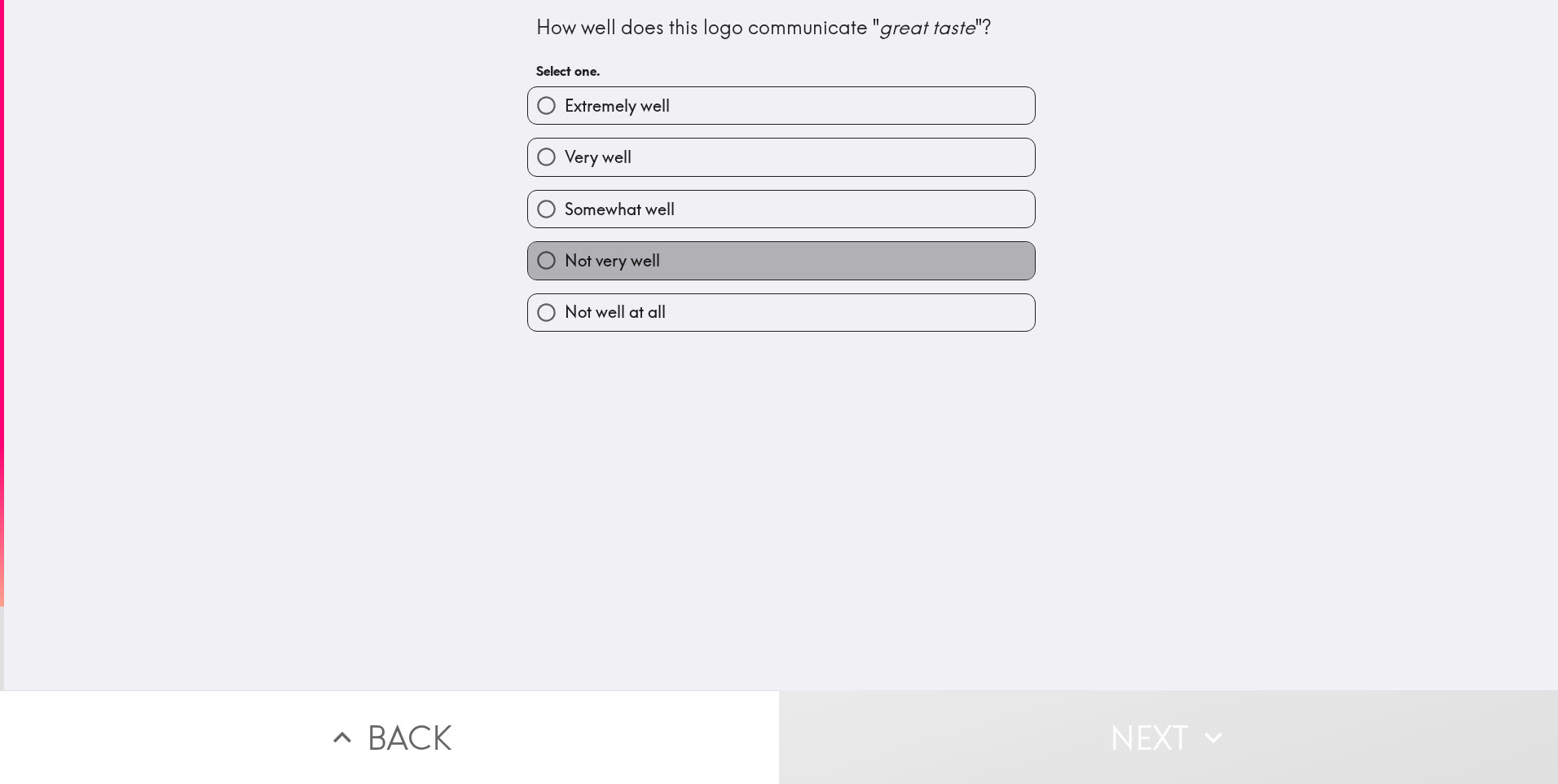
click at [658, 265] on label "Not very well" at bounding box center [781, 260] width 507 height 37
click at [565, 265] on input "Not very well" at bounding box center [546, 260] width 37 height 37
radio input "true"
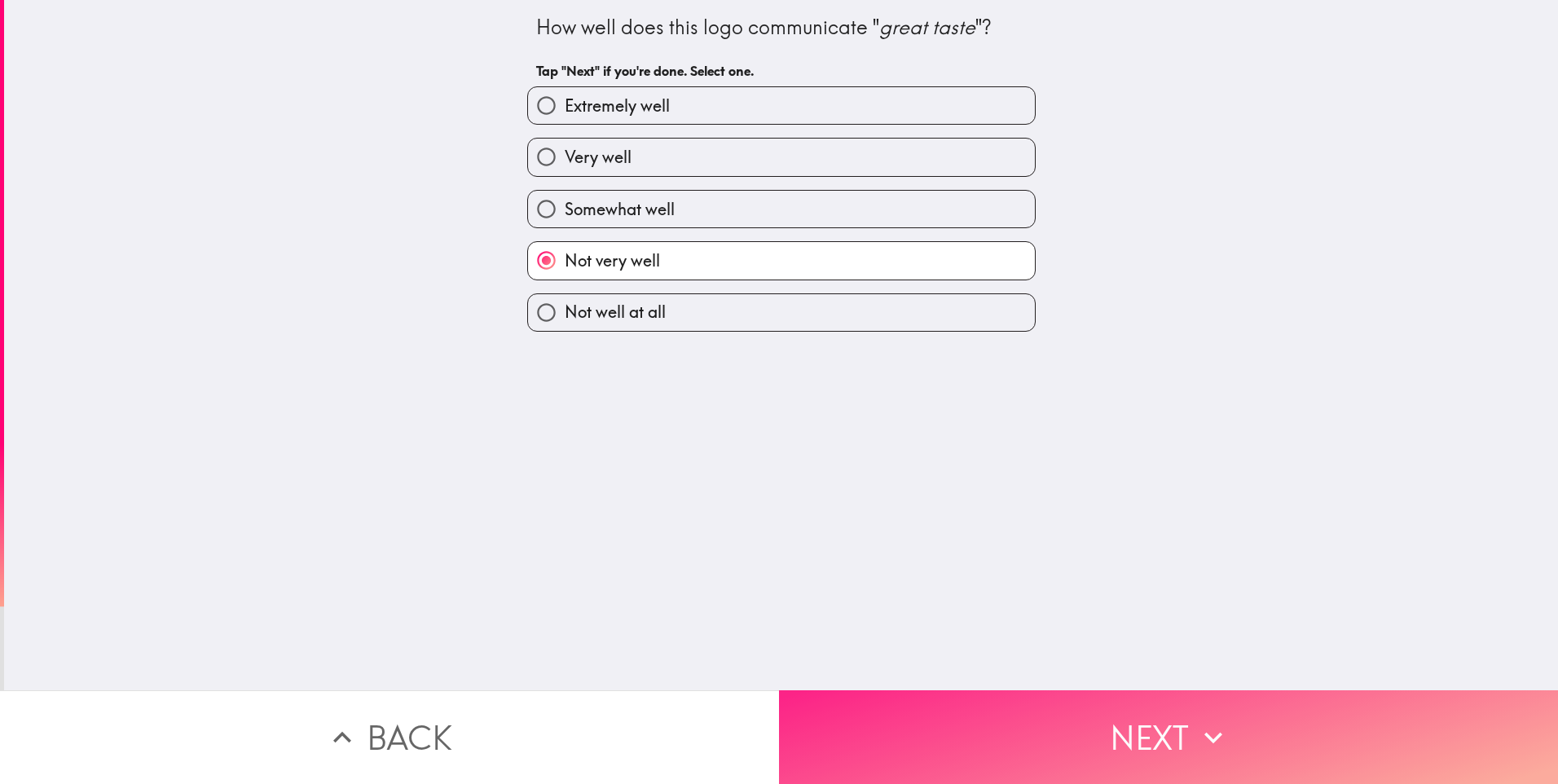
click at [1056, 749] on button "Next" at bounding box center [1168, 737] width 779 height 94
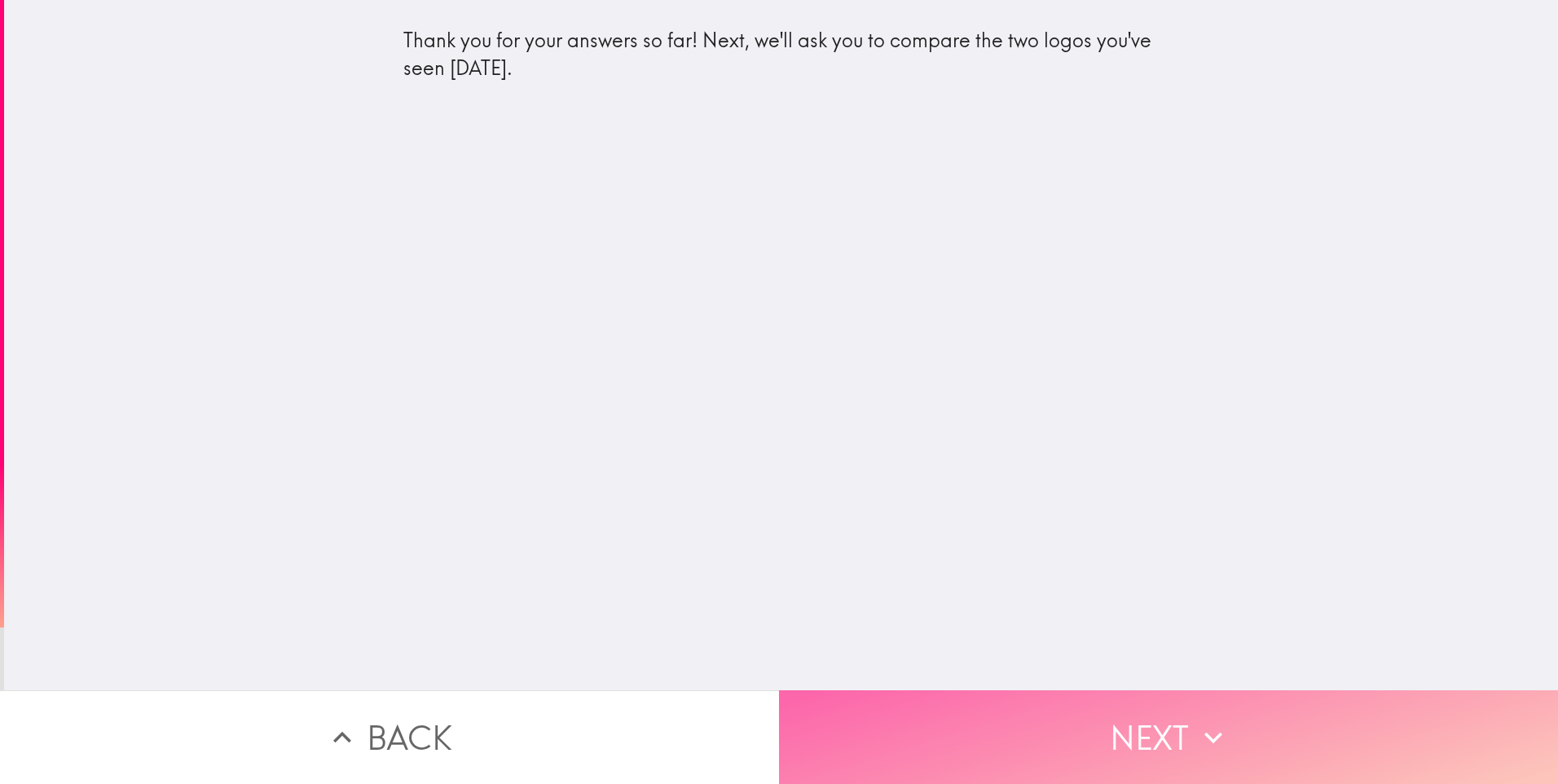
click at [1142, 722] on button "Next" at bounding box center [1168, 737] width 779 height 94
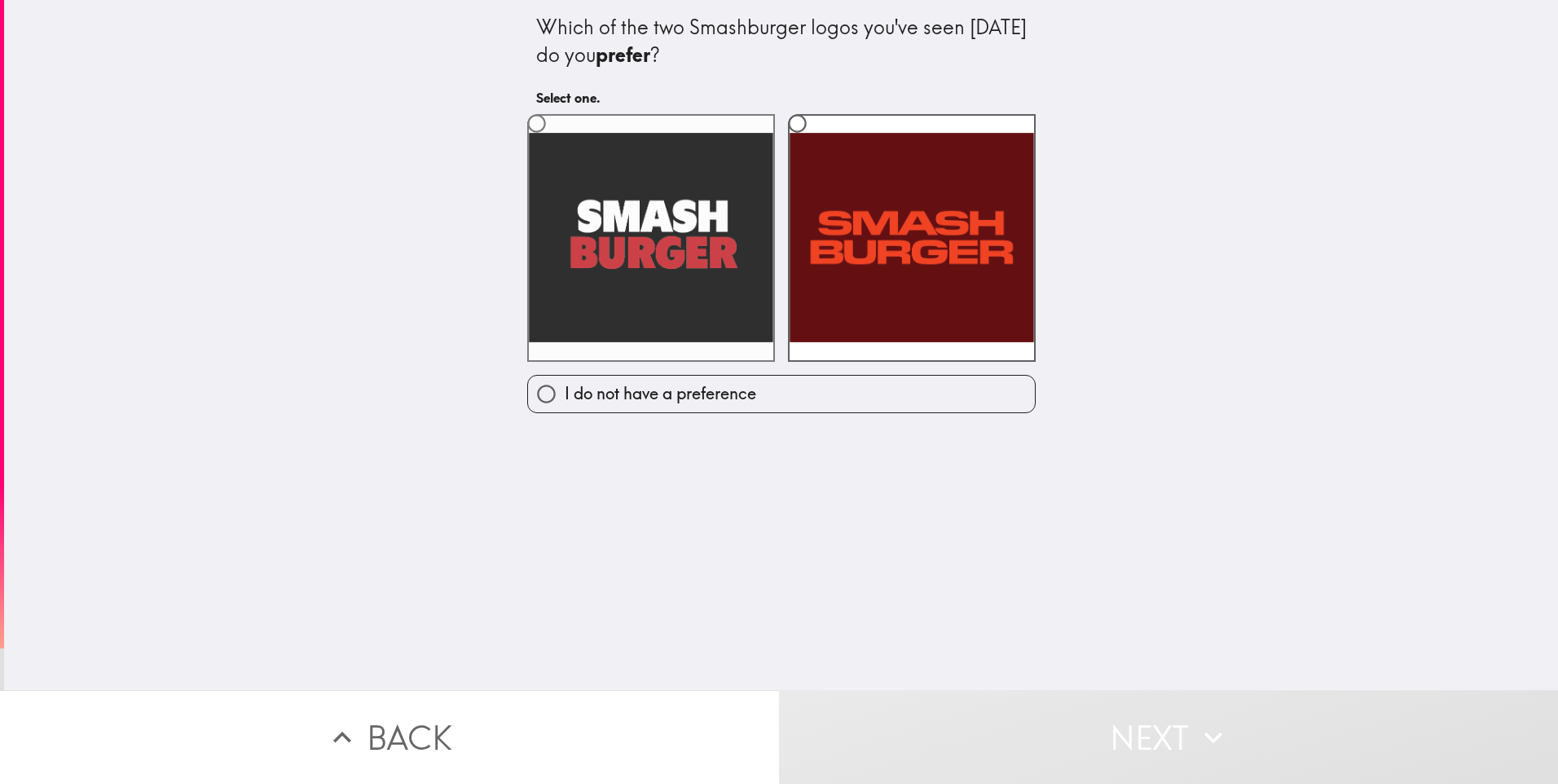
click at [576, 198] on label at bounding box center [651, 238] width 248 height 248
click at [555, 142] on input "radio" at bounding box center [537, 124] width 37 height 37
radio input "true"
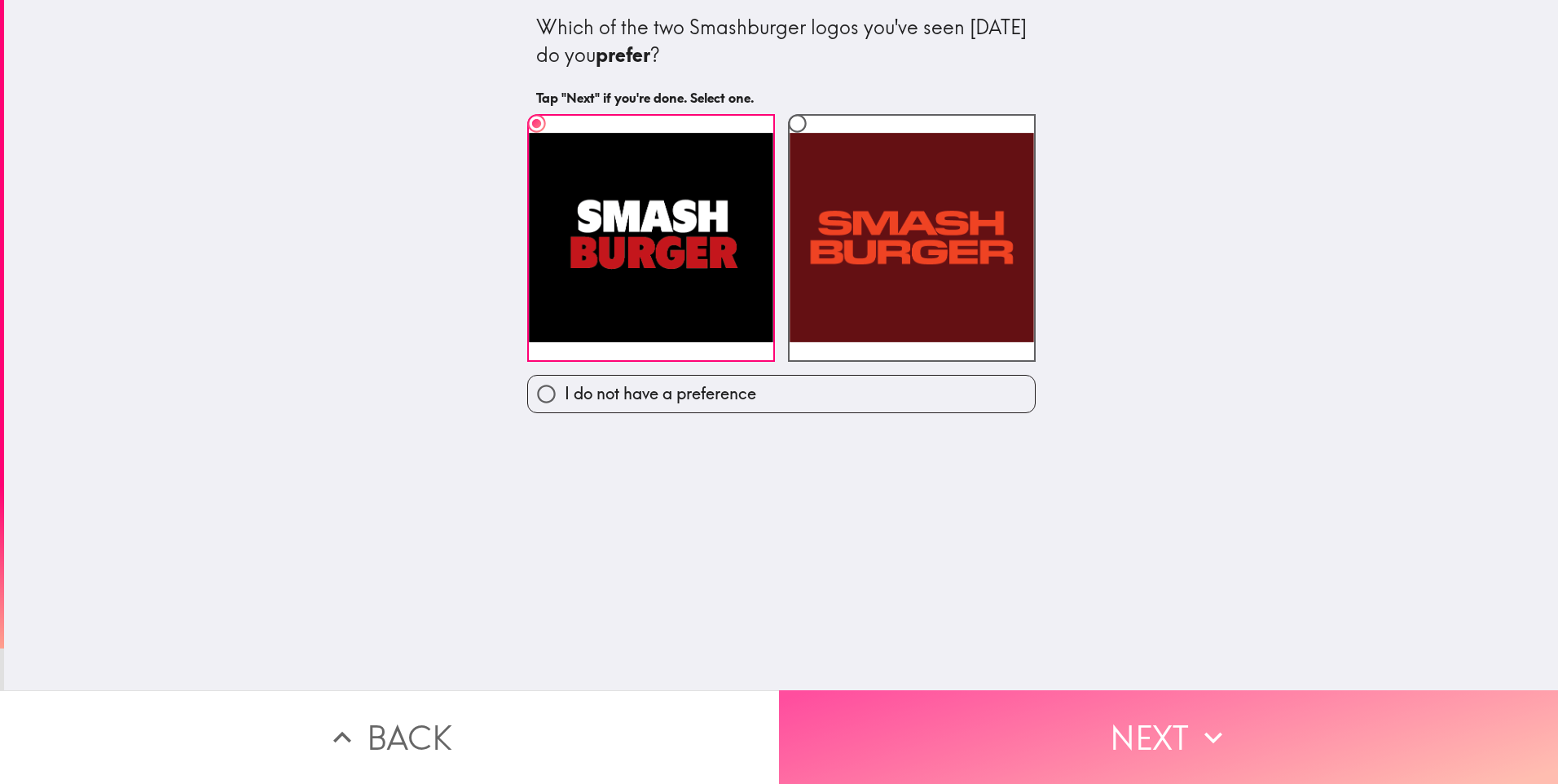
click at [1082, 750] on button "Next" at bounding box center [1168, 737] width 779 height 94
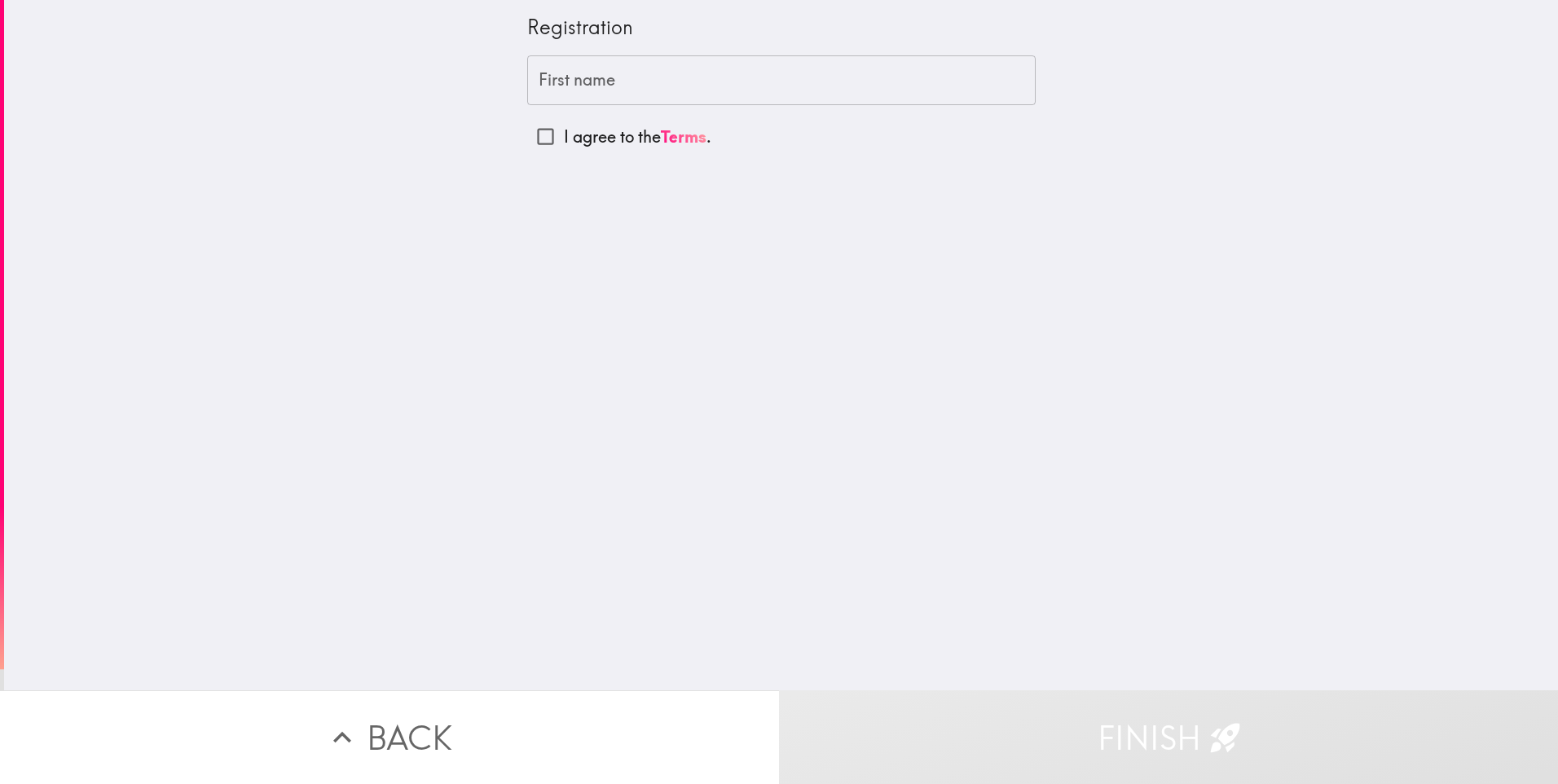
click at [685, 83] on input "First name" at bounding box center [781, 81] width 508 height 51
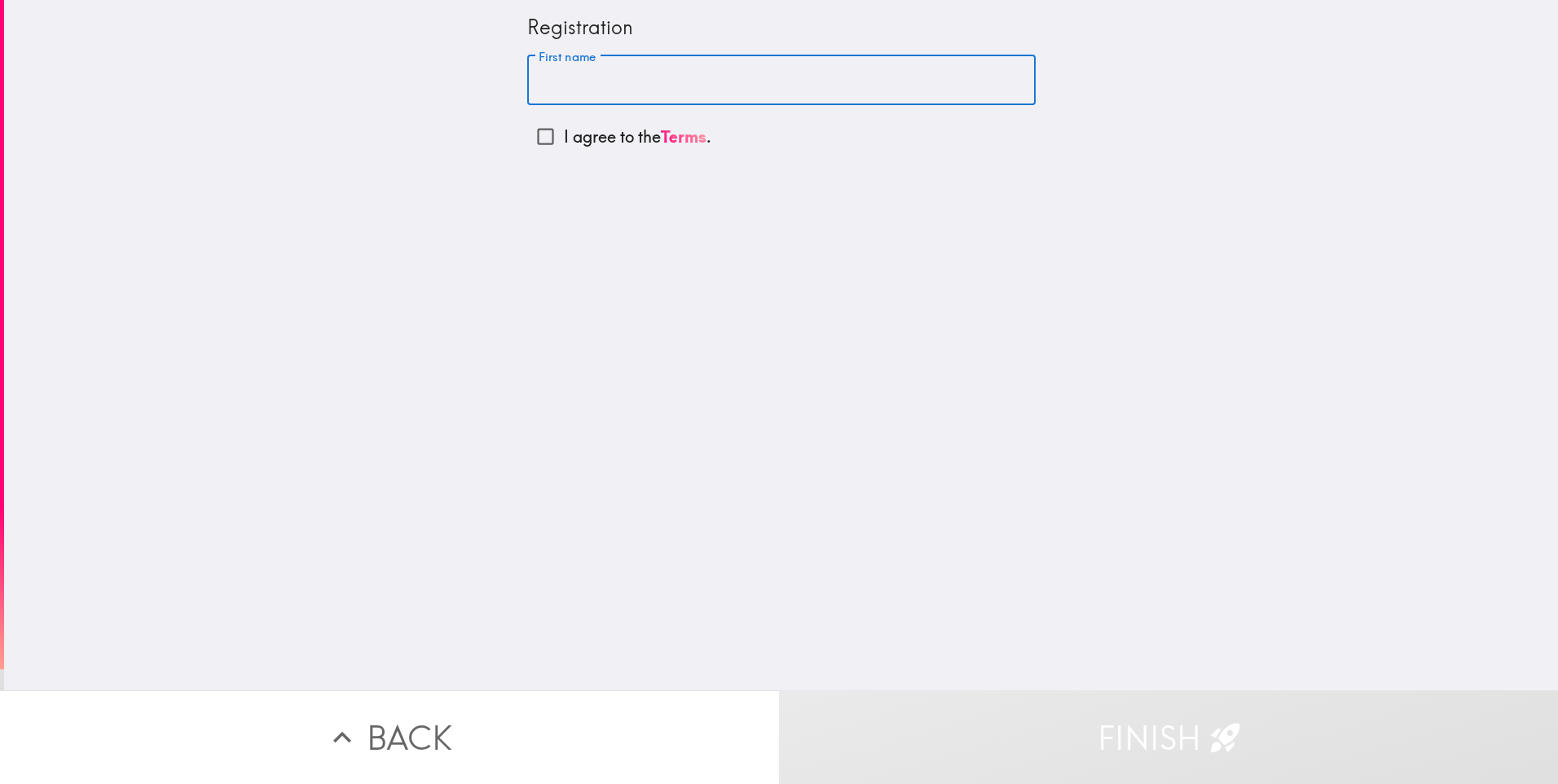
type input "[PERSON_NAME]"
click at [537, 139] on input "I agree to the Terms ." at bounding box center [545, 137] width 37 height 37
checkbox input "true"
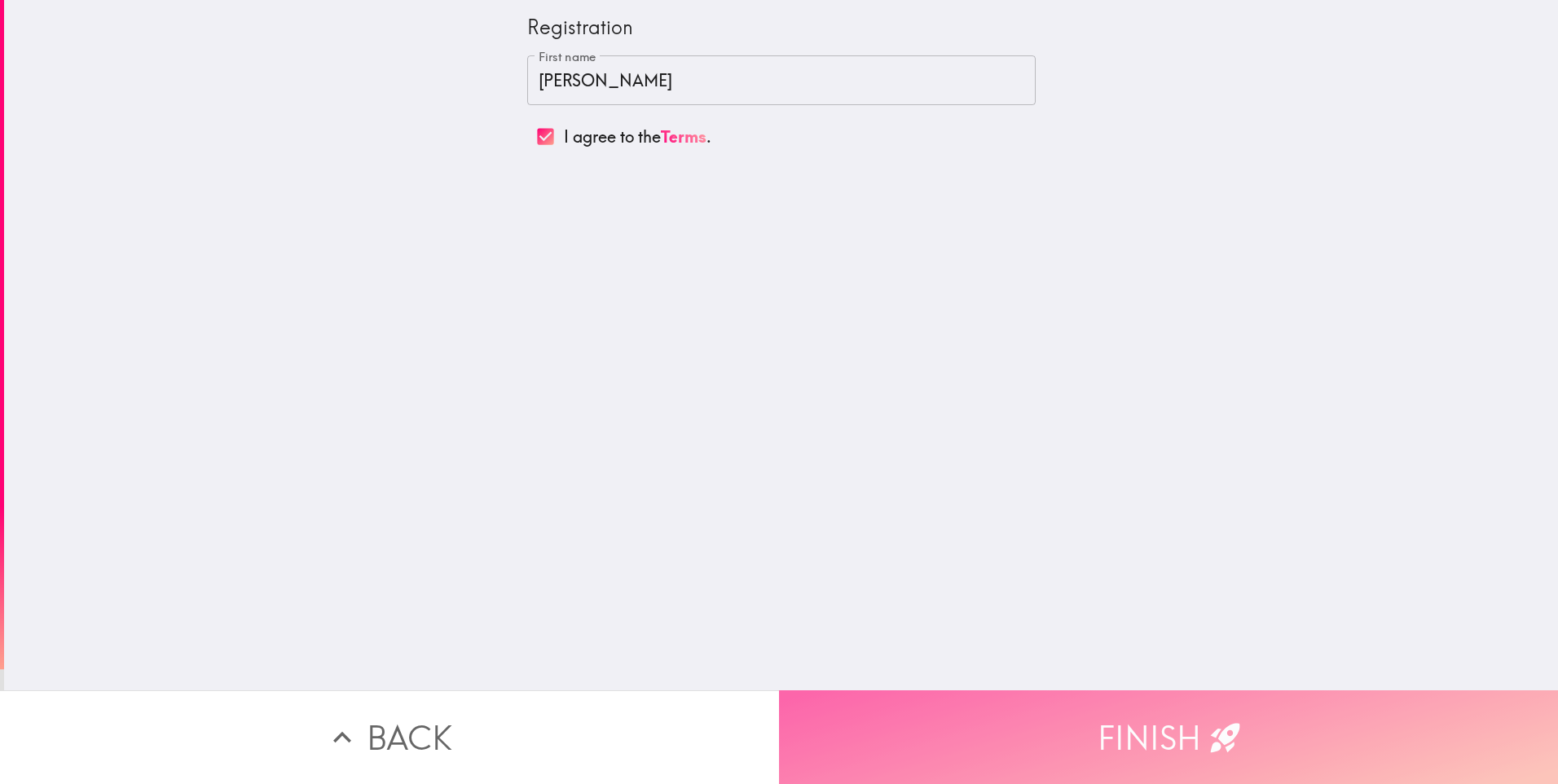
click at [1047, 716] on button "Finish" at bounding box center [1168, 737] width 779 height 94
